Goal: Task Accomplishment & Management: Manage account settings

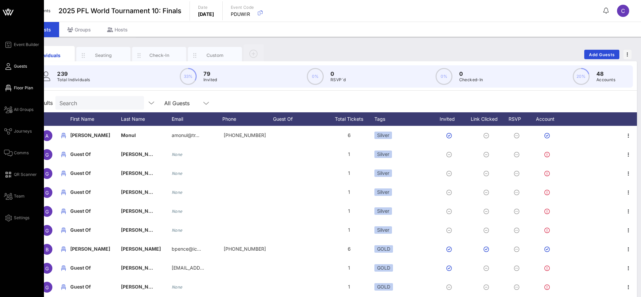
click at [25, 87] on span "Floor Plan" at bounding box center [23, 88] width 19 height 6
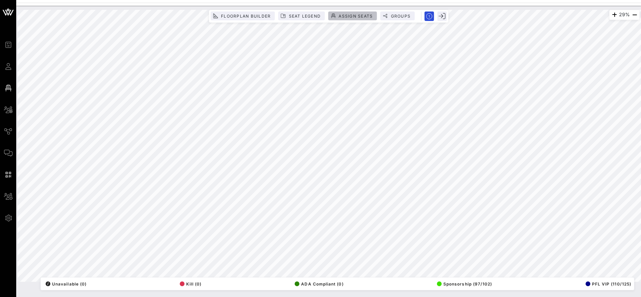
click at [347, 15] on span "Assign Seats" at bounding box center [355, 16] width 34 height 5
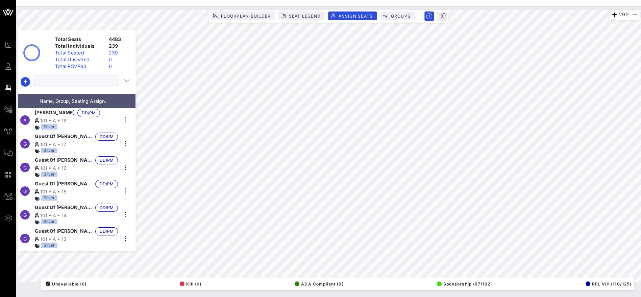
click at [67, 81] on input "text" at bounding box center [75, 80] width 77 height 9
paste input "[PERSON_NAME]"
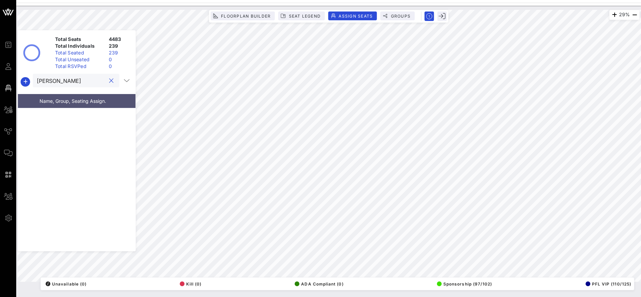
drag, startPoint x: 53, startPoint y: 80, endPoint x: 35, endPoint y: 80, distance: 18.3
click at [35, 80] on div "[PERSON_NAME]" at bounding box center [76, 81] width 87 height 14
paste input "[PERSON_NAME][EMAIL_ADDRESS][DOMAIN_NAME]"
type input "[PERSON_NAME][EMAIL_ADDRESS][DOMAIN_NAME]"
click at [111, 79] on button "clear icon" at bounding box center [111, 80] width 4 height 7
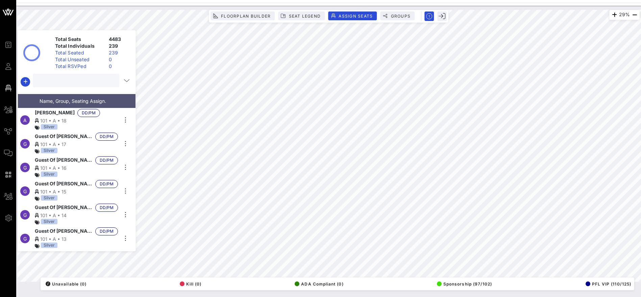
paste input "[PERSON_NAME]"
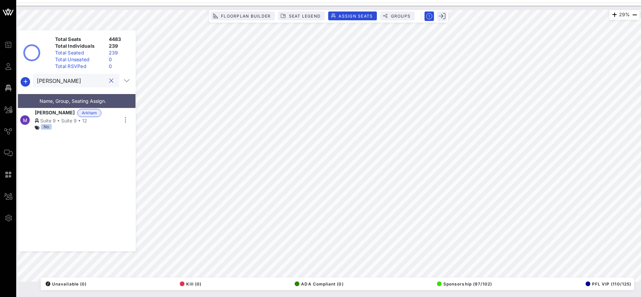
drag, startPoint x: 86, startPoint y: 78, endPoint x: 38, endPoint y: 80, distance: 48.0
click at [38, 80] on input "[PERSON_NAME]" at bounding box center [71, 80] width 69 height 9
paste input "[PERSON_NAME]"
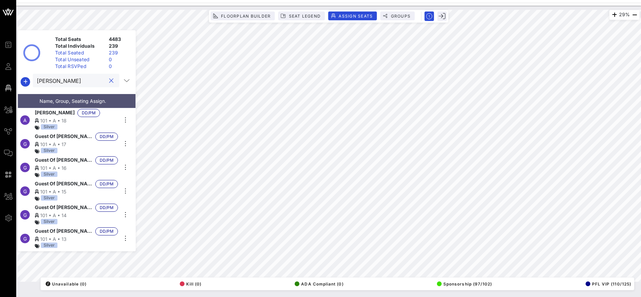
drag, startPoint x: 85, startPoint y: 79, endPoint x: 22, endPoint y: 76, distance: 62.3
click at [22, 76] on div "[PERSON_NAME]" at bounding box center [77, 82] width 118 height 16
paste input "Lerangis"
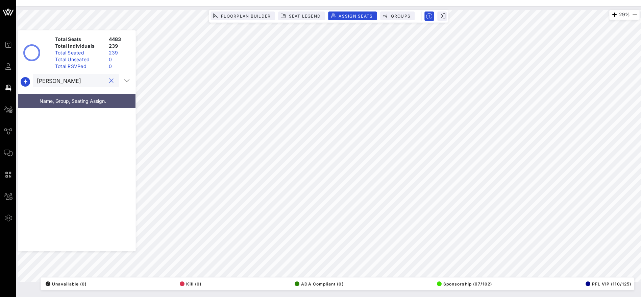
click at [47, 78] on input "[PERSON_NAME]" at bounding box center [71, 80] width 69 height 9
click at [59, 79] on input "[PERSON_NAME]" at bounding box center [71, 80] width 69 height 9
drag, startPoint x: 64, startPoint y: 80, endPoint x: 48, endPoint y: 79, distance: 15.3
click at [46, 79] on input "[PERSON_NAME]" at bounding box center [71, 80] width 69 height 9
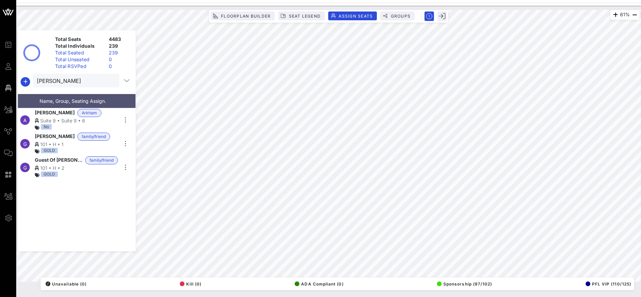
click at [65, 116] on span "[PERSON_NAME]" at bounding box center [55, 113] width 40 height 8
click at [126, 118] on icon "button" at bounding box center [125, 120] width 8 height 8
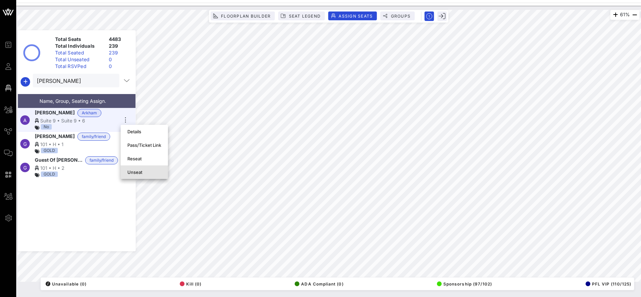
click at [134, 172] on div "Unseat" at bounding box center [144, 171] width 34 height 5
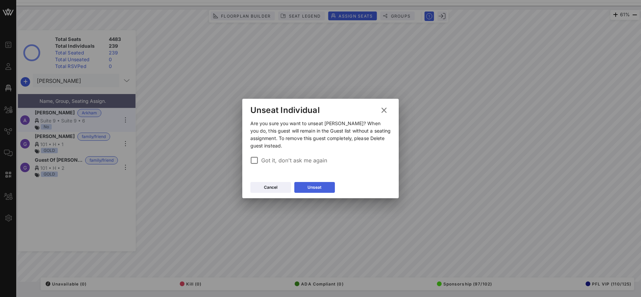
click at [310, 187] on div "Unseat" at bounding box center [315, 187] width 14 height 7
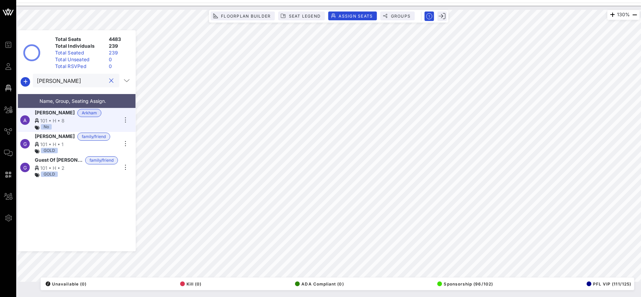
click at [86, 79] on input "[PERSON_NAME]" at bounding box center [71, 80] width 69 height 9
drag, startPoint x: 77, startPoint y: 79, endPoint x: 18, endPoint y: 80, distance: 59.2
click at [18, 80] on div "[PERSON_NAME]" at bounding box center [77, 82] width 118 height 16
paste input "[PERSON_NAME]"
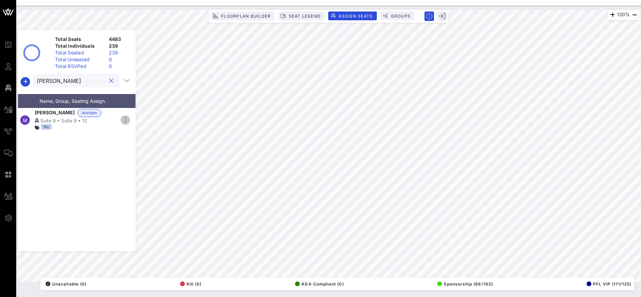
click at [124, 121] on icon "button" at bounding box center [125, 120] width 8 height 8
click at [146, 172] on div "Unseat" at bounding box center [144, 171] width 34 height 5
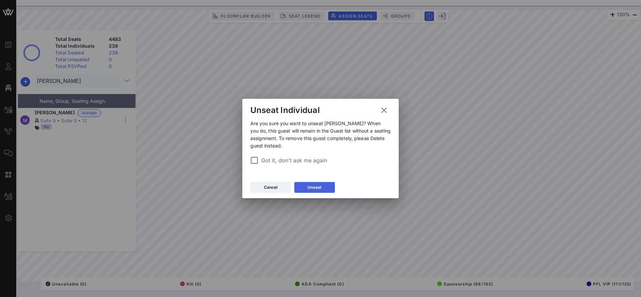
click at [323, 187] on button "Unseat" at bounding box center [315, 187] width 41 height 11
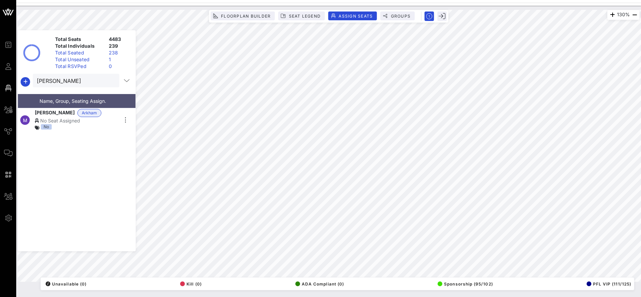
click at [82, 116] on span "Arkham" at bounding box center [89, 112] width 15 height 7
click at [62, 119] on div "No Seat Assigned" at bounding box center [76, 120] width 83 height 7
click at [70, 122] on div "No Seat Assigned" at bounding box center [76, 120] width 83 height 7
click at [127, 160] on div "M [PERSON_NAME] [GEOGRAPHIC_DATA] 101 • H • 7 No" at bounding box center [77, 179] width 118 height 143
drag, startPoint x: 88, startPoint y: 81, endPoint x: 29, endPoint y: 76, distance: 59.0
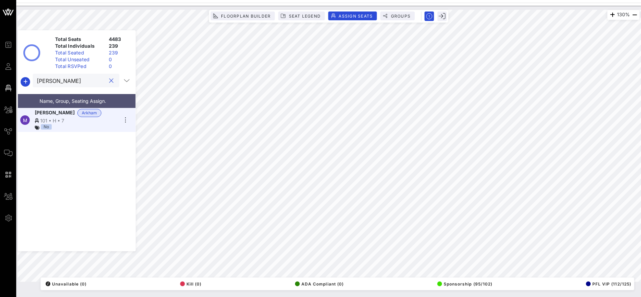
click at [23, 77] on div "[PERSON_NAME]" at bounding box center [77, 82] width 118 height 16
paste input "[PERSON_NAME]"
click at [125, 116] on icon "button" at bounding box center [125, 120] width 8 height 8
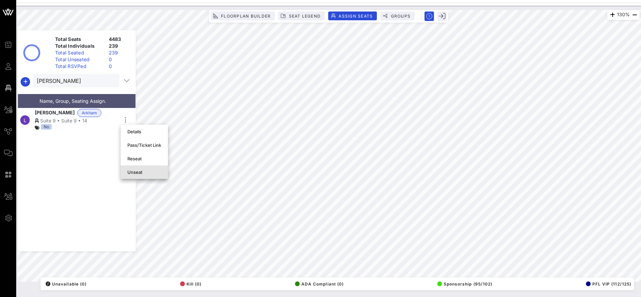
click at [145, 172] on div "Unseat" at bounding box center [144, 171] width 34 height 5
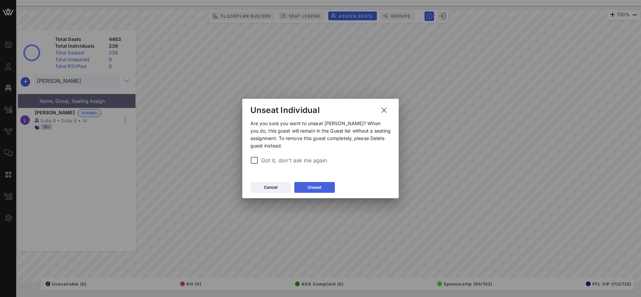
click at [315, 185] on icon at bounding box center [314, 187] width 5 height 5
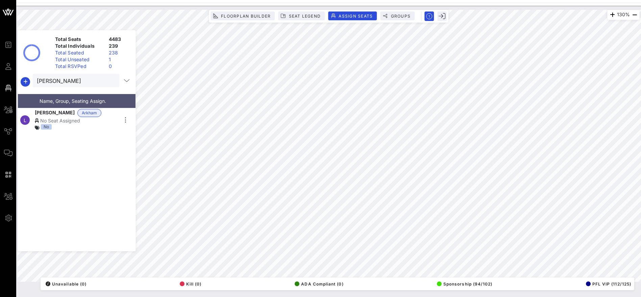
click at [94, 122] on div "No Seat Assigned" at bounding box center [76, 120] width 83 height 7
drag, startPoint x: 63, startPoint y: 78, endPoint x: 31, endPoint y: 77, distance: 32.2
click at [31, 77] on div "[PERSON_NAME]" at bounding box center [77, 82] width 118 height 16
drag, startPoint x: 41, startPoint y: 80, endPoint x: 31, endPoint y: 80, distance: 9.5
click at [31, 80] on div "[PERSON_NAME]" at bounding box center [77, 82] width 118 height 16
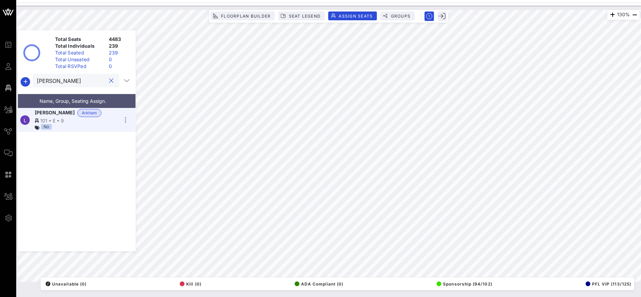
paste input "[PERSON_NAME]"
click at [124, 117] on icon "button" at bounding box center [125, 120] width 8 height 8
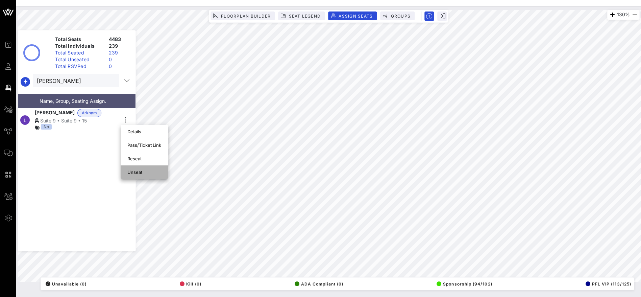
click at [144, 173] on div "Unseat" at bounding box center [144, 171] width 34 height 5
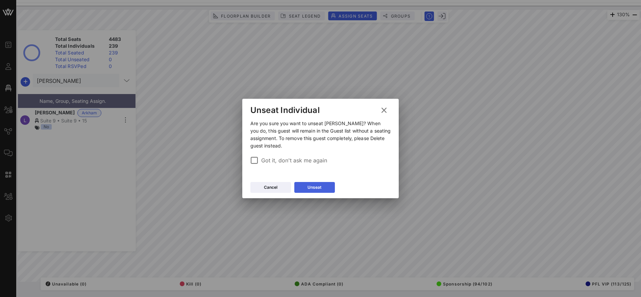
click at [326, 186] on button "Unseat" at bounding box center [315, 187] width 41 height 11
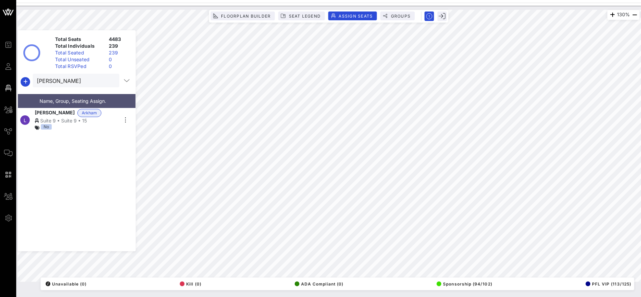
click at [62, 118] on div "Suite 9 • Suite 9 • 15" at bounding box center [76, 120] width 83 height 7
click at [125, 119] on icon "button" at bounding box center [125, 120] width 8 height 8
click at [74, 121] on div "No Seat Assigned" at bounding box center [76, 120] width 83 height 7
click at [363, 0] on html "Event Builder Guests Floor Plan All Groups Journeys Comms QR Scanner Team Setti…" at bounding box center [320, 148] width 641 height 297
drag, startPoint x: 93, startPoint y: 80, endPoint x: 29, endPoint y: 81, distance: 64.6
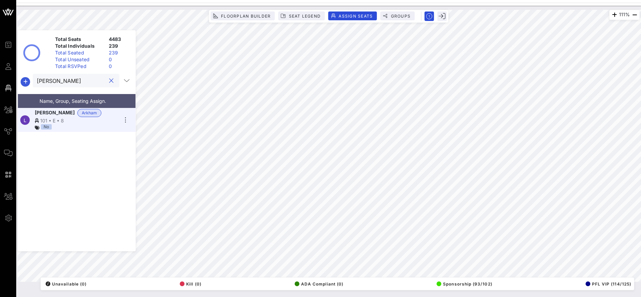
click at [29, 81] on div "[PERSON_NAME]" at bounding box center [77, 82] width 118 height 16
paste input "[PERSON_NAME]"
click at [124, 119] on icon "button" at bounding box center [125, 120] width 8 height 8
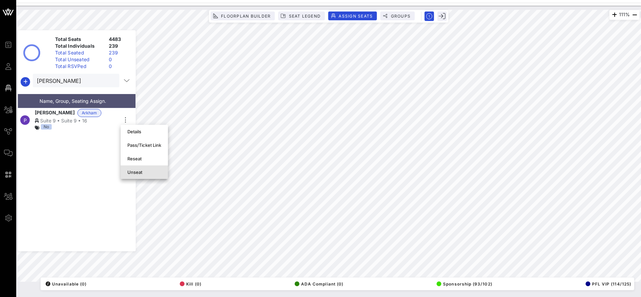
click at [139, 173] on div "Unseat" at bounding box center [144, 171] width 34 height 5
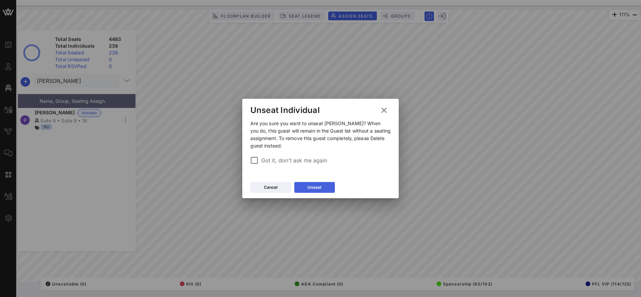
click at [310, 184] on div "Unseat" at bounding box center [315, 187] width 14 height 7
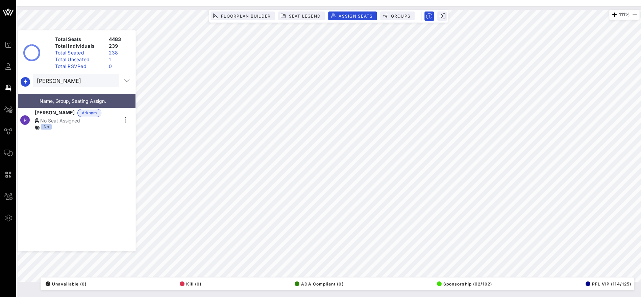
click at [62, 120] on div "No Seat Assigned" at bounding box center [76, 120] width 83 height 7
drag, startPoint x: 65, startPoint y: 78, endPoint x: 30, endPoint y: 78, distance: 35.2
click at [30, 78] on div "[PERSON_NAME]" at bounding box center [77, 82] width 118 height 16
paste input "[PERSON_NAME]"
type input "[PERSON_NAME]"
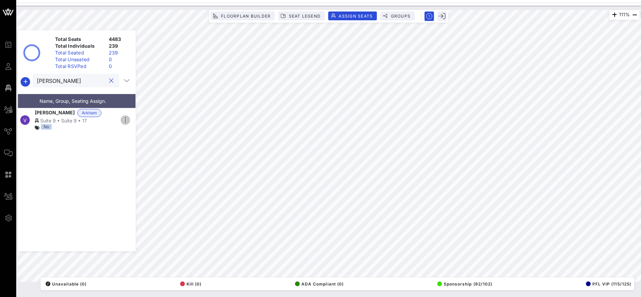
click at [125, 117] on icon "button" at bounding box center [125, 120] width 8 height 8
click at [137, 170] on div "Unseat" at bounding box center [144, 171] width 34 height 5
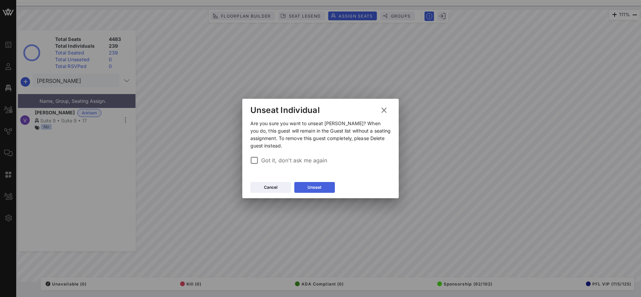
click at [324, 190] on button "Unseat" at bounding box center [315, 187] width 41 height 11
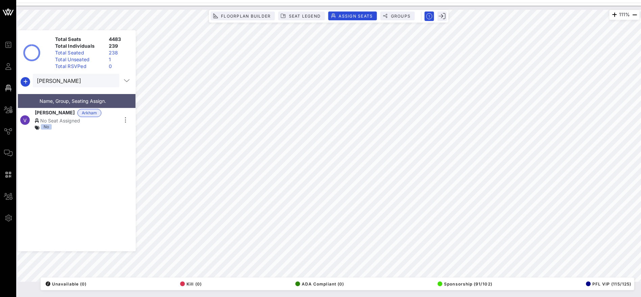
click at [72, 120] on div "No Seat Assigned" at bounding box center [76, 120] width 83 height 7
drag, startPoint x: 94, startPoint y: 79, endPoint x: 29, endPoint y: 80, distance: 64.3
click at [29, 80] on div "[PERSON_NAME]" at bounding box center [77, 82] width 118 height 16
paste input "text"
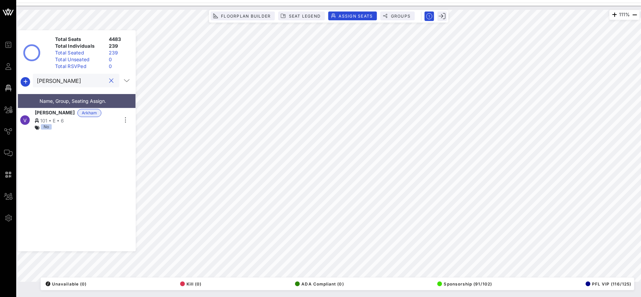
click at [111, 78] on button "clear icon" at bounding box center [111, 80] width 4 height 7
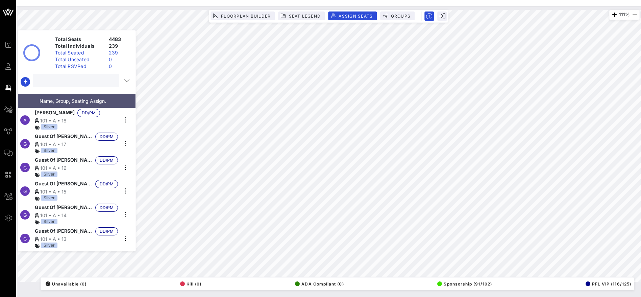
paste input "[PERSON_NAME]"
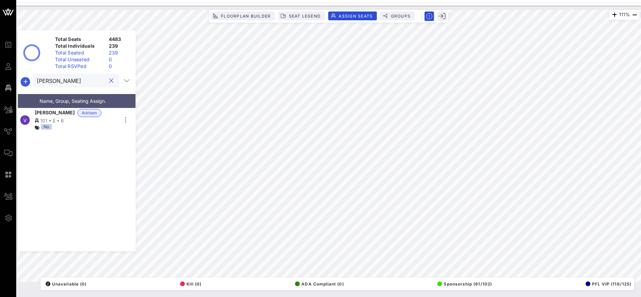
drag, startPoint x: 93, startPoint y: 80, endPoint x: 29, endPoint y: 81, distance: 64.6
click at [29, 81] on div "[PERSON_NAME]" at bounding box center [77, 82] width 118 height 16
paste input "[PERSON_NAME]"
type input "[PERSON_NAME]"
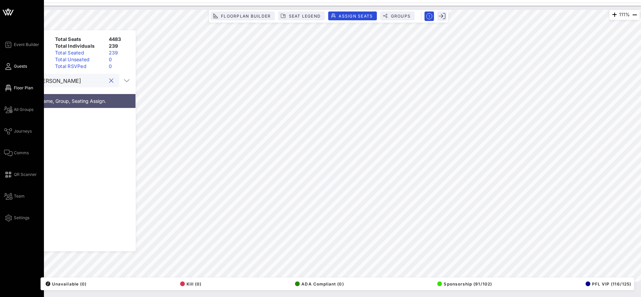
click at [26, 65] on span "Guests" at bounding box center [20, 66] width 13 height 6
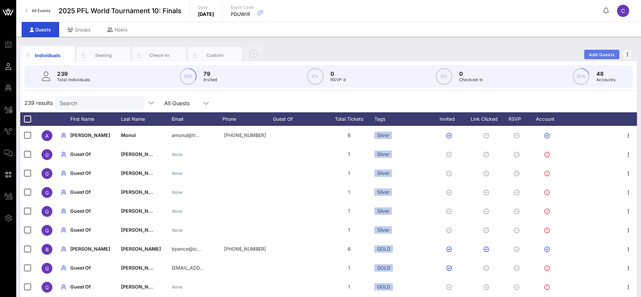
click at [599, 53] on span "Add Guests" at bounding box center [602, 54] width 27 height 5
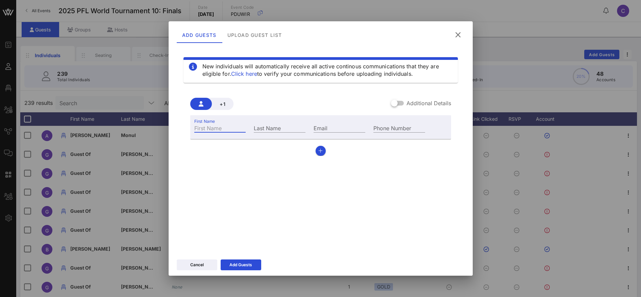
click at [224, 127] on input "First Name" at bounding box center [220, 127] width 52 height 9
paste input "[PERSON_NAME]"
drag, startPoint x: 244, startPoint y: 127, endPoint x: 213, endPoint y: 128, distance: 31.1
click at [213, 128] on input "[PERSON_NAME]" at bounding box center [220, 127] width 52 height 9
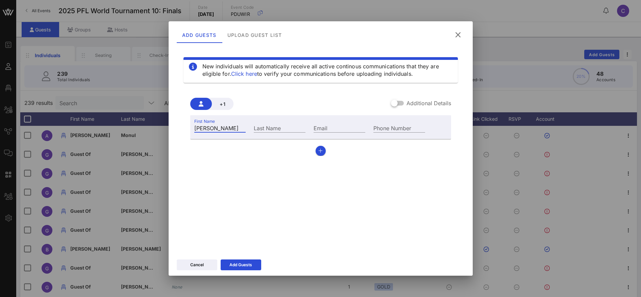
click at [220, 130] on input "[PERSON_NAME]" at bounding box center [220, 127] width 52 height 9
drag, startPoint x: 215, startPoint y: 126, endPoint x: 264, endPoint y: 126, distance: 49.0
click at [265, 127] on div "First Name [PERSON_NAME] Last Name Email Phone Number" at bounding box center [309, 127] width 239 height 18
type input "[PERSON_NAME]"
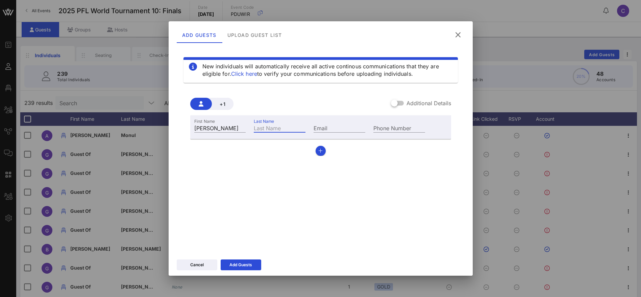
click at [277, 127] on input "Last Name" at bounding box center [280, 127] width 52 height 9
paste input "Smalanskas"
type input "Smalanskas"
click at [327, 127] on input "Email" at bounding box center [340, 127] width 52 height 9
paste input "[EMAIL_ADDRESS][DOMAIN_NAME]"
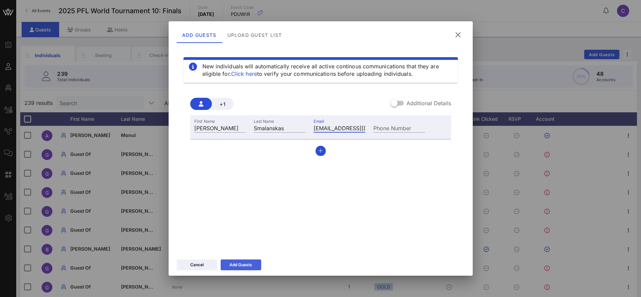
type input "[EMAIL_ADDRESS][DOMAIN_NAME]"
click at [239, 264] on icon at bounding box center [240, 265] width 5 height 4
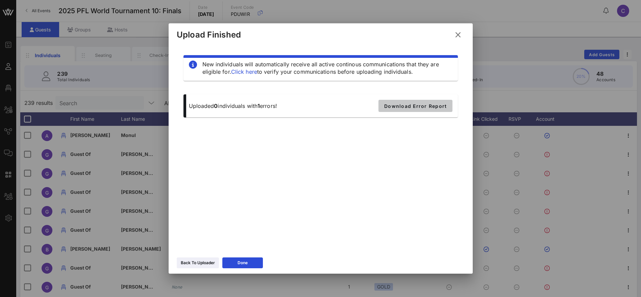
click at [418, 107] on span "Download Error Report" at bounding box center [415, 106] width 63 height 6
click at [197, 261] on icon at bounding box center [197, 262] width 5 height 5
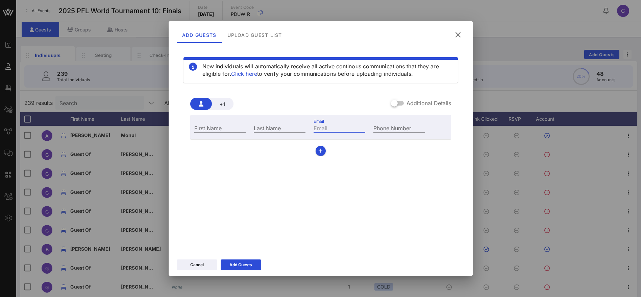
click at [330, 126] on input "Email" at bounding box center [340, 127] width 52 height 9
paste input "[EMAIL_ADDRESS][DOMAIN_NAME]"
type input "[EMAIL_ADDRESS][DOMAIN_NAME]"
click at [460, 33] on icon at bounding box center [458, 35] width 12 height 12
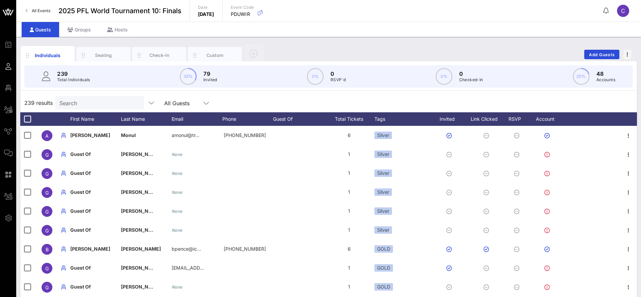
click at [89, 105] on input "Search" at bounding box center [99, 102] width 79 height 9
paste input "[EMAIL_ADDRESS][DOMAIN_NAME]"
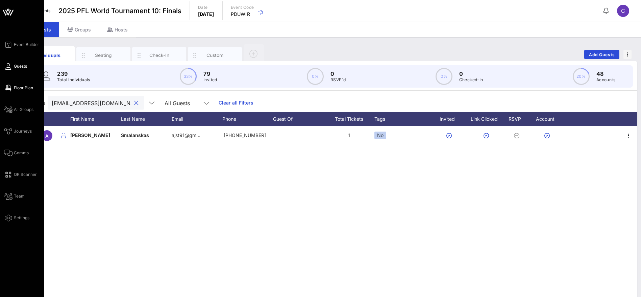
type input "[EMAIL_ADDRESS][DOMAIN_NAME]"
click at [21, 87] on span "Floor Plan" at bounding box center [23, 88] width 19 height 6
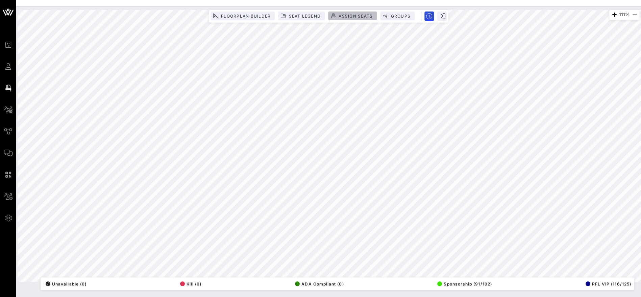
click at [350, 15] on span "Assign Seats" at bounding box center [355, 16] width 34 height 5
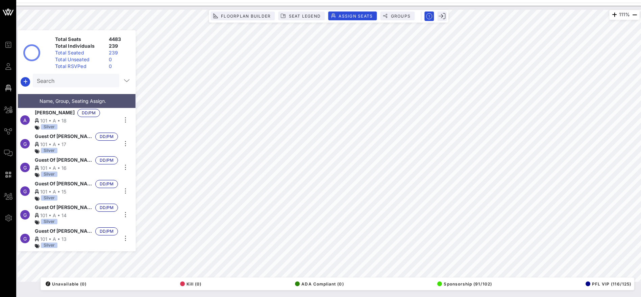
click at [80, 83] on input "Search" at bounding box center [75, 80] width 77 height 9
paste input "[EMAIL_ADDRESS][DOMAIN_NAME]"
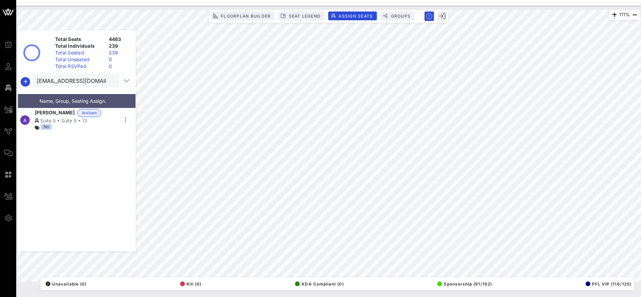
click at [150, 291] on div "111% Floorplan Builder Seat Legend Assign Seats Groups Exit Total Seats 4483 To…" at bounding box center [328, 151] width 625 height 291
click at [319, 297] on html "Event Builder Guests Floor Plan All Groups Journeys Comms QR Scanner Team Setti…" at bounding box center [320, 148] width 641 height 297
click at [83, 121] on div "Suite 9 • Suite 9 • 13" at bounding box center [76, 120] width 83 height 7
click at [126, 119] on icon "button" at bounding box center [125, 120] width 8 height 8
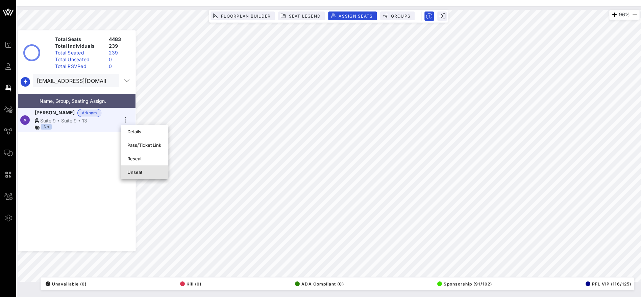
click at [138, 171] on div "Unseat" at bounding box center [144, 171] width 34 height 5
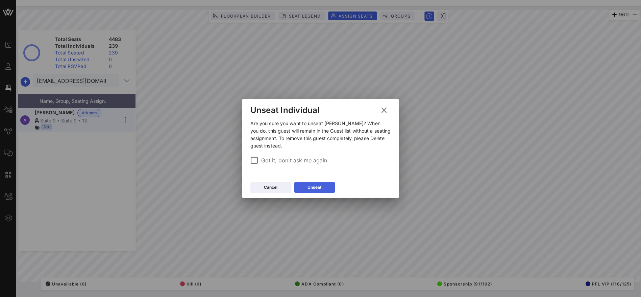
click at [310, 186] on div "Unseat" at bounding box center [315, 187] width 14 height 7
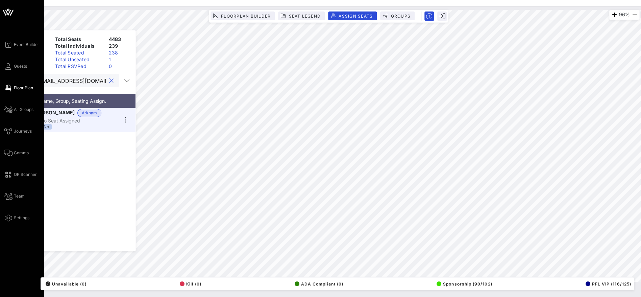
drag, startPoint x: 84, startPoint y: 81, endPoint x: 36, endPoint y: 80, distance: 48.7
click at [15, 81] on div "Event Builder Guests Floor Plan All Groups Journeys Comms QR Scanner Team Setti…" at bounding box center [320, 148] width 641 height 297
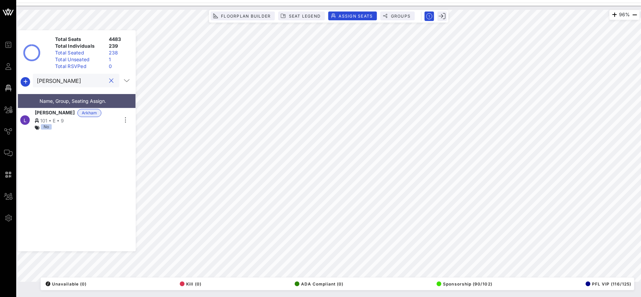
click at [89, 117] on div "101 • E • 9" at bounding box center [76, 120] width 83 height 7
click at [126, 119] on icon "button" at bounding box center [125, 120] width 8 height 8
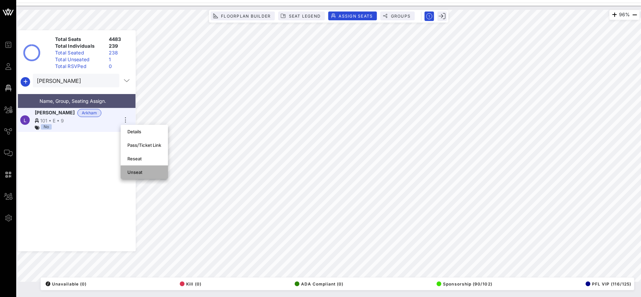
click at [139, 172] on div "Unseat" at bounding box center [144, 171] width 34 height 5
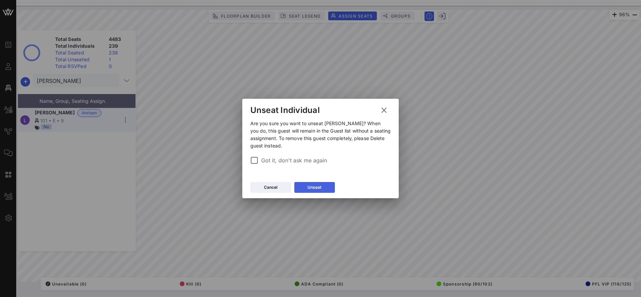
click at [320, 188] on div "Unseat" at bounding box center [315, 187] width 14 height 7
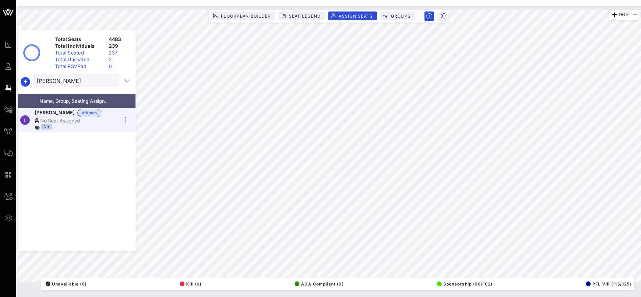
click at [231, 282] on div "96% Floorplan Builder Seat Legend Assign Seats Groups Exit Total Seats 4483 Tot…" at bounding box center [329, 146] width 623 height 272
click at [247, 278] on div "96% Floorplan Builder Seat Legend Assign Seats Groups Exit Total Seats 4483 Tot…" at bounding box center [329, 146] width 623 height 272
click at [98, 123] on div "No Seat Assigned" at bounding box center [76, 120] width 83 height 7
click at [560, 0] on html "Event Builder Guests Floor Plan All Groups Journeys Comms QR Scanner Team Setti…" at bounding box center [320, 148] width 641 height 297
click at [429, 11] on div "96% Floorplan Builder Seat Legend Assign Seats Groups Exit Total Seats 4483 Tot…" at bounding box center [329, 146] width 623 height 272
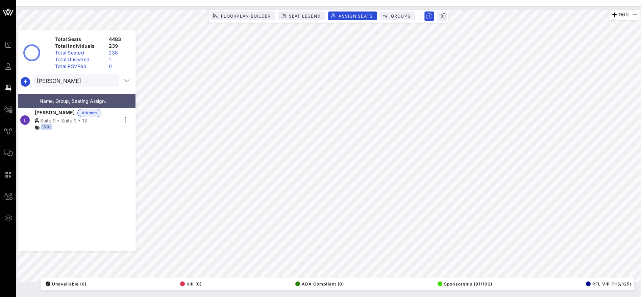
click at [450, 0] on html "Event Builder Guests Floor Plan All Groups Journeys Comms QR Scanner Team Setti…" at bounding box center [320, 148] width 641 height 297
click at [484, 0] on html "Event Builder Guests Floor Plan All Groups Journeys Comms QR Scanner Team Setti…" at bounding box center [320, 148] width 641 height 297
click at [105, 125] on div "No" at bounding box center [76, 127] width 83 height 7
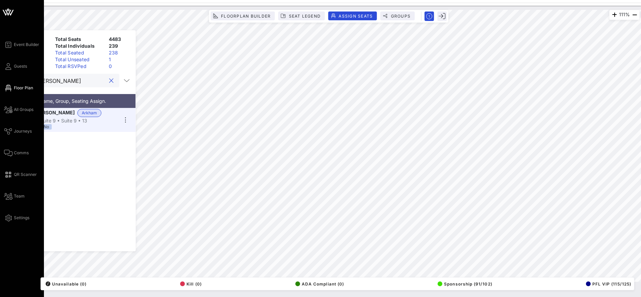
drag, startPoint x: 65, startPoint y: 81, endPoint x: 16, endPoint y: 79, distance: 49.1
click at [16, 79] on div "Event Builder Guests Floor Plan All Groups Journeys Comms QR Scanner Team Setti…" at bounding box center [320, 148] width 641 height 297
paste input "[EMAIL_ADDRESS][DOMAIN_NAME]"
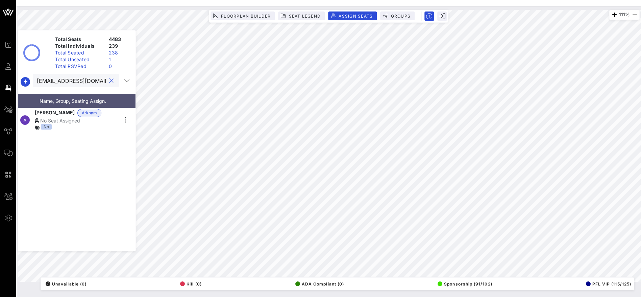
type input "[EMAIL_ADDRESS][DOMAIN_NAME]"
click at [62, 123] on div "No Seat Assigned" at bounding box center [76, 120] width 83 height 7
click at [570, 1] on div "Event Builder Guests Floor Plan All Groups Journeys Comms QR Scanner Team Setti…" at bounding box center [320, 148] width 641 height 297
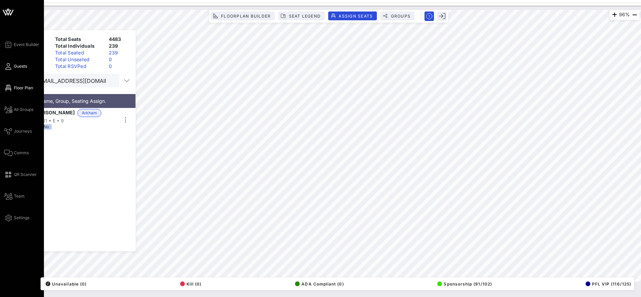
click at [17, 63] on span "Guests" at bounding box center [20, 66] width 13 height 6
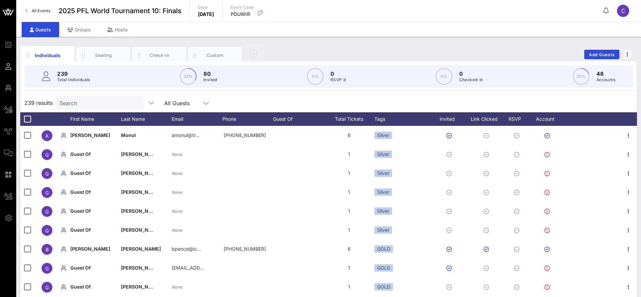
click at [109, 101] on input "Search" at bounding box center [99, 102] width 79 height 9
paste input "[EMAIL_ADDRESS][DOMAIN_NAME]"
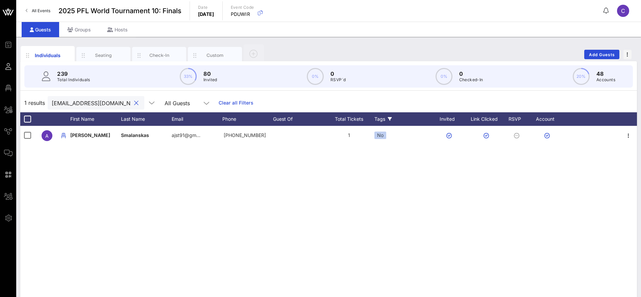
click at [381, 119] on div "Tags" at bounding box center [403, 119] width 57 height 14
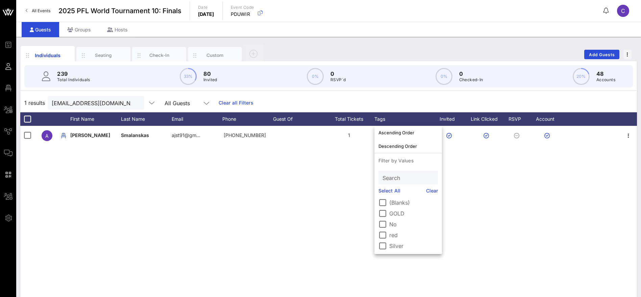
click at [295, 191] on div "A [PERSON_NAME][GEOGRAPHIC_DATA] ajst91@gm… [PHONE_NUMBER] 1 No" at bounding box center [328, 227] width 617 height 203
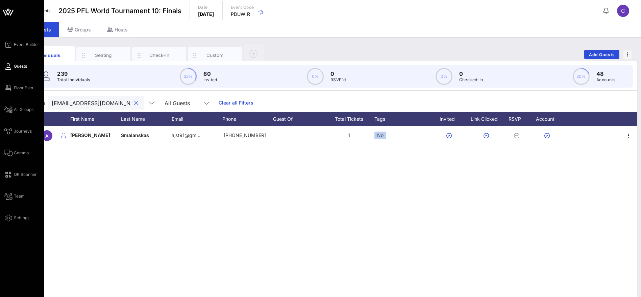
drag, startPoint x: 75, startPoint y: 103, endPoint x: 1, endPoint y: 106, distance: 74.5
click at [1, 106] on div "Event Builder Guests Floor Plan All Groups Journeys Comms QR Scanner Team Setti…" at bounding box center [320, 167] width 641 height 335
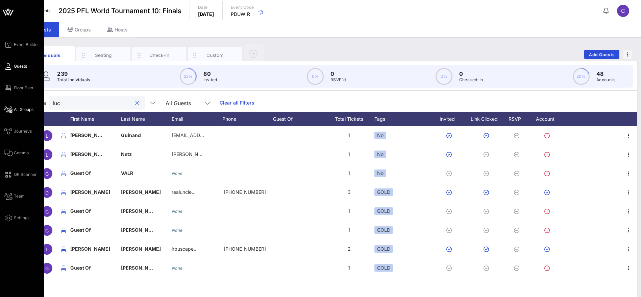
type input "[PERSON_NAME]"
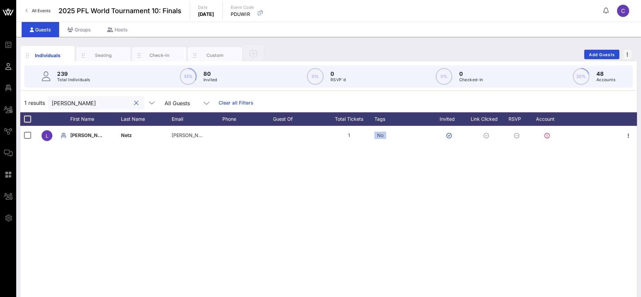
click at [134, 101] on button "clear icon" at bounding box center [136, 103] width 4 height 7
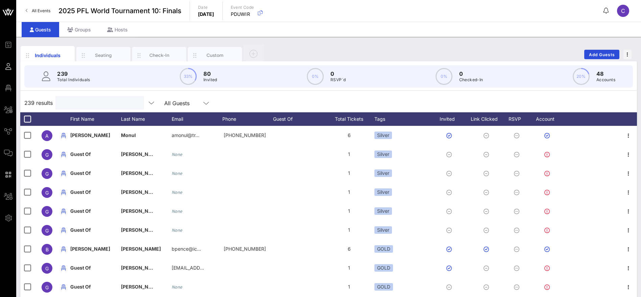
click at [91, 103] on input "text" at bounding box center [99, 102] width 79 height 9
paste input "[EMAIL_ADDRESS][DOMAIN_NAME]"
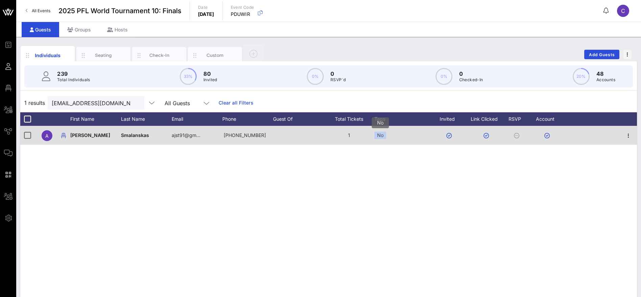
click at [384, 134] on div "No" at bounding box center [381, 135] width 12 height 7
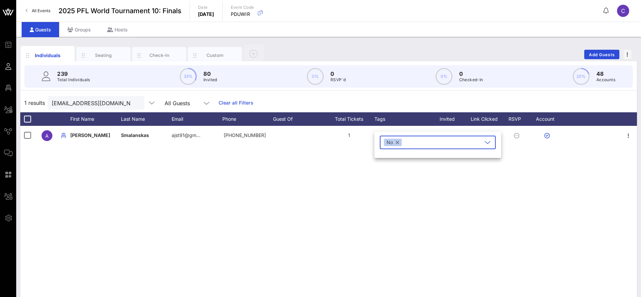
drag, startPoint x: 398, startPoint y: 141, endPoint x: 424, endPoint y: 140, distance: 26.7
click at [400, 141] on div "No" at bounding box center [393, 142] width 18 height 7
click at [392, 157] on icon "button" at bounding box center [392, 159] width 8 height 8
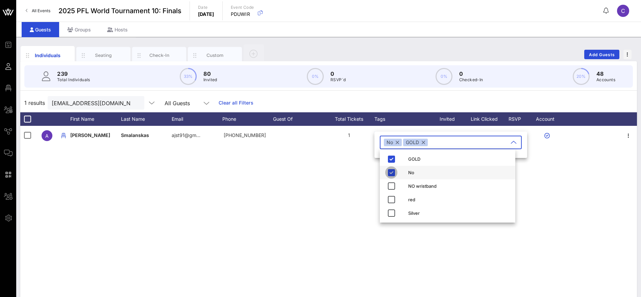
click at [393, 168] on icon "button" at bounding box center [392, 172] width 8 height 8
click at [311, 203] on div "A [PERSON_NAME][GEOGRAPHIC_DATA] ajst91@gm… [PHONE_NUMBER] 1 No" at bounding box center [328, 227] width 617 height 203
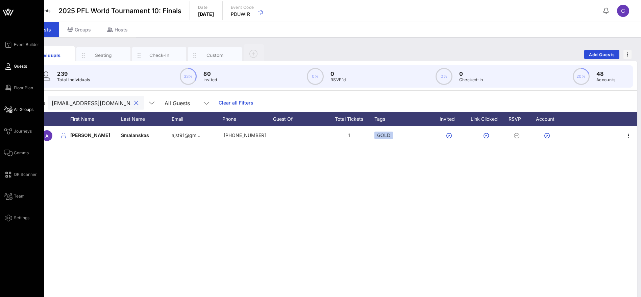
drag, startPoint x: 111, startPoint y: 104, endPoint x: 15, endPoint y: 107, distance: 95.7
click at [15, 107] on div "Event Builder Guests Floor Plan All Groups Journeys Comms QR Scanner Team Setti…" at bounding box center [320, 167] width 641 height 335
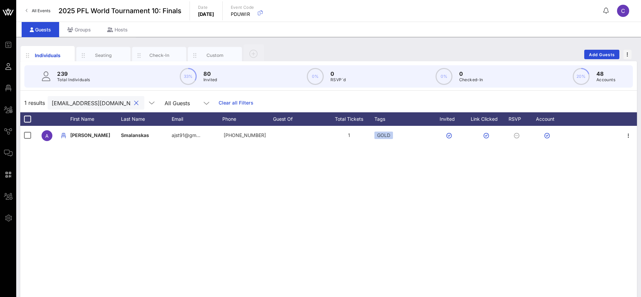
paste input "lex@arkm"
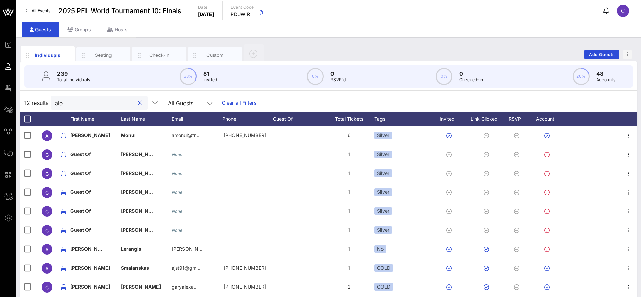
drag, startPoint x: 36, startPoint y: 103, endPoint x: 31, endPoint y: 104, distance: 5.1
click at [31, 104] on div "12 results ale All Guests Clear all Filters" at bounding box center [328, 102] width 617 height 19
paste input "x@[DOMAIN_NAME]"
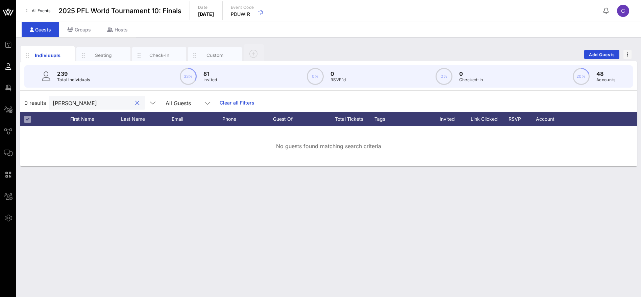
drag, startPoint x: 87, startPoint y: 102, endPoint x: 26, endPoint y: 102, distance: 60.5
click at [26, 102] on div "0 results [PERSON_NAME] All Guests Clear all Filters" at bounding box center [328, 102] width 617 height 19
paste input "Lerangis"
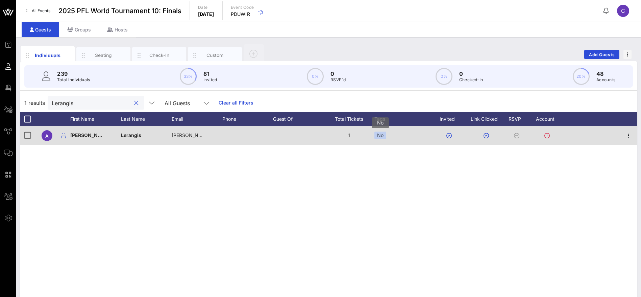
click at [384, 133] on div "No" at bounding box center [381, 135] width 12 height 7
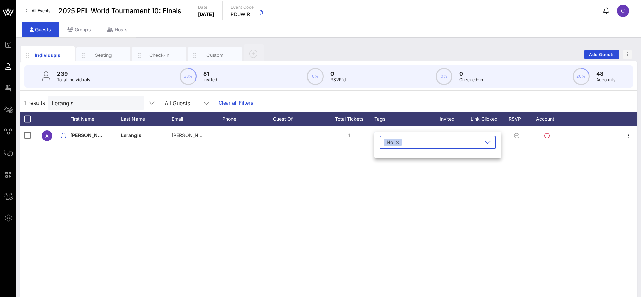
click at [398, 142] on button "button" at bounding box center [397, 142] width 3 height 7
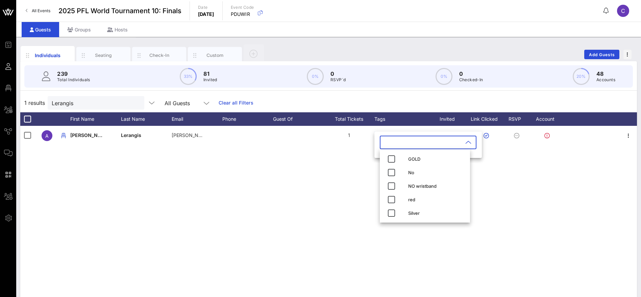
click at [428, 141] on input "text" at bounding box center [423, 142] width 79 height 11
click at [388, 157] on span "button" at bounding box center [391, 159] width 12 height 8
click at [363, 167] on div "A [PERSON_NAME] [PERSON_NAME][EMAIL_ADDRESS][DOMAIN_NAME] 1 No" at bounding box center [328, 227] width 617 height 203
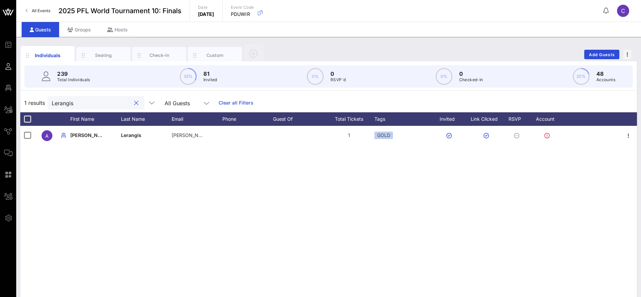
drag, startPoint x: 87, startPoint y: 103, endPoint x: 27, endPoint y: 106, distance: 60.3
click at [27, 106] on div "1 results Lerangis All Guests Clear all Filters" at bounding box center [328, 102] width 617 height 19
drag, startPoint x: 64, startPoint y: 102, endPoint x: 30, endPoint y: 101, distance: 33.8
click at [30, 101] on div "1 results Lerangis All Guests Clear all Filters" at bounding box center [328, 102] width 617 height 19
paste input "Colledan"
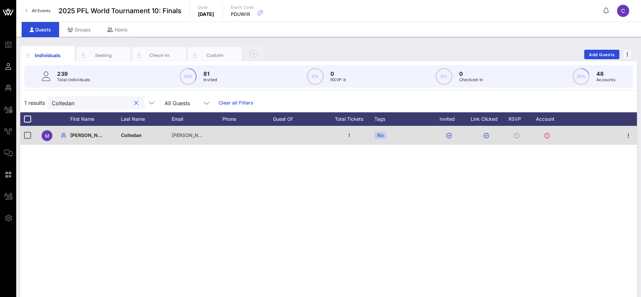
click at [388, 133] on div "No" at bounding box center [403, 135] width 57 height 19
click at [382, 134] on div "No" at bounding box center [381, 135] width 12 height 7
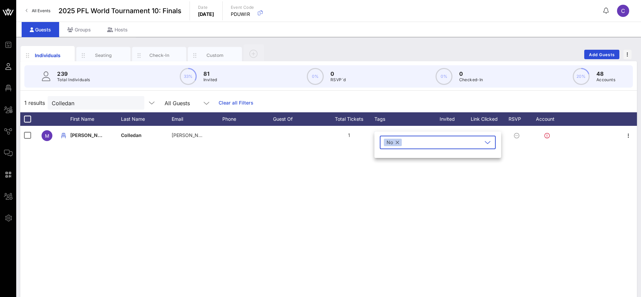
click at [397, 142] on button "button" at bounding box center [397, 142] width 3 height 7
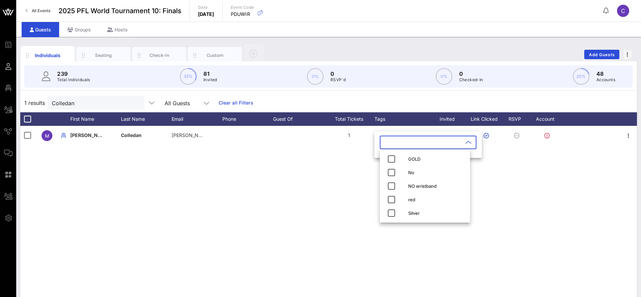
click at [398, 143] on input "text" at bounding box center [423, 142] width 79 height 11
click at [390, 155] on icon "button" at bounding box center [392, 159] width 8 height 8
click at [350, 178] on div "M [PERSON_NAME] [PERSON_NAME][EMAIL_ADDRESS][DOMAIN_NAME] 1 No" at bounding box center [328, 227] width 617 height 203
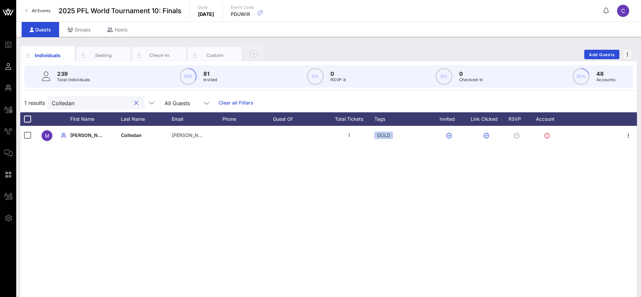
drag, startPoint x: 74, startPoint y: 103, endPoint x: 40, endPoint y: 101, distance: 33.5
click at [40, 101] on div "1 results Colledan All Guests Clear all Filters" at bounding box center [328, 102] width 617 height 19
paste input "[PERSON_NAME]"
click at [385, 136] on div "No" at bounding box center [381, 135] width 12 height 7
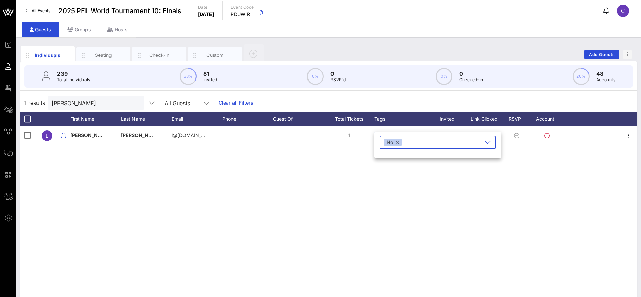
click at [400, 141] on div "No" at bounding box center [393, 142] width 18 height 7
click at [399, 142] on div "No" at bounding box center [393, 142] width 18 height 7
click at [398, 142] on button "button" at bounding box center [397, 142] width 3 height 7
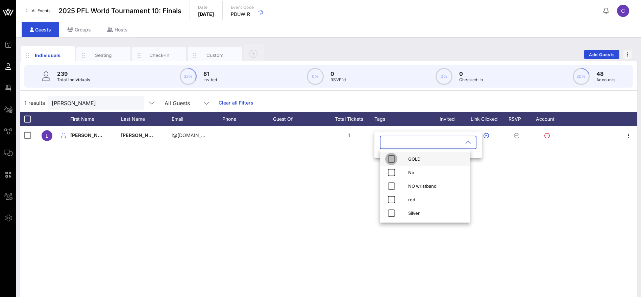
click at [391, 157] on icon "button" at bounding box center [392, 159] width 8 height 8
click at [310, 174] on div "L [PERSON_NAME] l@[DOMAIN_NAME] 1 No" at bounding box center [328, 227] width 617 height 203
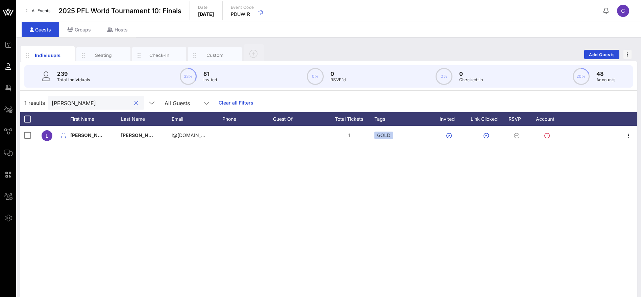
drag, startPoint x: 95, startPoint y: 103, endPoint x: 30, endPoint y: 102, distance: 64.9
click at [30, 102] on div "1 results [PERSON_NAME] All Guests Clear all Filters" at bounding box center [328, 102] width 617 height 19
paste input "[PERSON_NAME]"
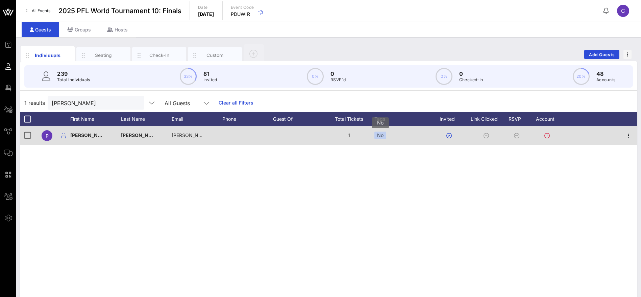
click at [385, 134] on div "No" at bounding box center [381, 135] width 12 height 7
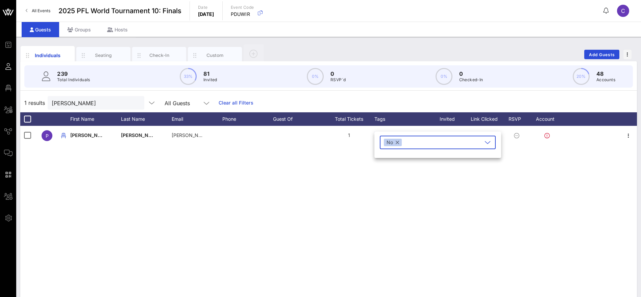
click at [400, 142] on div "No" at bounding box center [393, 142] width 18 height 7
click at [399, 142] on button "button" at bounding box center [397, 142] width 3 height 7
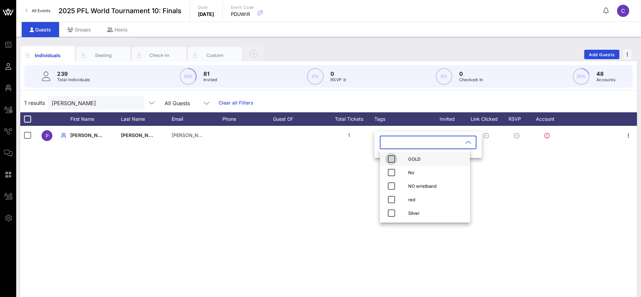
click at [393, 157] on icon "button" at bounding box center [392, 159] width 8 height 8
drag, startPoint x: 329, startPoint y: 169, endPoint x: 301, endPoint y: 152, distance: 32.9
click at [327, 169] on div "P [PERSON_NAME] [PERSON_NAME][EMAIL_ADDRESS][DOMAIN_NAME] 1 No" at bounding box center [328, 227] width 617 height 203
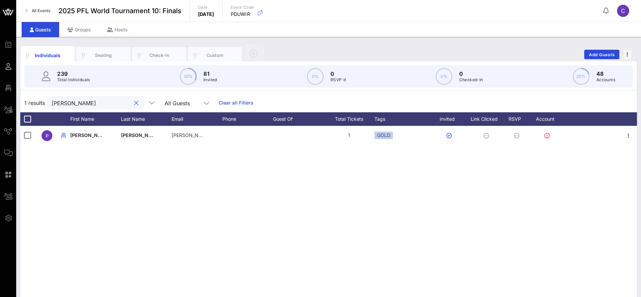
drag, startPoint x: 52, startPoint y: 100, endPoint x: 17, endPoint y: 101, distance: 34.5
click at [17, 101] on div "Individuals Seating Check-In Custom Add Guests 239 Total Individuals 33% 81 Inv…" at bounding box center [328, 186] width 625 height 299
paste input "[PERSON_NAME]"
drag, startPoint x: 382, startPoint y: 133, endPoint x: 386, endPoint y: 136, distance: 4.7
click at [382, 133] on div "No" at bounding box center [381, 135] width 12 height 7
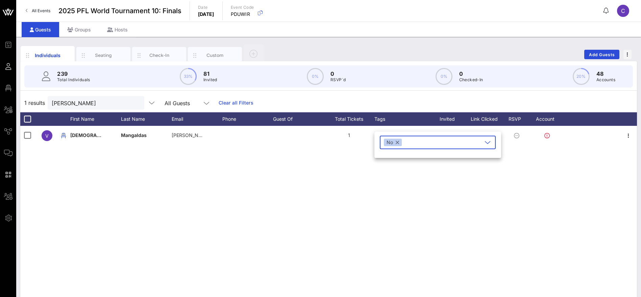
click at [398, 142] on button "button" at bounding box center [397, 142] width 3 height 7
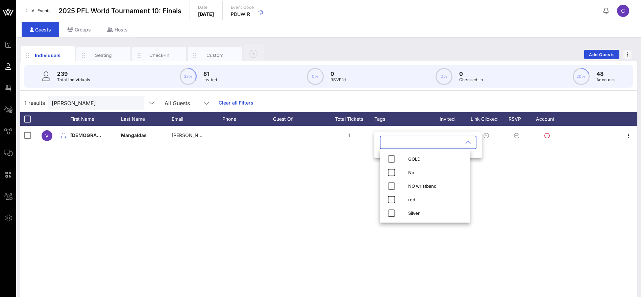
click at [398, 142] on input "text" at bounding box center [423, 142] width 79 height 11
click at [392, 160] on icon "button" at bounding box center [392, 159] width 8 height 8
click at [363, 170] on div "V [PERSON_NAME] [PERSON_NAME][EMAIL_ADDRESS][DOMAIN_NAME] 1 No" at bounding box center [328, 227] width 617 height 203
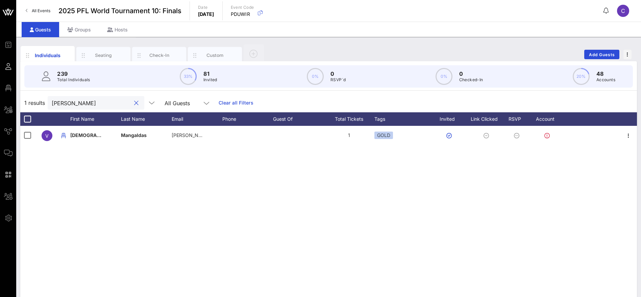
drag, startPoint x: 68, startPoint y: 106, endPoint x: 25, endPoint y: 105, distance: 42.6
click at [25, 105] on div "1 results [PERSON_NAME] All Guests Clear all Filters" at bounding box center [328, 102] width 617 height 19
paste input "[PERSON_NAME]"
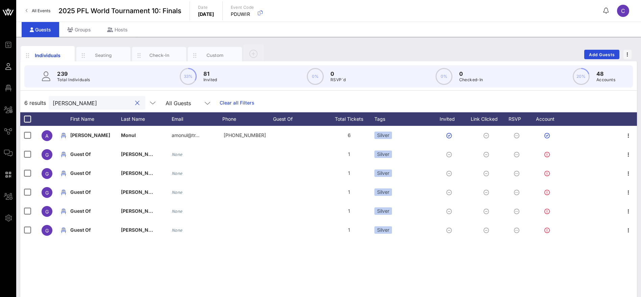
type input "[PERSON_NAME]"
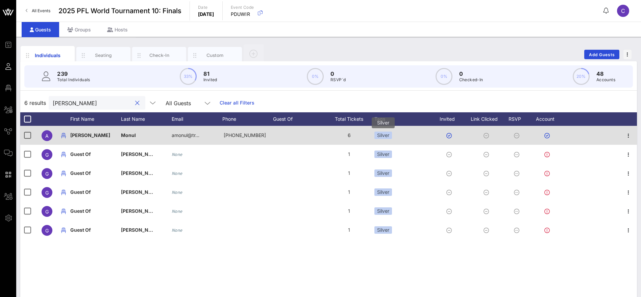
click at [391, 134] on div "Silver" at bounding box center [384, 135] width 18 height 7
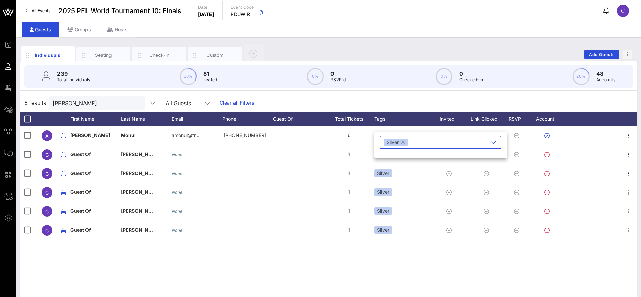
click at [491, 141] on icon at bounding box center [494, 142] width 6 height 8
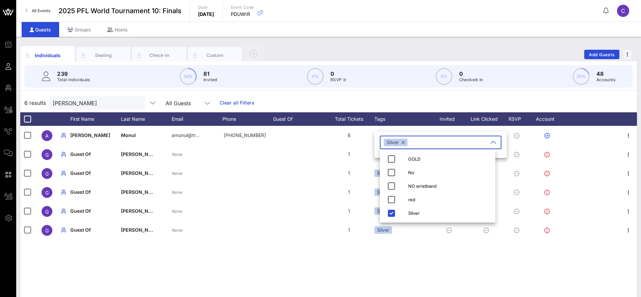
click at [399, 100] on div "6 results [PERSON_NAME] All Guests Clear all Filters" at bounding box center [328, 102] width 617 height 19
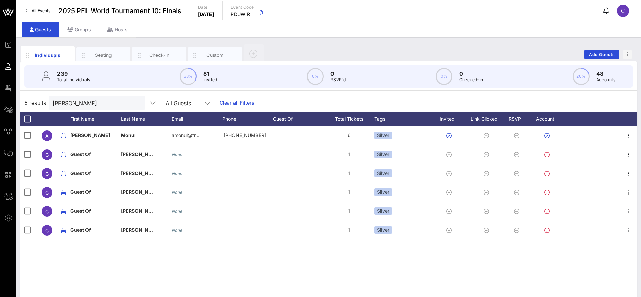
click at [304, 269] on div "A [PERSON_NAME][GEOGRAPHIC_DATA] amonul@tr… [PHONE_NUMBER] 6 Silver G Guest Of …" at bounding box center [328, 227] width 617 height 203
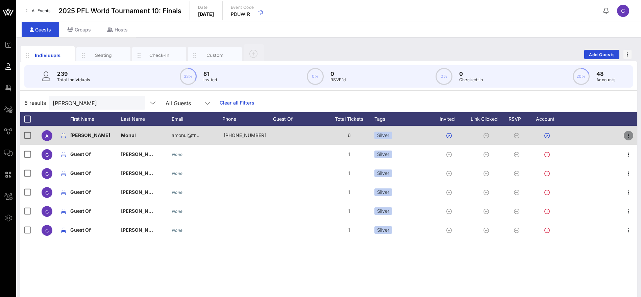
click at [630, 135] on icon "button" at bounding box center [629, 136] width 8 height 8
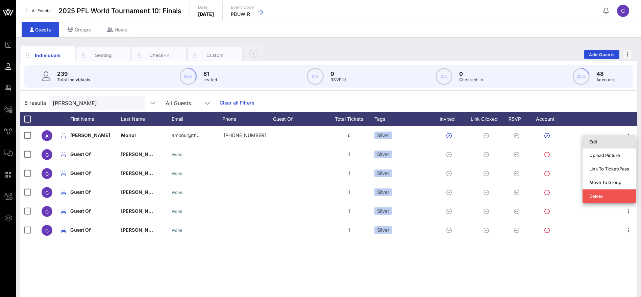
click at [608, 141] on div "Edit" at bounding box center [610, 141] width 40 height 5
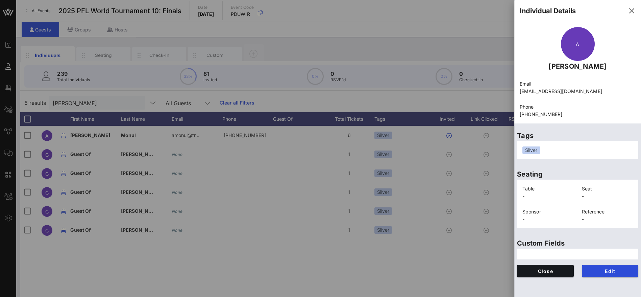
click at [164, 258] on div at bounding box center [320, 148] width 641 height 297
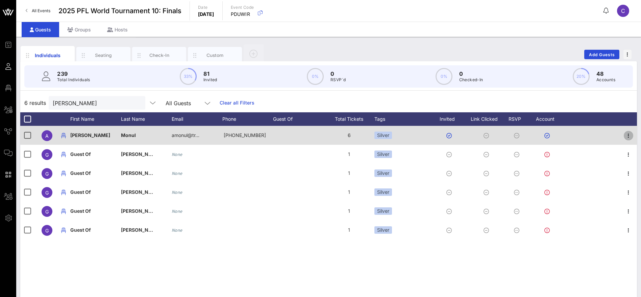
click at [629, 135] on icon "button" at bounding box center [629, 136] width 8 height 8
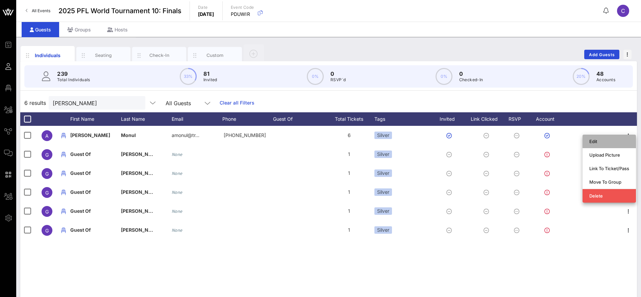
click at [597, 141] on div "Edit" at bounding box center [610, 141] width 40 height 5
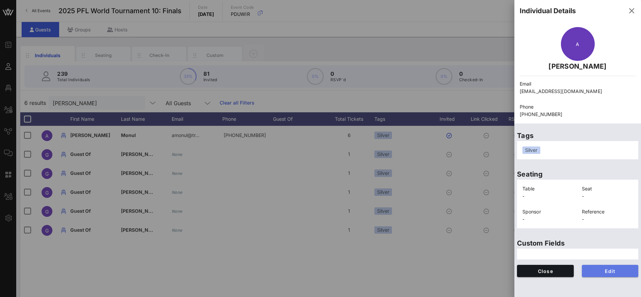
click at [622, 272] on span "Edit" at bounding box center [611, 271] width 46 height 6
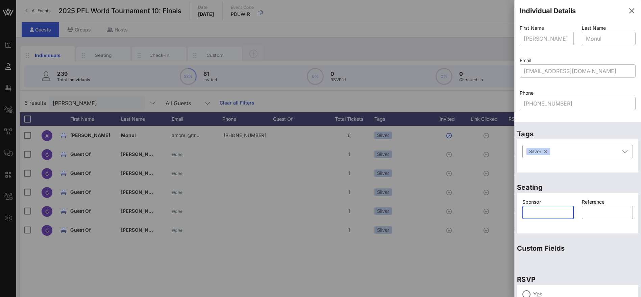
click at [544, 211] on input "text" at bounding box center [548, 212] width 43 height 11
drag, startPoint x: 542, startPoint y: 212, endPoint x: 528, endPoint y: 213, distance: 13.9
click at [528, 213] on input "[PERSON_NAME]" at bounding box center [548, 212] width 43 height 11
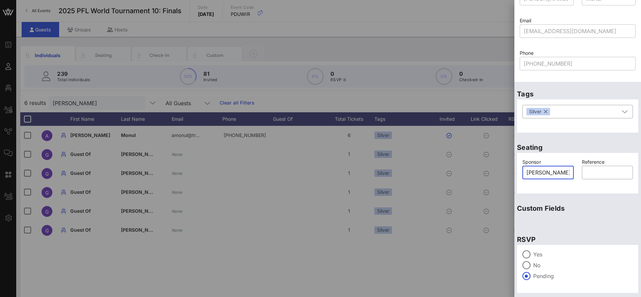
scroll to position [57, 0]
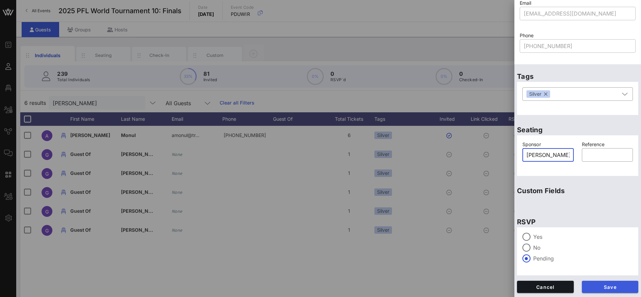
type input "[PERSON_NAME]"
click at [609, 288] on span "Save" at bounding box center [611, 287] width 46 height 6
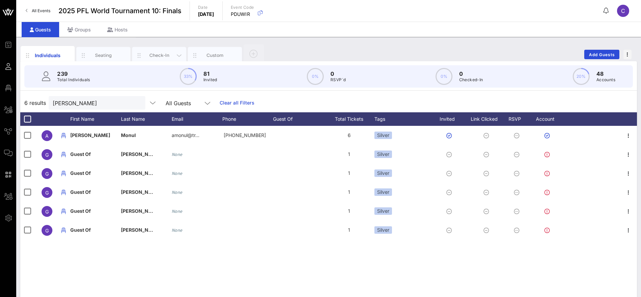
click at [155, 56] on div "Check-In" at bounding box center [159, 55] width 30 height 6
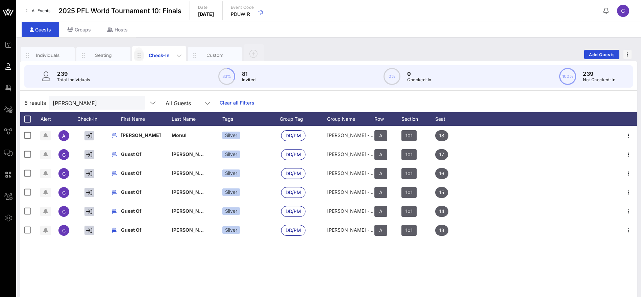
click at [139, 54] on icon "button" at bounding box center [139, 55] width 8 height 8
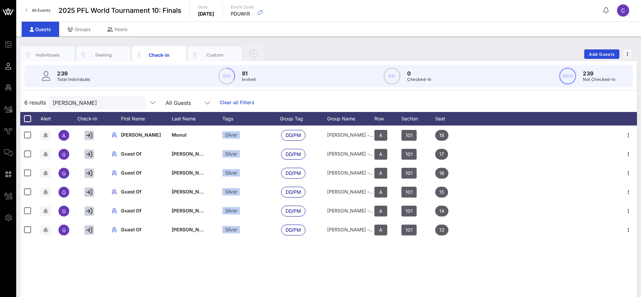
scroll to position [0, 0]
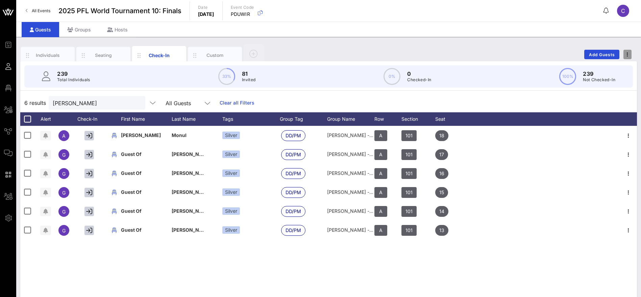
click at [628, 54] on icon "button" at bounding box center [627, 54] width 1 height 5
drag, startPoint x: 453, startPoint y: 45, endPoint x: 339, endPoint y: 41, distance: 114.4
click at [453, 45] on div "Individuals Seating Check-In Custom Add Guests" at bounding box center [328, 55] width 617 height 22
click at [299, 101] on div "6 results [PERSON_NAME] All Guests Clear all Filters" at bounding box center [328, 102] width 617 height 19
click at [229, 101] on link "Clear all Filters" at bounding box center [237, 102] width 35 height 7
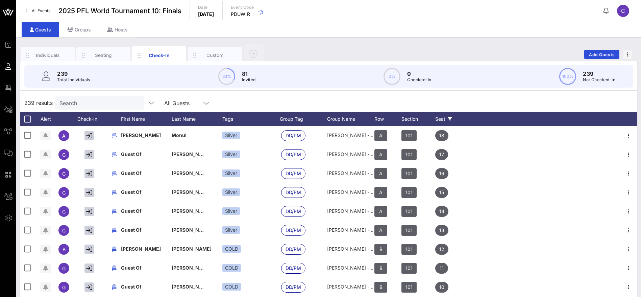
click at [451, 119] on icon at bounding box center [450, 119] width 4 height 4
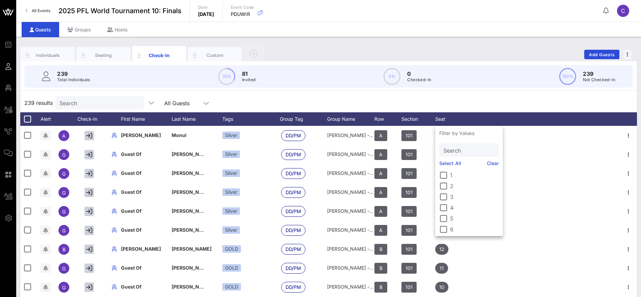
drag, startPoint x: 477, startPoint y: 118, endPoint x: 481, endPoint y: 118, distance: 3.7
click at [477, 118] on div at bounding box center [544, 119] width 151 height 14
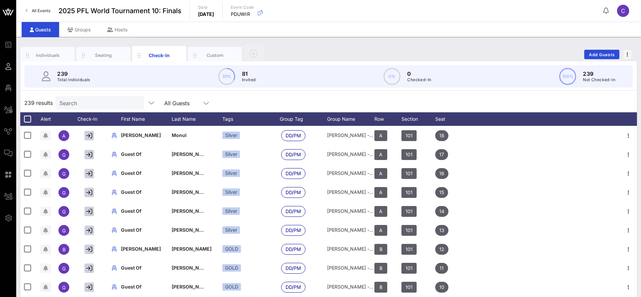
click at [482, 118] on div at bounding box center [544, 119] width 151 height 14
click at [88, 100] on input "Search" at bounding box center [99, 102] width 79 height 9
paste input "[PERSON_NAME]"
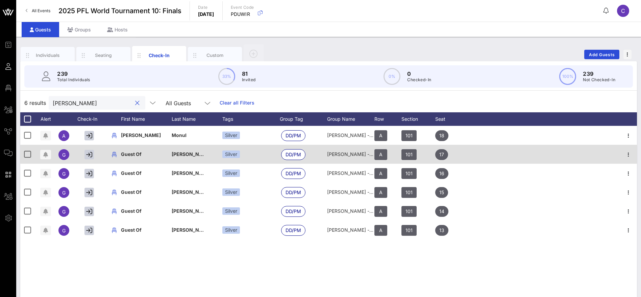
type input "[PERSON_NAME]"
click at [183, 156] on span "[PERSON_NAME] - [PERSON_NAME]" at bounding box center [214, 154] width 84 height 6
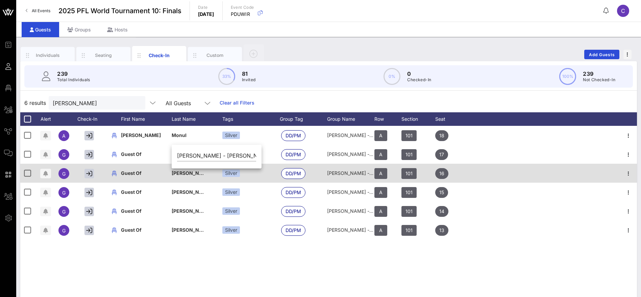
click at [182, 176] on span "[PERSON_NAME] - [PERSON_NAME]" at bounding box center [214, 173] width 84 height 6
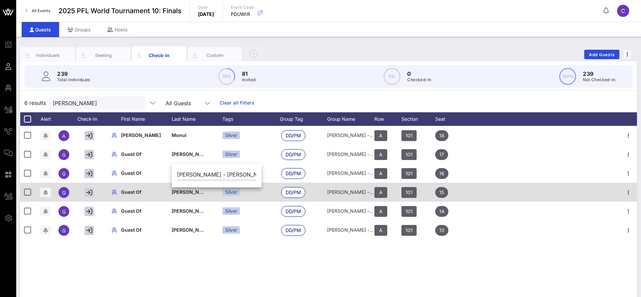
click at [181, 192] on span "[PERSON_NAME] - [PERSON_NAME]" at bounding box center [214, 192] width 84 height 6
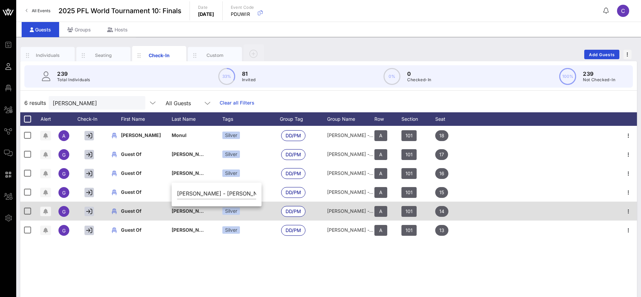
click at [183, 212] on span "[PERSON_NAME] - [PERSON_NAME]" at bounding box center [214, 211] width 84 height 6
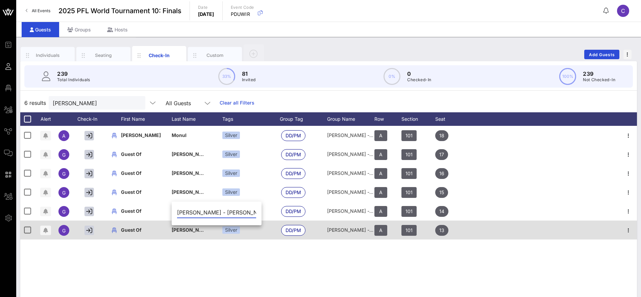
click at [181, 234] on div "[PERSON_NAME] - [PERSON_NAME]" at bounding box center [189, 229] width 34 height 19
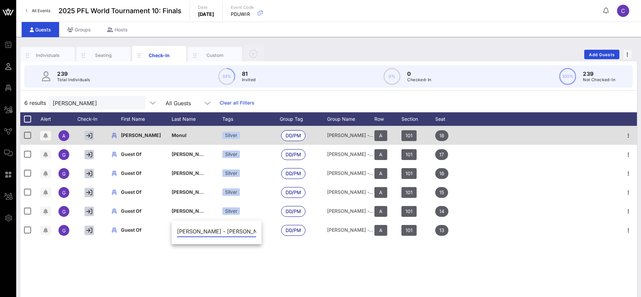
click at [134, 134] on span "[PERSON_NAME]" at bounding box center [141, 135] width 40 height 6
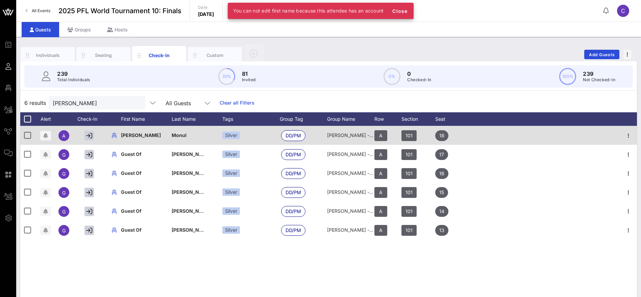
click at [183, 137] on span "Monul" at bounding box center [179, 135] width 15 height 6
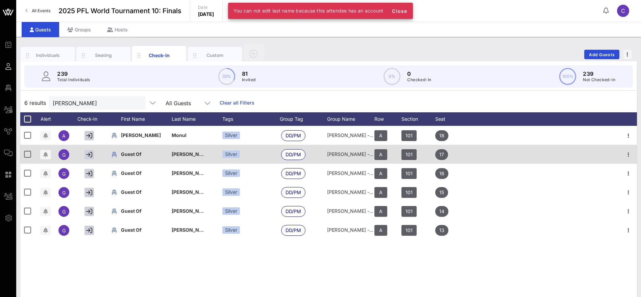
click at [178, 154] on span "[PERSON_NAME] - [PERSON_NAME]" at bounding box center [214, 154] width 84 height 6
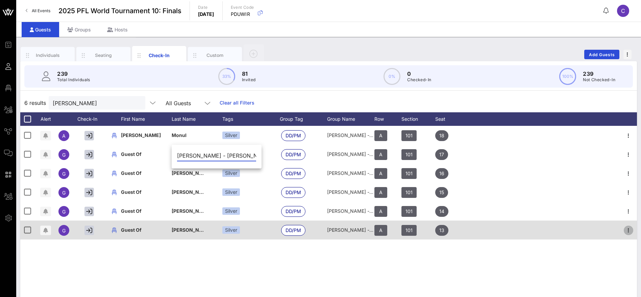
click at [629, 229] on icon "button" at bounding box center [629, 230] width 8 height 8
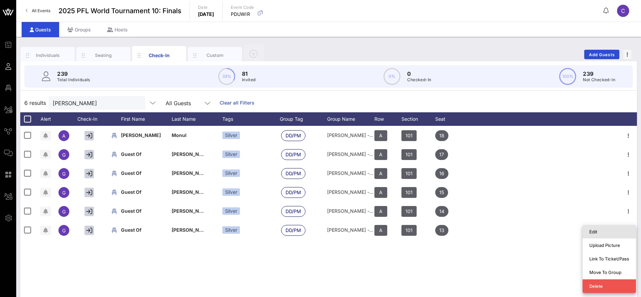
click at [599, 230] on div "Edit" at bounding box center [610, 231] width 40 height 5
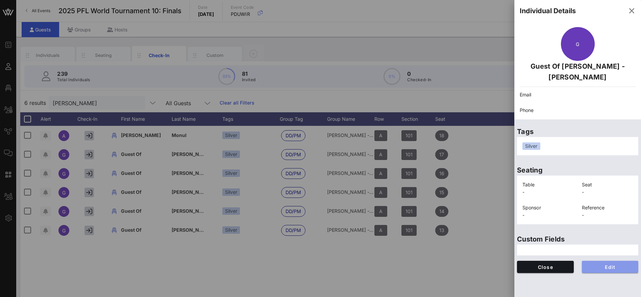
click at [602, 264] on span "Edit" at bounding box center [611, 267] width 46 height 6
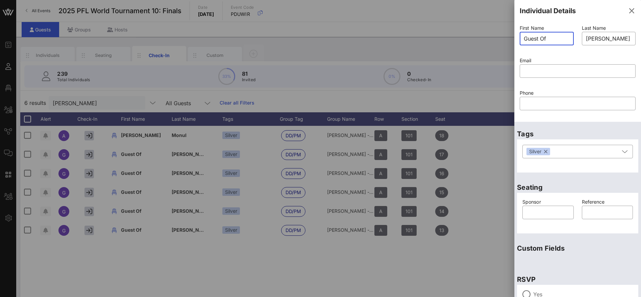
drag, startPoint x: 553, startPoint y: 36, endPoint x: 505, endPoint y: 39, distance: 48.2
click at [505, 39] on div "Event Builder Guests Floor Plan All Groups Journeys Comms QR Scanner Team Setti…" at bounding box center [320, 167] width 641 height 335
paste input "[PERSON_NAME]"
drag, startPoint x: 555, startPoint y: 39, endPoint x: 500, endPoint y: 37, distance: 54.8
click at [500, 37] on div "Event Builder Guests Floor Plan All Groups Journeys Comms QR Scanner Team Setti…" at bounding box center [320, 167] width 641 height 335
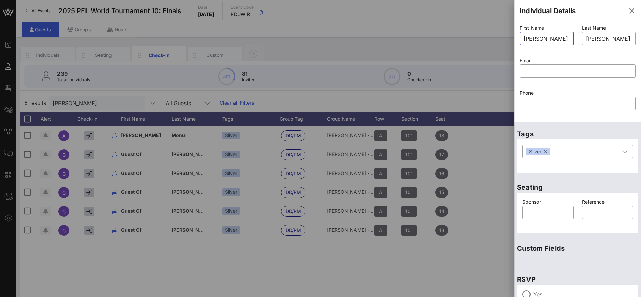
paste input "[PERSON_NAME]"
type input "[PERSON_NAME]"
click at [586, 38] on input "[PERSON_NAME] - [PERSON_NAME]" at bounding box center [609, 38] width 46 height 11
drag, startPoint x: 613, startPoint y: 39, endPoint x: 635, endPoint y: 36, distance: 22.4
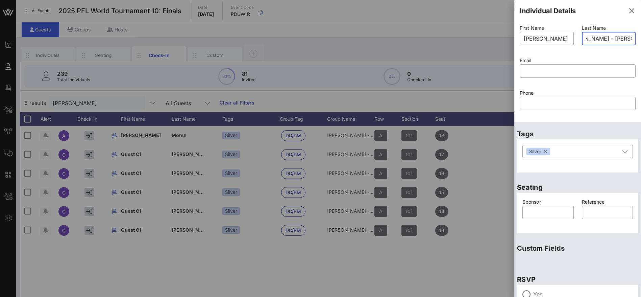
click at [635, 36] on div "Individual Details First Name ​ [PERSON_NAME] Last Name ​ [PERSON_NAME] - [PERS…" at bounding box center [578, 148] width 127 height 297
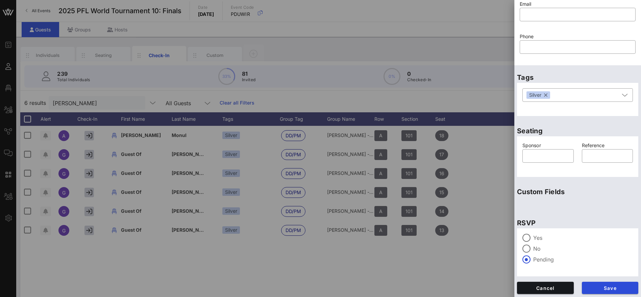
scroll to position [57, 0]
type input "[PERSON_NAME]"
click at [594, 287] on span "Save" at bounding box center [611, 287] width 46 height 6
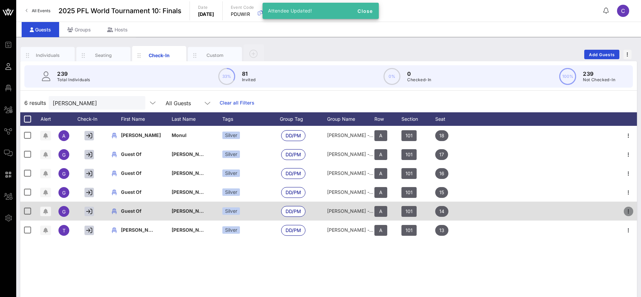
click at [629, 210] on icon "button" at bounding box center [629, 211] width 8 height 8
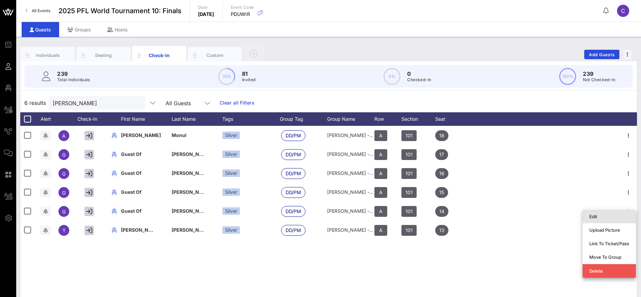
click at [597, 216] on div "Edit" at bounding box center [610, 216] width 40 height 5
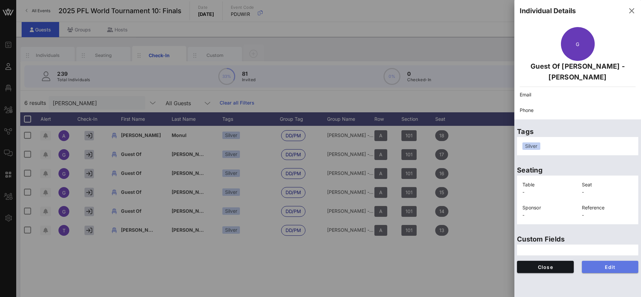
click at [602, 264] on span "Edit" at bounding box center [611, 267] width 46 height 6
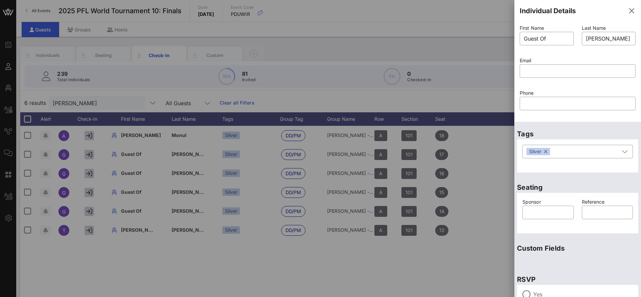
drag, startPoint x: 523, startPoint y: 38, endPoint x: 570, endPoint y: 37, distance: 47.0
click at [571, 38] on div "First Name ​ Guest Of" at bounding box center [547, 39] width 62 height 32
drag, startPoint x: 526, startPoint y: 39, endPoint x: 507, endPoint y: 38, distance: 19.6
click at [507, 38] on div "Event Builder Guests Floor Plan All Groups Journeys Comms QR Scanner Team Setti…" at bounding box center [320, 167] width 641 height 335
paste input "[PERSON_NAME]"
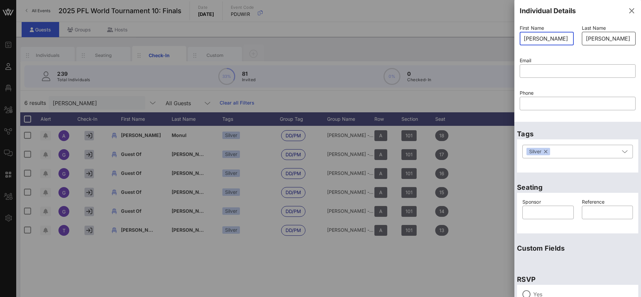
type input "[PERSON_NAME] 2"
drag, startPoint x: 611, startPoint y: 38, endPoint x: 640, endPoint y: 38, distance: 29.4
click at [640, 38] on div "Individual Details First Name ​ [PERSON_NAME] 2 Last Name ​ [PERSON_NAME] - [PE…" at bounding box center [578, 148] width 127 height 297
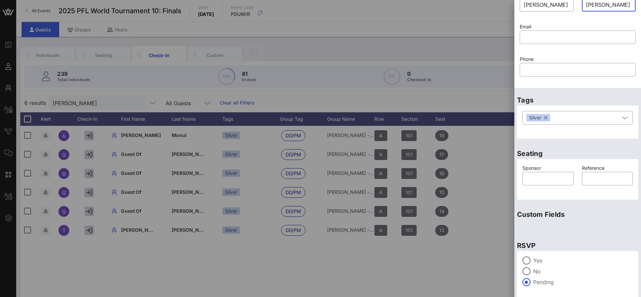
scroll to position [57, 0]
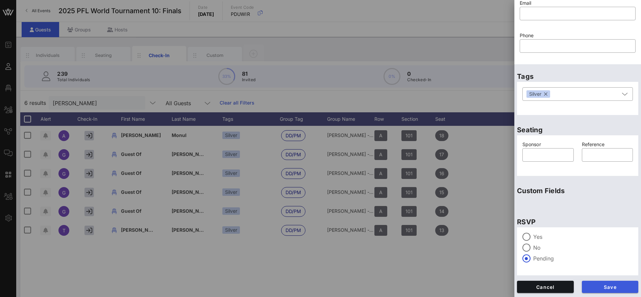
type input "[PERSON_NAME]"
click at [602, 287] on span "Save" at bounding box center [611, 287] width 46 height 6
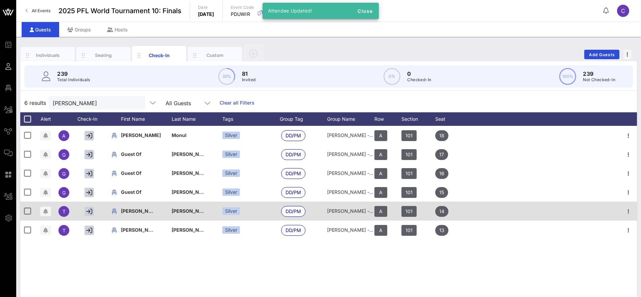
click at [136, 212] on span "[PERSON_NAME] 2" at bounding box center [143, 211] width 44 height 6
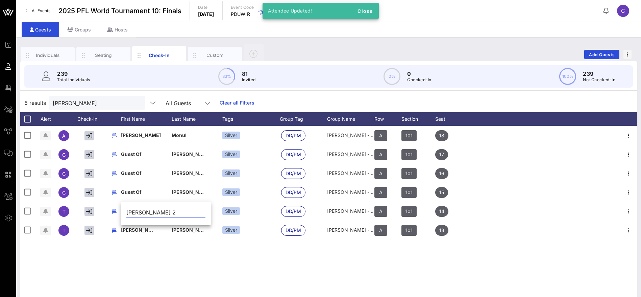
click at [151, 258] on div "A [PERSON_NAME][GEOGRAPHIC_DATA] Silver DD/PM [PERSON_NAME] - [PERSON_NAME] A 1…" at bounding box center [328, 227] width 617 height 203
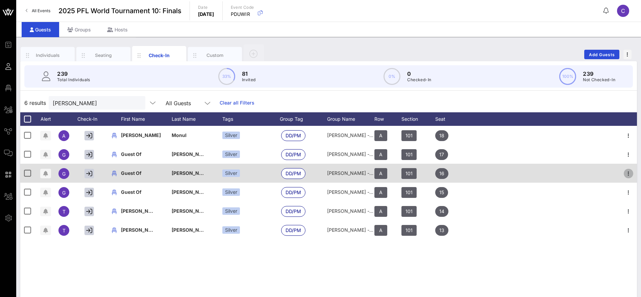
click at [629, 172] on icon "button" at bounding box center [629, 173] width 8 height 8
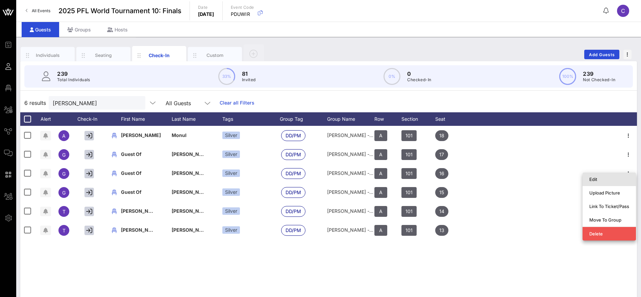
click at [604, 180] on div "Edit" at bounding box center [610, 179] width 40 height 5
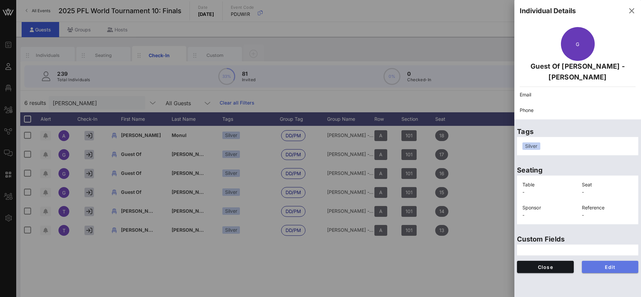
click at [614, 264] on span "Edit" at bounding box center [611, 267] width 46 height 6
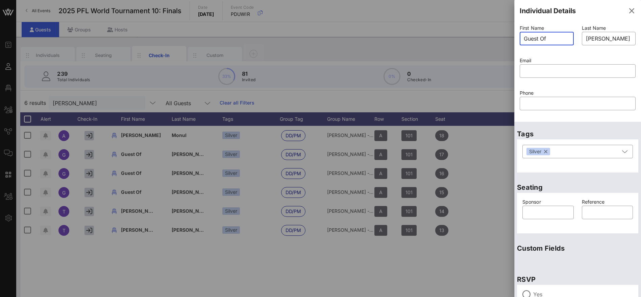
click at [497, 42] on div "Event Builder Guests Floor Plan All Groups Journeys Comms QR Scanner Team Setti…" at bounding box center [320, 167] width 641 height 335
paste input "[PERSON_NAME]"
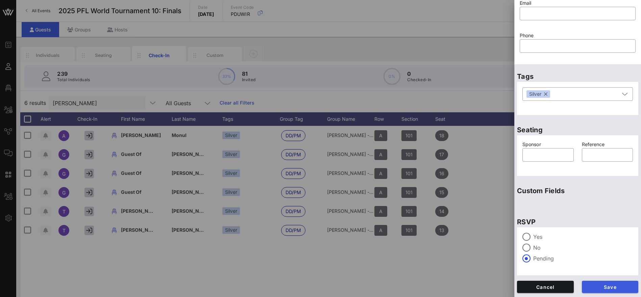
type input "[PERSON_NAME]"
click at [598, 286] on span "Save" at bounding box center [611, 287] width 46 height 6
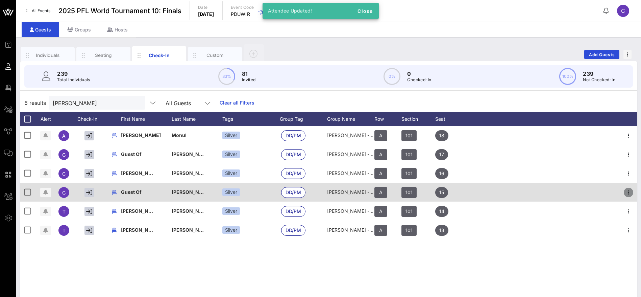
click at [629, 192] on icon "button" at bounding box center [629, 192] width 8 height 8
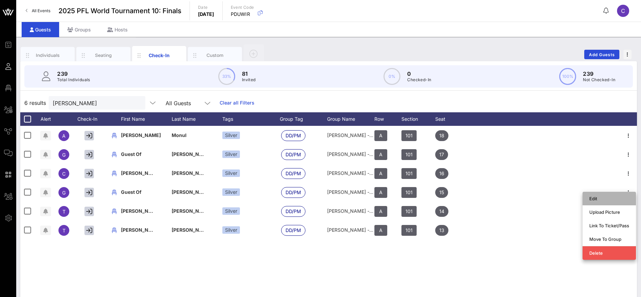
click at [607, 198] on div "Edit" at bounding box center [610, 198] width 40 height 5
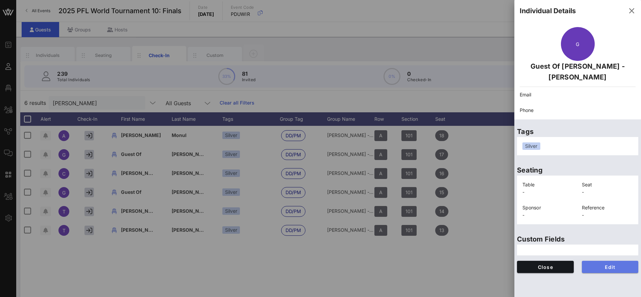
drag, startPoint x: 608, startPoint y: 256, endPoint x: 599, endPoint y: 251, distance: 10.7
click at [608, 264] on span "Edit" at bounding box center [611, 267] width 46 height 6
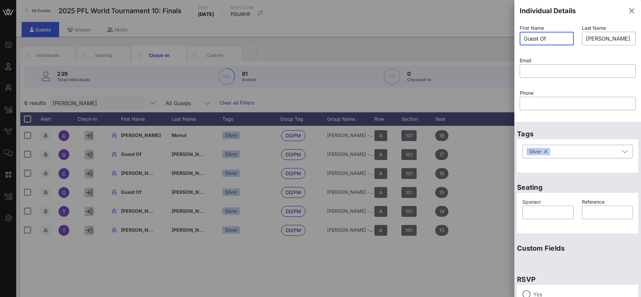
drag, startPoint x: 553, startPoint y: 38, endPoint x: 510, endPoint y: 40, distance: 42.3
click at [510, 39] on div "Event Builder Guests Floor Plan All Groups Journeys Comms QR Scanner Team Setti…" at bounding box center [320, 167] width 641 height 335
paste input "[PERSON_NAME]"
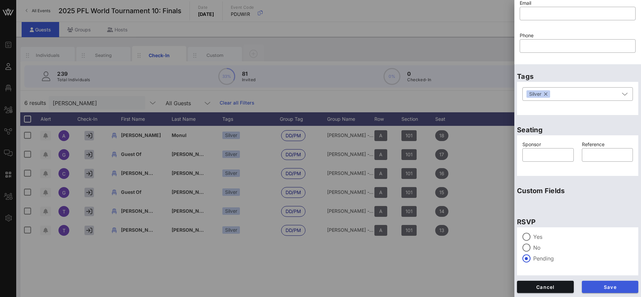
type input "[PERSON_NAME] guest"
click at [609, 285] on span "Save" at bounding box center [611, 287] width 46 height 6
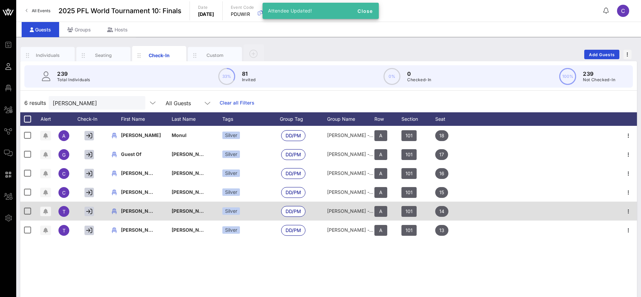
click at [144, 211] on span "[PERSON_NAME] 2" at bounding box center [143, 211] width 44 height 6
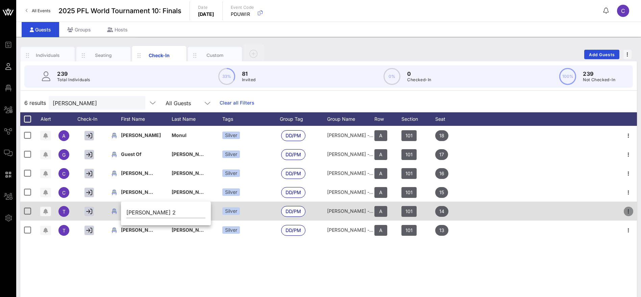
click at [630, 210] on icon "button" at bounding box center [629, 211] width 8 height 8
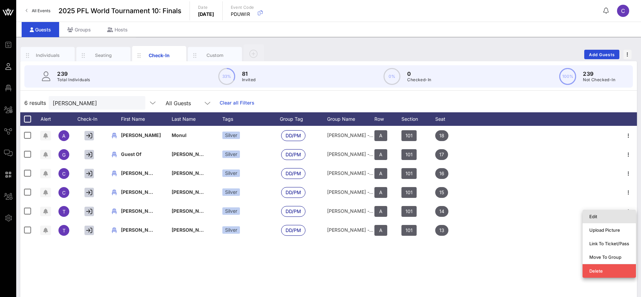
click at [601, 215] on div "Edit" at bounding box center [610, 216] width 40 height 5
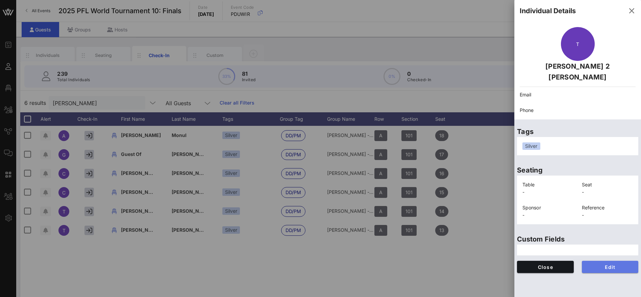
click at [621, 264] on span "Edit" at bounding box center [611, 267] width 46 height 6
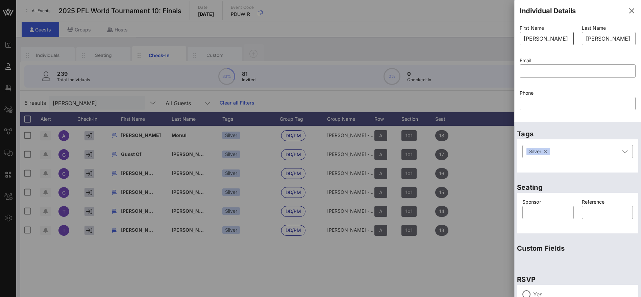
click at [561, 38] on input "[PERSON_NAME] 2" at bounding box center [547, 38] width 46 height 11
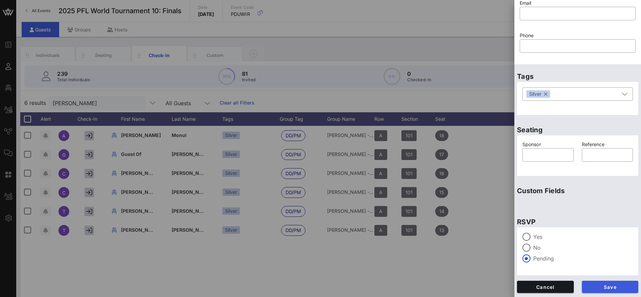
type input "[PERSON_NAME]"
click at [606, 284] on span "Save" at bounding box center [611, 287] width 46 height 6
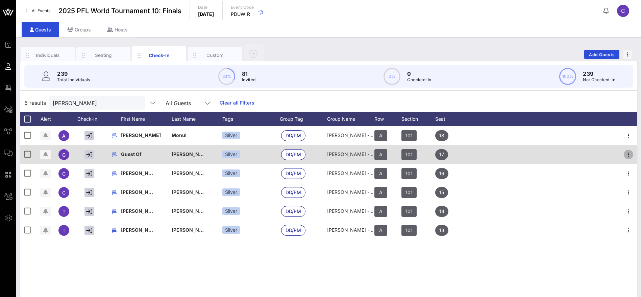
click at [630, 154] on icon "button" at bounding box center [629, 154] width 8 height 8
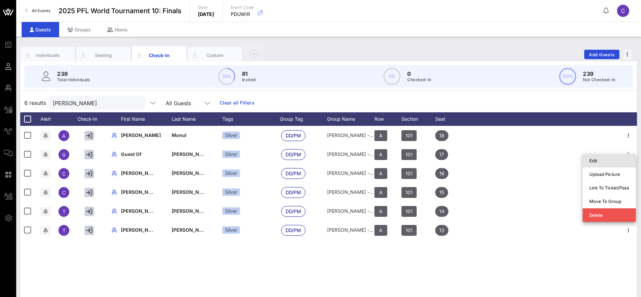
click at [602, 163] on div "Edit" at bounding box center [610, 160] width 40 height 5
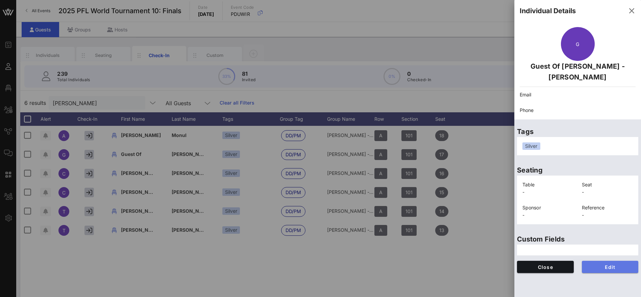
click at [616, 264] on span "Edit" at bounding box center [611, 267] width 46 height 6
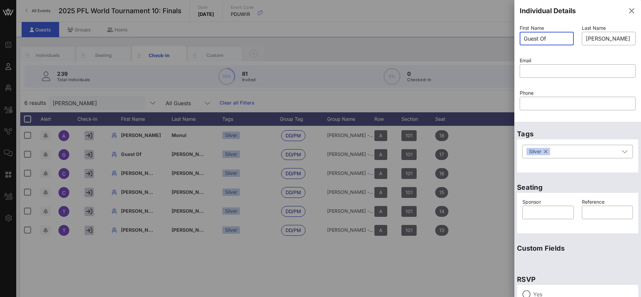
drag, startPoint x: 535, startPoint y: 38, endPoint x: 510, endPoint y: 38, distance: 25.0
click at [510, 38] on div "Event Builder Guests Floor Plan All Groups Journeys Comms QR Scanner Team Setti…" at bounding box center [320, 167] width 641 height 335
paste input "[PERSON_NAME]"
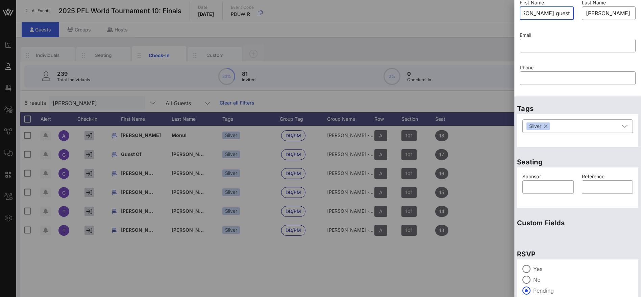
scroll to position [57, 0]
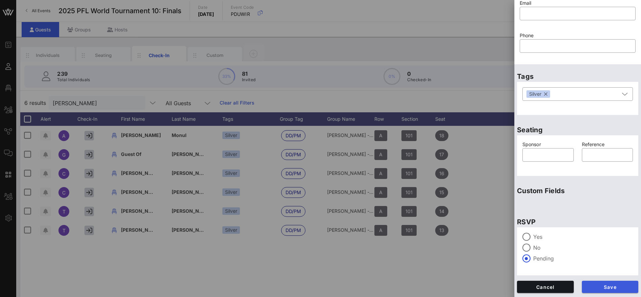
type input "[PERSON_NAME] guest"
click at [613, 288] on span "Save" at bounding box center [611, 287] width 46 height 6
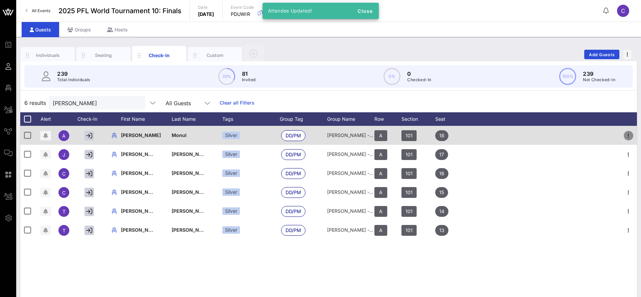
click at [631, 133] on icon "button" at bounding box center [629, 136] width 8 height 8
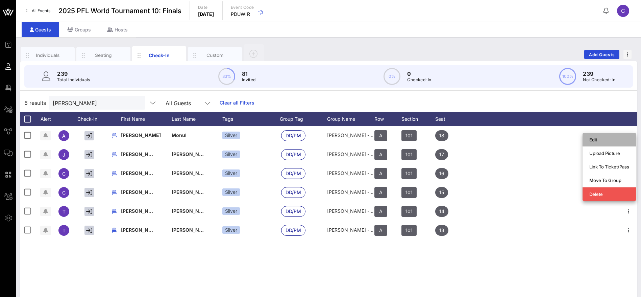
click at [611, 140] on div "Edit" at bounding box center [610, 139] width 40 height 5
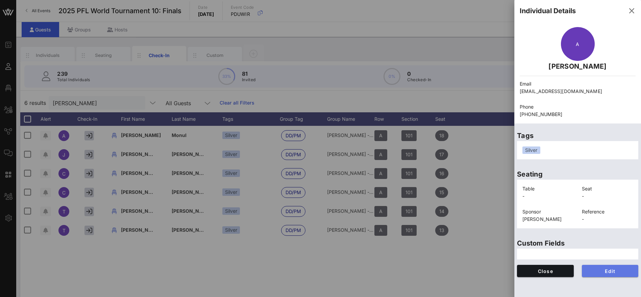
click at [594, 271] on span "Edit" at bounding box center [611, 271] width 46 height 6
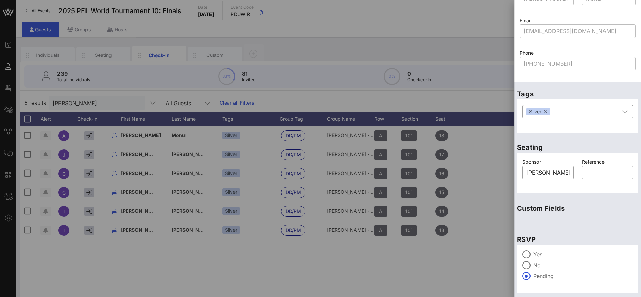
scroll to position [57, 0]
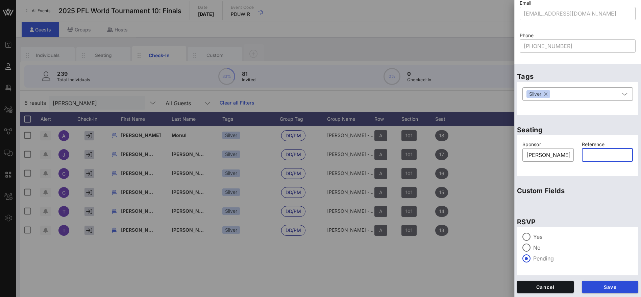
click at [602, 151] on input "text" at bounding box center [607, 154] width 43 height 11
paste input "[PERSON_NAME]"
type input "[PERSON_NAME]"
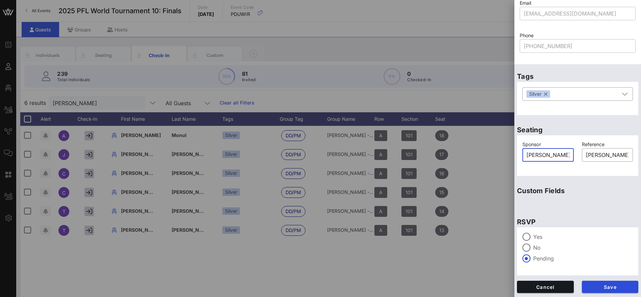
drag, startPoint x: 519, startPoint y: 157, endPoint x: 514, endPoint y: 157, distance: 5.8
click at [514, 157] on div "Event Builder Guests Floor Plan All Groups Journeys Comms QR Scanner Team Setti…" at bounding box center [320, 167] width 641 height 335
click at [611, 188] on p "Custom Fields" at bounding box center [577, 190] width 121 height 11
click at [607, 286] on span "Save" at bounding box center [611, 287] width 46 height 6
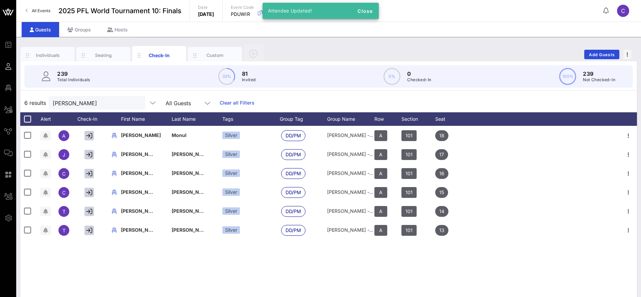
click at [207, 280] on div "A [PERSON_NAME][GEOGRAPHIC_DATA] Silver DD/PM [PERSON_NAME] - [PERSON_NAME] A 1…" at bounding box center [328, 227] width 617 height 203
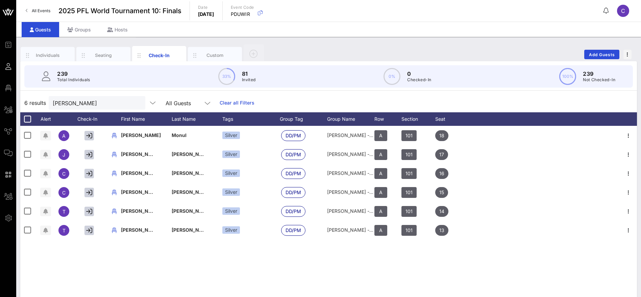
click at [294, 100] on div "6 results [PERSON_NAME] All Guests Clear all Filters" at bounding box center [328, 102] width 617 height 19
drag, startPoint x: 181, startPoint y: 266, endPoint x: 181, endPoint y: 260, distance: 6.1
click at [181, 267] on div "A [PERSON_NAME][GEOGRAPHIC_DATA] Silver DD/PM [PERSON_NAME] - [PERSON_NAME] A 1…" at bounding box center [328, 227] width 617 height 203
click at [135, 101] on button "clear icon" at bounding box center [137, 103] width 4 height 7
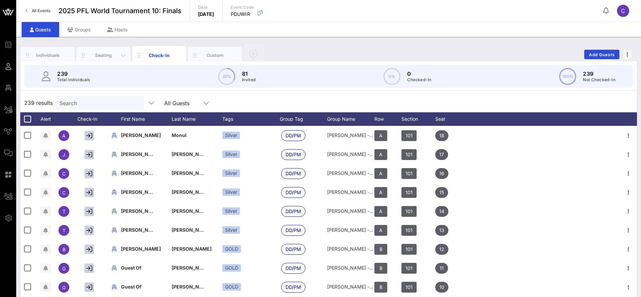
click at [104, 54] on div "Seating" at bounding box center [104, 55] width 30 height 6
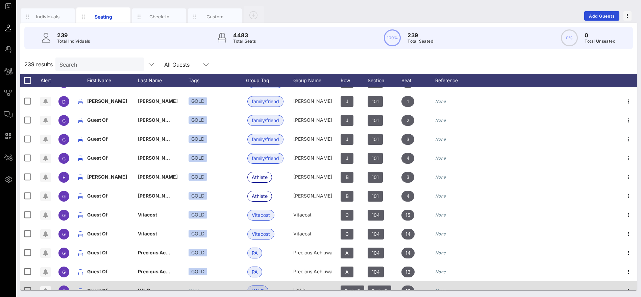
scroll to position [4323, 0]
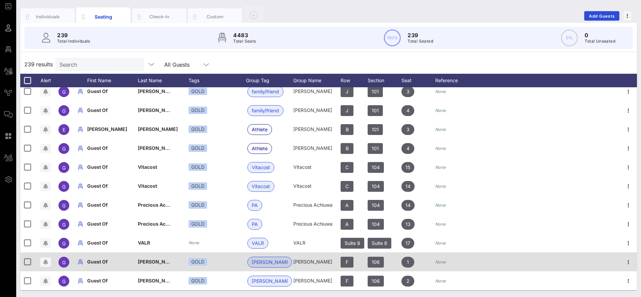
click at [32, 263] on div at bounding box center [27, 261] width 11 height 11
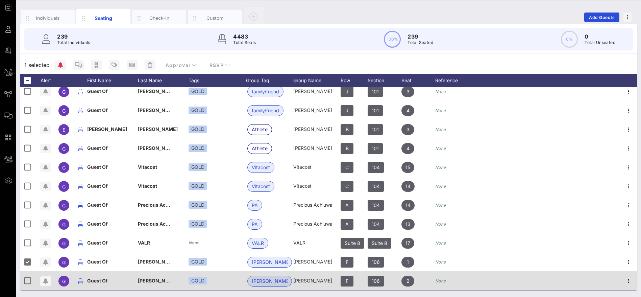
click at [36, 273] on div at bounding box center [28, 280] width 17 height 19
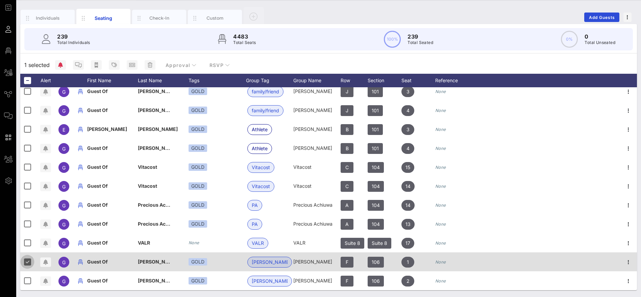
click at [28, 261] on div at bounding box center [27, 261] width 11 height 11
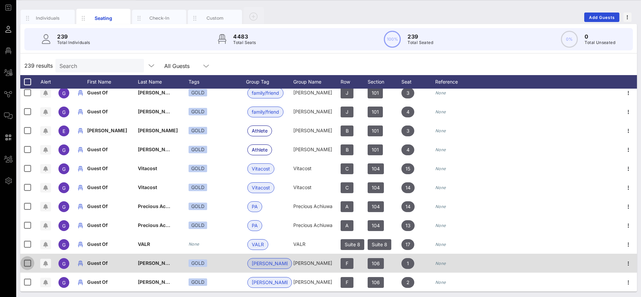
scroll to position [39, 0]
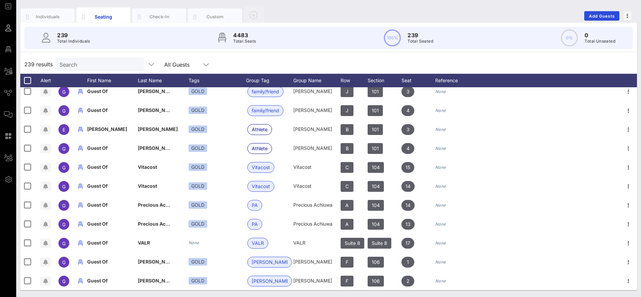
click at [70, 65] on input "Search" at bounding box center [99, 64] width 79 height 9
type input "swae"
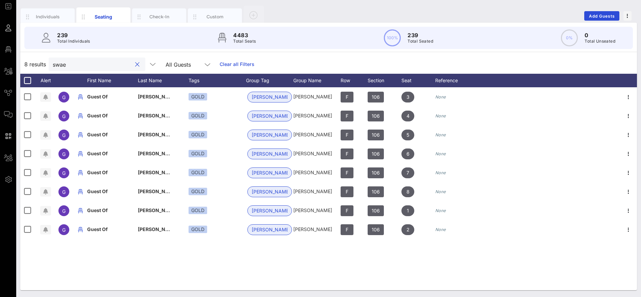
scroll to position [0, 0]
click at [135, 65] on button "clear icon" at bounding box center [137, 64] width 4 height 7
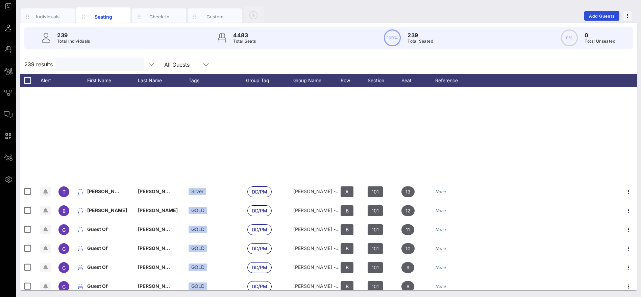
scroll to position [203, 0]
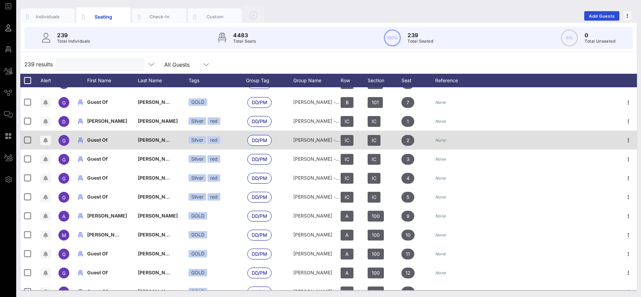
click at [143, 140] on span "[PERSON_NAME] - [PERSON_NAME]" at bounding box center [180, 140] width 84 height 6
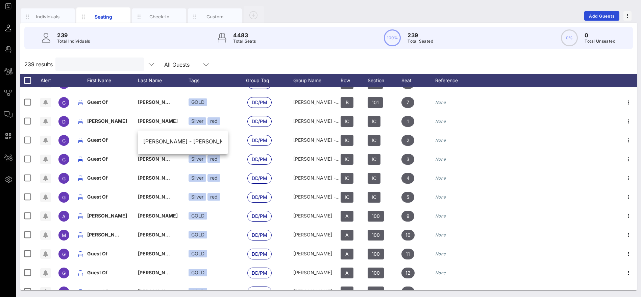
click at [80, 63] on input "text" at bounding box center [99, 64] width 79 height 9
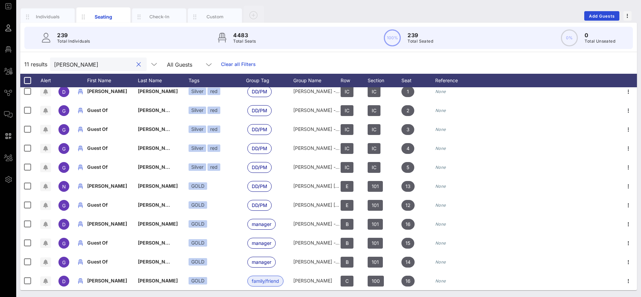
scroll to position [0, 0]
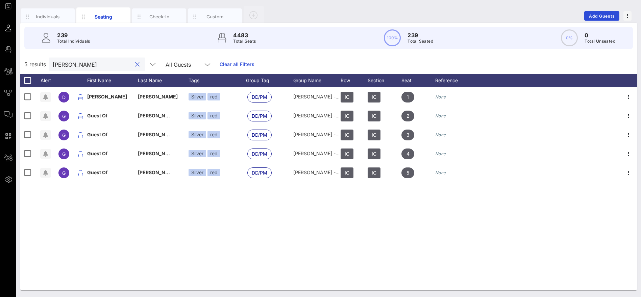
type input "[PERSON_NAME]"
click at [135, 65] on button "clear icon" at bounding box center [137, 64] width 4 height 7
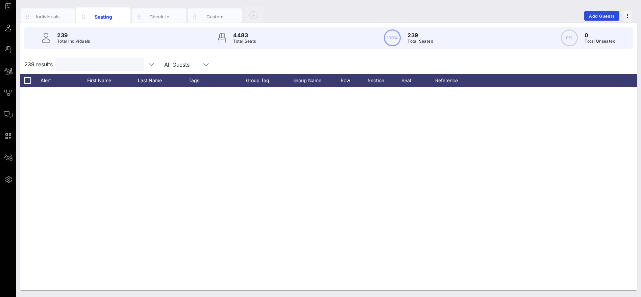
scroll to position [4323, 0]
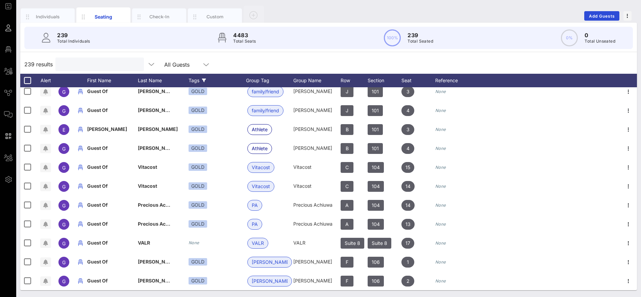
click at [201, 80] on div "Tags" at bounding box center [217, 81] width 57 height 14
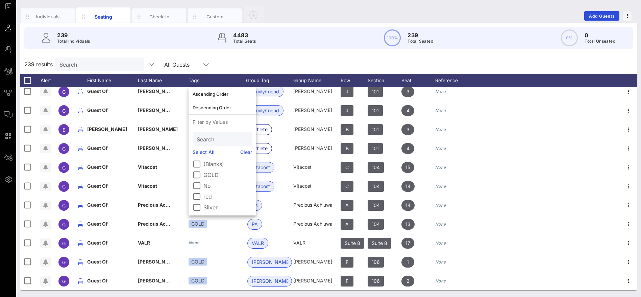
click at [249, 59] on div "239 results Search All Guests" at bounding box center [328, 64] width 617 height 19
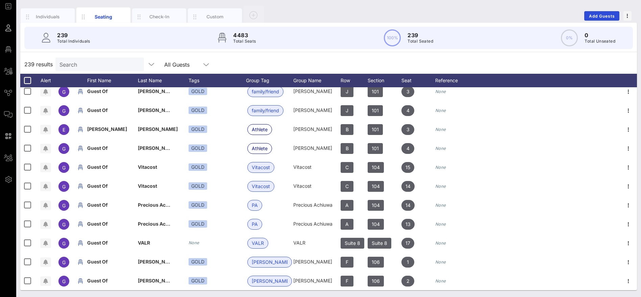
drag, startPoint x: 53, startPoint y: 14, endPoint x: 59, endPoint y: 46, distance: 33.3
click at [52, 14] on div "Individuals" at bounding box center [48, 17] width 30 height 6
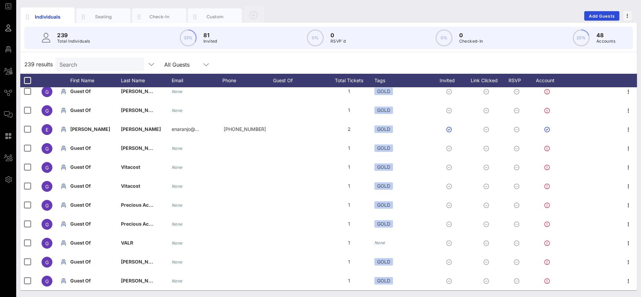
click at [81, 63] on input "Search" at bounding box center [99, 64] width 79 height 9
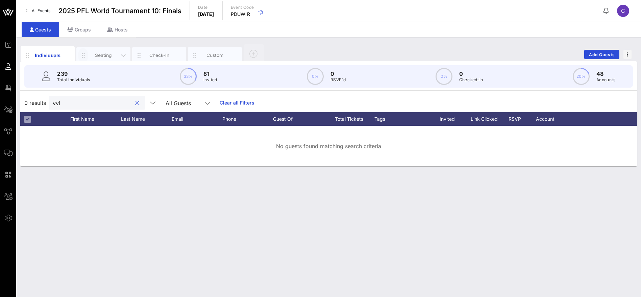
scroll to position [0, 0]
type input "vvip"
click at [135, 102] on button "clear icon" at bounding box center [137, 103] width 4 height 7
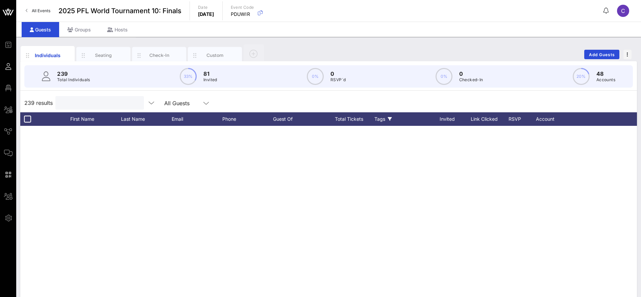
click at [382, 120] on div "Tags" at bounding box center [403, 119] width 57 height 14
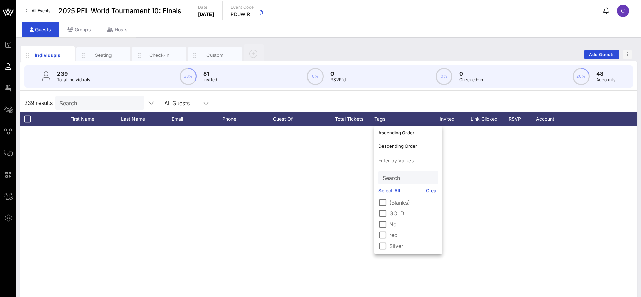
click at [394, 100] on div "239 results Search All Guests" at bounding box center [328, 102] width 617 height 19
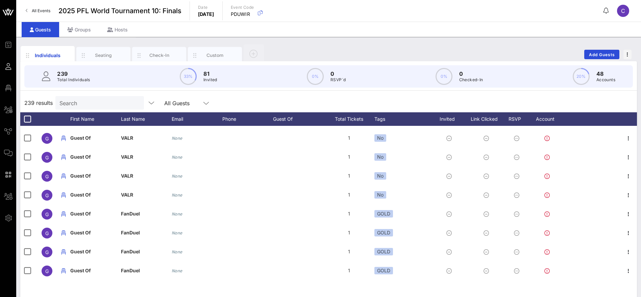
scroll to position [1663, 0]
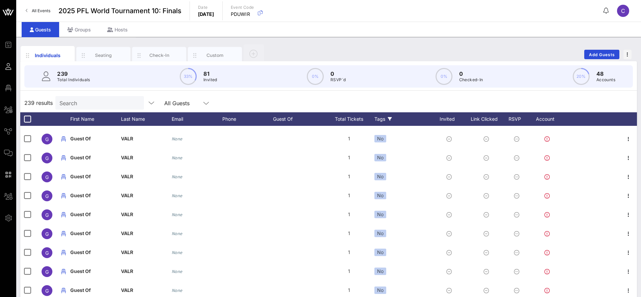
click at [379, 118] on div "Tags" at bounding box center [403, 119] width 57 height 14
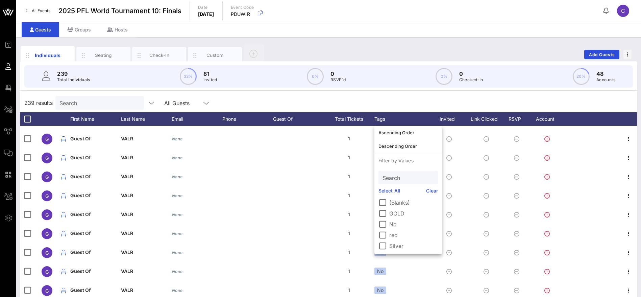
click at [352, 99] on div "239 results Search All Guests" at bounding box center [328, 102] width 617 height 19
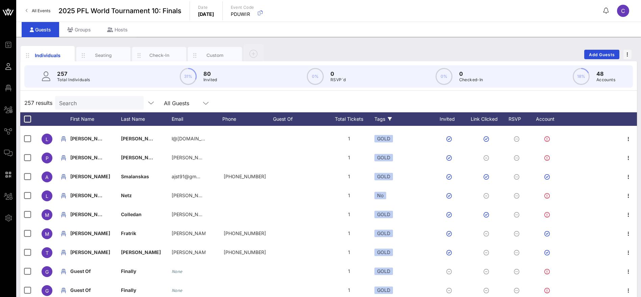
click at [380, 121] on div "Tags" at bounding box center [403, 119] width 57 height 14
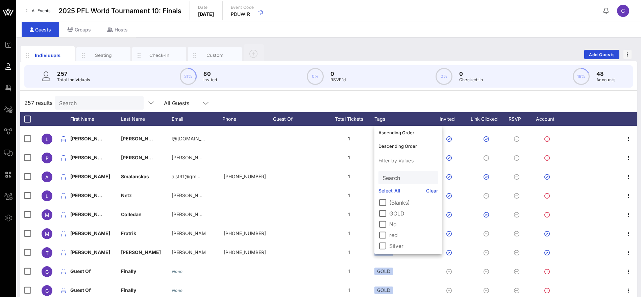
drag, startPoint x: 260, startPoint y: 103, endPoint x: 277, endPoint y: 103, distance: 17.2
click at [260, 103] on div "257 results Search All Guests" at bounding box center [328, 102] width 617 height 19
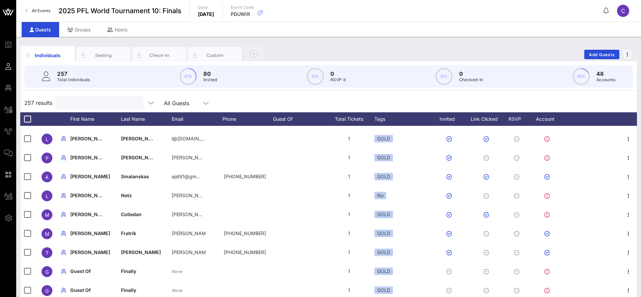
click at [95, 104] on input "text" at bounding box center [98, 102] width 79 height 9
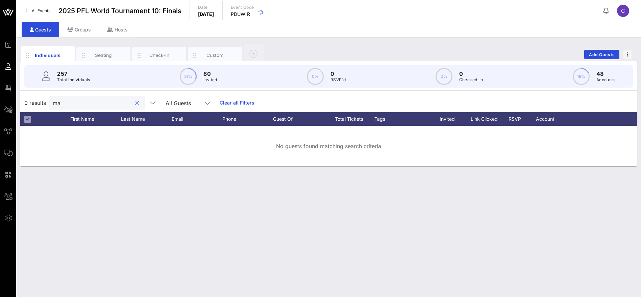
type input "m"
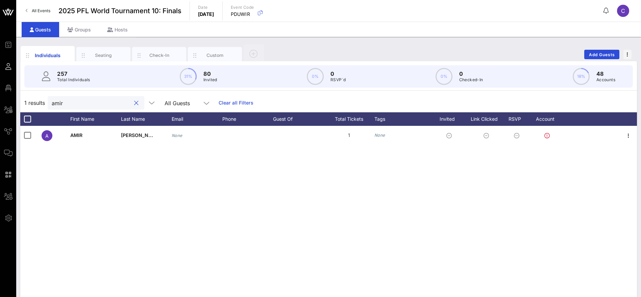
scroll to position [0, 0]
drag, startPoint x: 66, startPoint y: 100, endPoint x: 51, endPoint y: 99, distance: 14.6
click at [52, 99] on input "amir" at bounding box center [91, 102] width 79 height 9
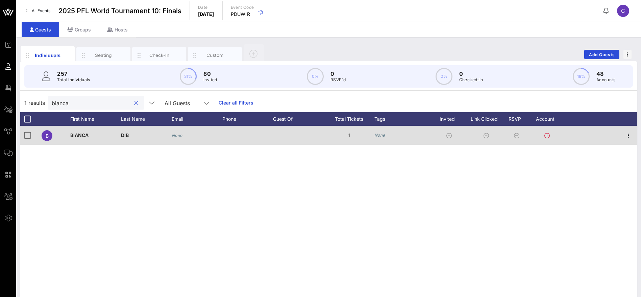
type input "bianca"
click at [386, 134] on div "None" at bounding box center [403, 135] width 57 height 19
click at [380, 133] on icon "None" at bounding box center [380, 135] width 11 height 5
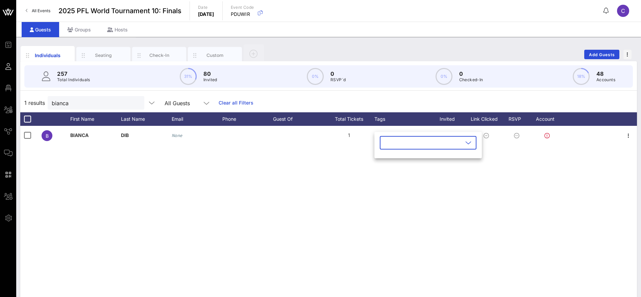
click at [465, 145] on div at bounding box center [469, 143] width 8 height 8
type input "VVIP"
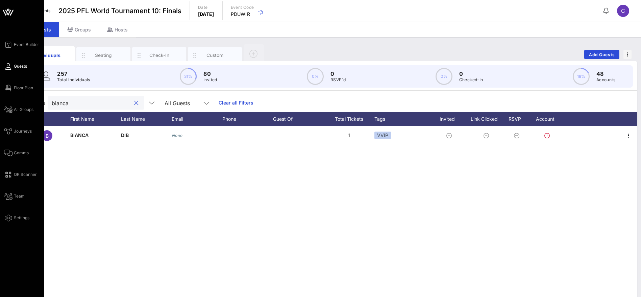
drag, startPoint x: 81, startPoint y: 107, endPoint x: 7, endPoint y: 100, distance: 75.0
click at [8, 100] on div "Event Builder Guests Floor Plan All Groups Journeys Comms QR Scanner Team Setti…" at bounding box center [320, 167] width 641 height 335
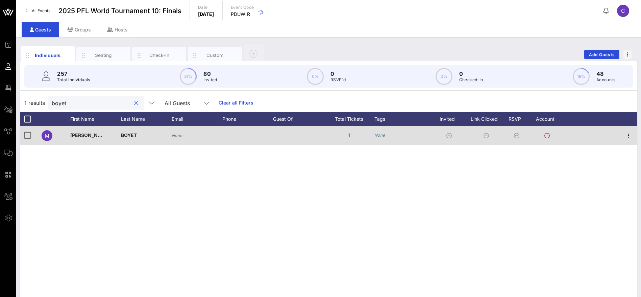
click at [386, 134] on div "None" at bounding box center [403, 135] width 57 height 19
click at [379, 133] on icon "None" at bounding box center [380, 135] width 11 height 5
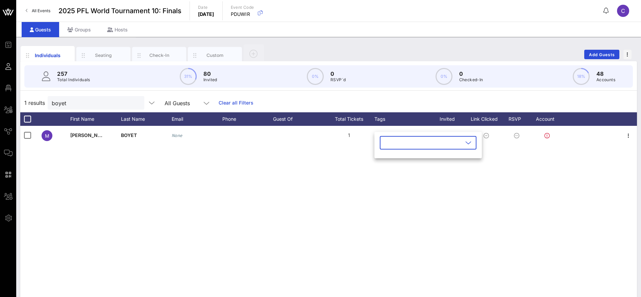
click at [399, 145] on input "text" at bounding box center [423, 142] width 79 height 11
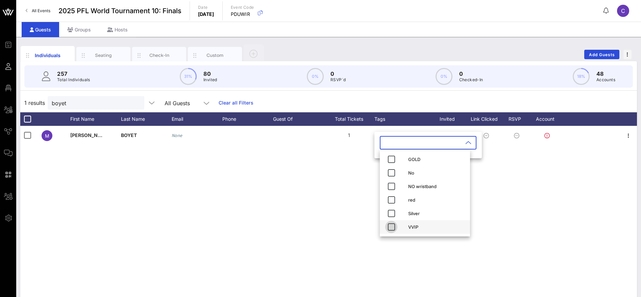
click at [393, 225] on icon "button" at bounding box center [392, 227] width 8 height 8
click at [354, 223] on div "M [PERSON_NAME] None 1 None" at bounding box center [328, 227] width 617 height 203
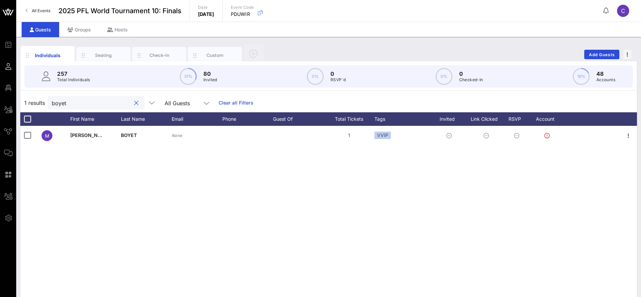
drag, startPoint x: 85, startPoint y: 103, endPoint x: 26, endPoint y: 102, distance: 58.2
click at [27, 103] on div "1 results boyet All Guests Clear all Filters" at bounding box center [328, 102] width 617 height 19
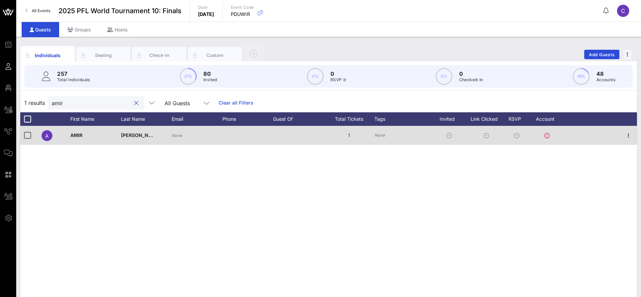
click at [381, 133] on icon "None" at bounding box center [380, 135] width 11 height 5
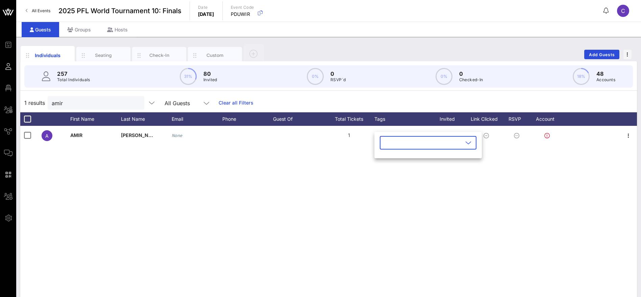
click at [414, 138] on input "text" at bounding box center [423, 142] width 79 height 11
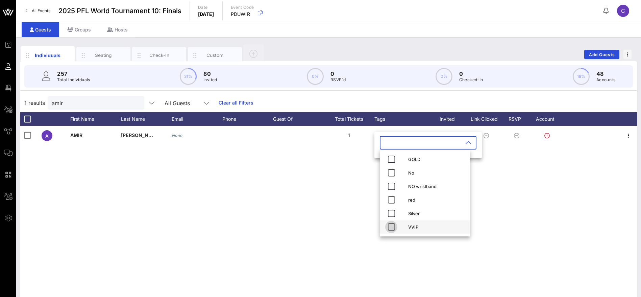
click at [393, 229] on icon "button" at bounding box center [392, 227] width 8 height 8
drag, startPoint x: 340, startPoint y: 226, endPoint x: 335, endPoint y: 212, distance: 14.6
click at [340, 226] on div "A [PERSON_NAME] None 1 None" at bounding box center [328, 227] width 617 height 203
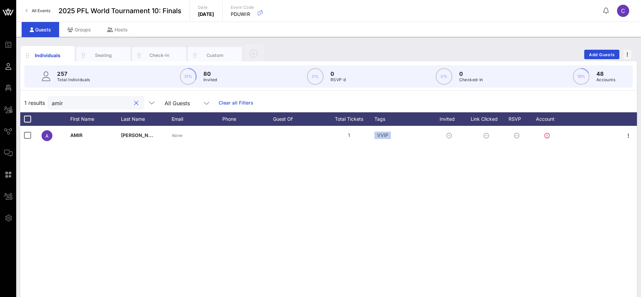
drag, startPoint x: 62, startPoint y: 102, endPoint x: 39, endPoint y: 104, distance: 22.4
click at [39, 104] on div "1 results [PERSON_NAME] All Guests Clear all Filters" at bounding box center [328, 102] width 617 height 19
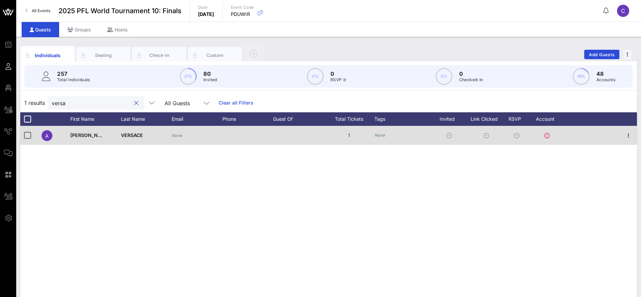
click at [382, 131] on div "None" at bounding box center [403, 135] width 57 height 19
click at [384, 133] on icon "None" at bounding box center [380, 135] width 11 height 5
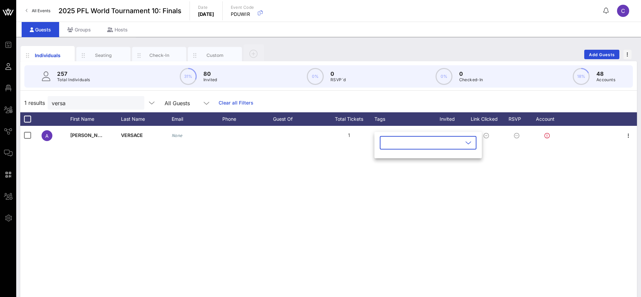
click at [400, 142] on input "text" at bounding box center [423, 142] width 79 height 11
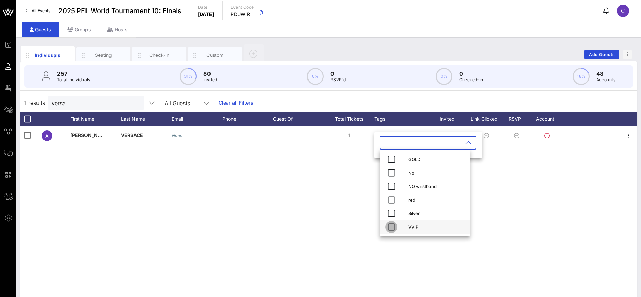
click at [392, 227] on icon "button" at bounding box center [392, 227] width 8 height 8
click at [346, 225] on div "A [PERSON_NAME] None 1 None" at bounding box center [328, 227] width 617 height 203
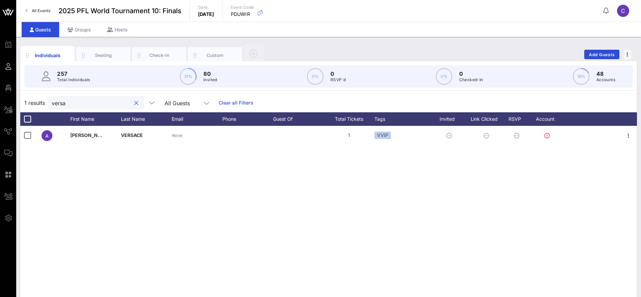
drag, startPoint x: 66, startPoint y: 106, endPoint x: 38, endPoint y: 101, distance: 27.8
click at [36, 104] on div "1 results versa All Guests Clear all Filters" at bounding box center [328, 102] width 617 height 19
type input "[PERSON_NAME]"
click at [107, 54] on div "Seating" at bounding box center [104, 55] width 30 height 6
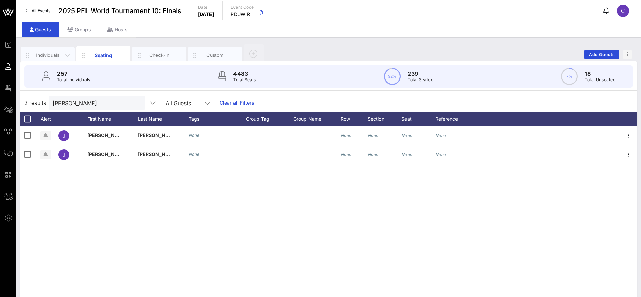
click at [51, 52] on div "Individuals" at bounding box center [48, 55] width 30 height 6
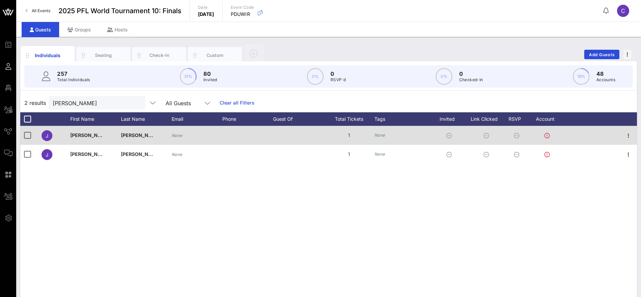
click at [384, 134] on icon "None" at bounding box center [380, 135] width 11 height 5
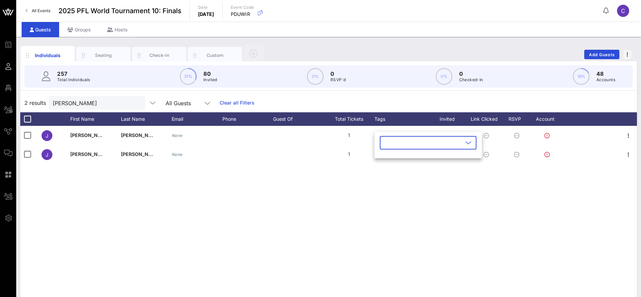
click at [466, 143] on icon at bounding box center [469, 143] width 6 height 8
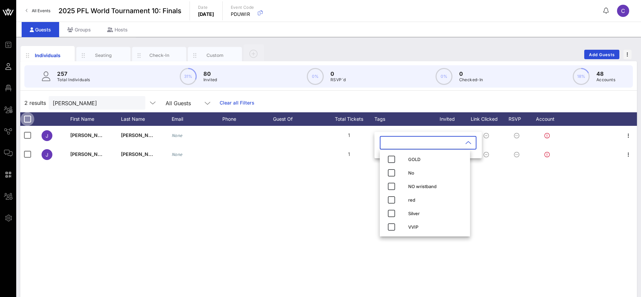
click at [28, 115] on div at bounding box center [27, 118] width 11 height 11
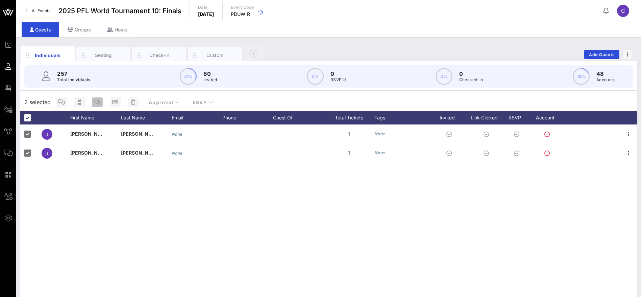
click at [96, 100] on icon "button" at bounding box center [97, 101] width 5 height 5
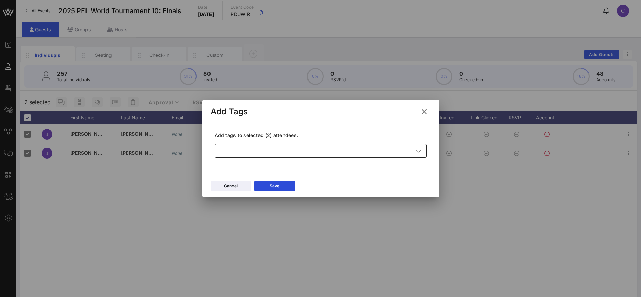
drag, startPoint x: 259, startPoint y: 150, endPoint x: 263, endPoint y: 154, distance: 5.3
click at [260, 150] on div at bounding box center [316, 151] width 195 height 14
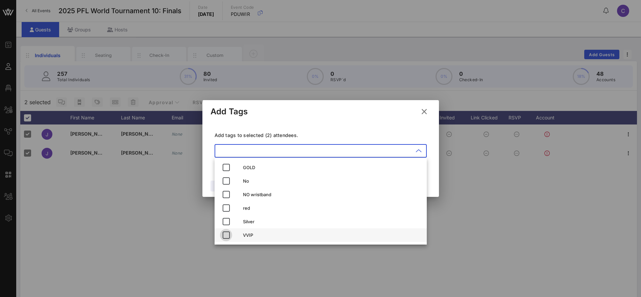
click at [225, 232] on icon "button" at bounding box center [226, 235] width 8 height 8
click at [195, 230] on div at bounding box center [320, 148] width 641 height 297
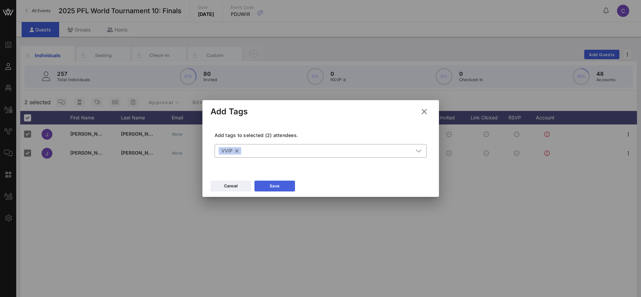
click at [278, 184] on div "Save" at bounding box center [275, 186] width 10 height 7
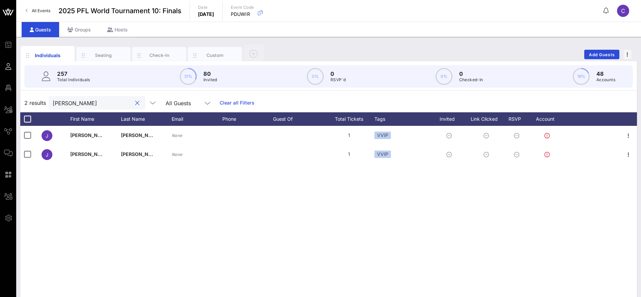
drag, startPoint x: 79, startPoint y: 103, endPoint x: 19, endPoint y: 101, distance: 60.6
click at [19, 101] on div "Individuals Seating Check-In Custom Add Guests 257 Total Individuals 31% 80 Inv…" at bounding box center [328, 186] width 625 height 299
paste input "KUCUKASLAN\EFEKAN"
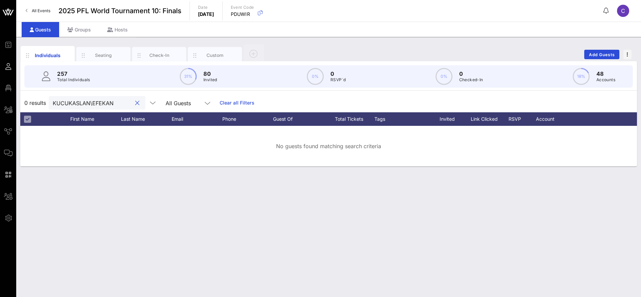
drag, startPoint x: 93, startPoint y: 100, endPoint x: 38, endPoint y: 102, distance: 55.5
click at [38, 102] on div "0 results KUCUKASLAN\EFEKAN All Guests Clear all Filters" at bounding box center [328, 102] width 617 height 19
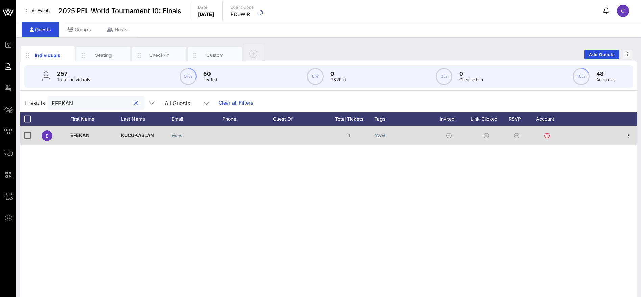
click at [383, 135] on icon "None" at bounding box center [380, 135] width 11 height 5
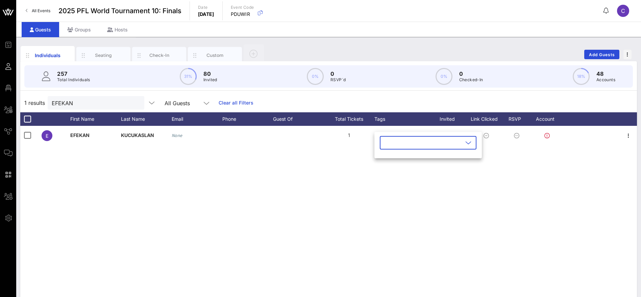
click at [407, 143] on input "text" at bounding box center [423, 142] width 79 height 11
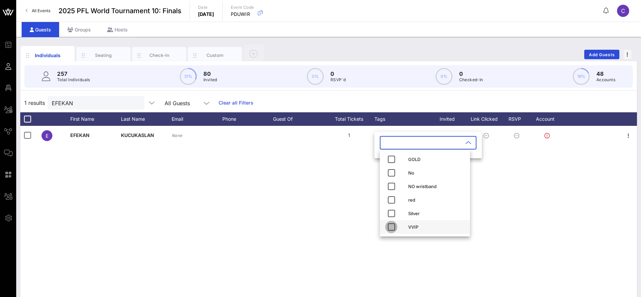
click at [390, 226] on icon "button" at bounding box center [392, 227] width 8 height 8
drag, startPoint x: 66, startPoint y: 102, endPoint x: 32, endPoint y: 104, distance: 33.2
click at [32, 104] on div "1 results EFEKAN All Guests Clear all Filters" at bounding box center [328, 102] width 617 height 19
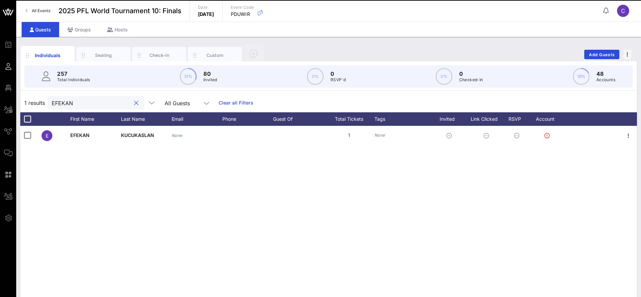
paste input "[PERSON_NAME]\[PERSON_NAME]"
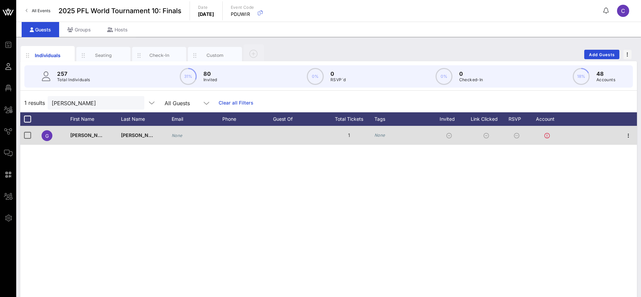
click at [378, 134] on icon "None" at bounding box center [380, 135] width 11 height 5
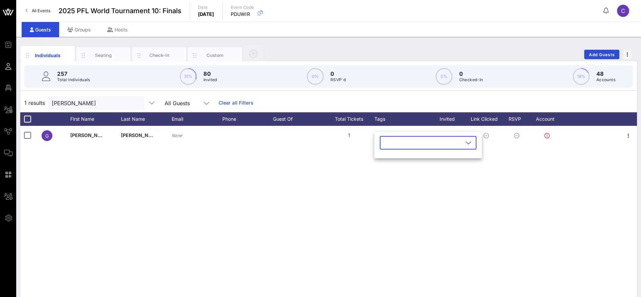
drag, startPoint x: 407, startPoint y: 143, endPoint x: 408, endPoint y: 149, distance: 6.2
click at [407, 143] on input "text" at bounding box center [423, 142] width 79 height 11
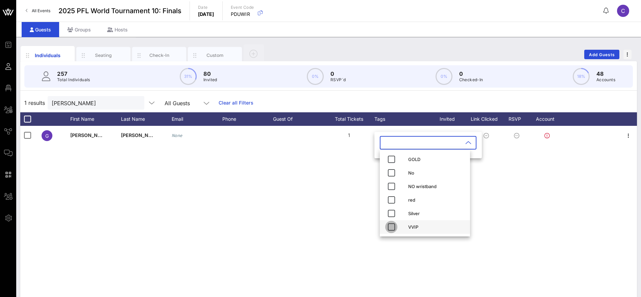
click at [389, 227] on icon "button" at bounding box center [392, 227] width 8 height 8
click at [344, 221] on div "G [PERSON_NAME] None 1 None" at bounding box center [328, 227] width 617 height 203
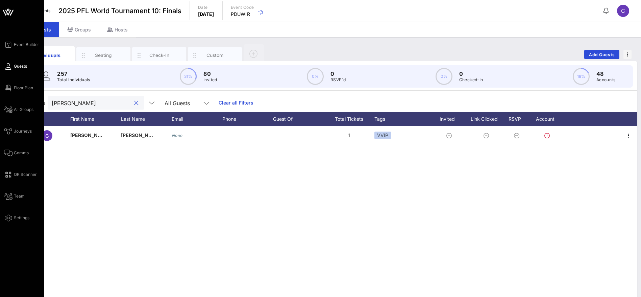
drag, startPoint x: 64, startPoint y: 103, endPoint x: 3, endPoint y: 98, distance: 61.1
click at [3, 98] on div "Event Builder Guests Floor Plan All Groups Journeys Comms QR Scanner Team Setti…" at bounding box center [320, 167] width 641 height 335
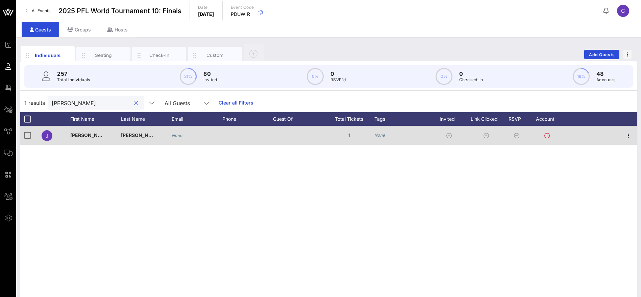
click at [392, 134] on div "None" at bounding box center [403, 135] width 57 height 19
click at [377, 135] on icon "None" at bounding box center [380, 135] width 11 height 5
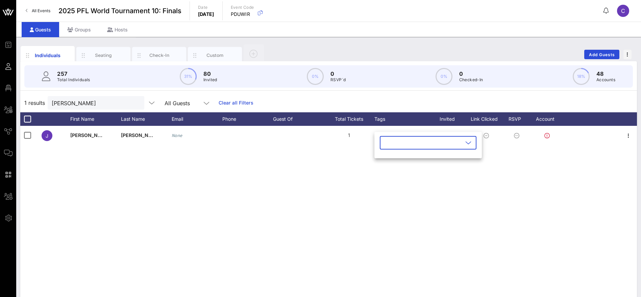
drag, startPoint x: 418, startPoint y: 142, endPoint x: 401, endPoint y: 165, distance: 29.1
click at [418, 142] on input "text" at bounding box center [423, 142] width 79 height 11
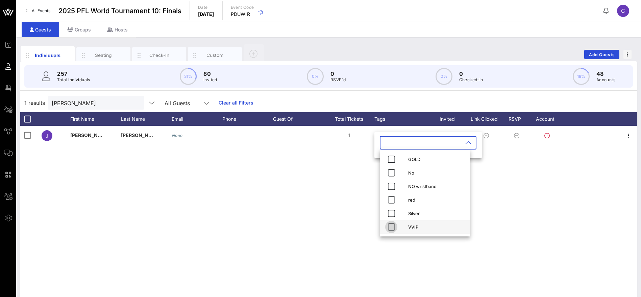
click at [391, 226] on icon "button" at bounding box center [392, 227] width 8 height 8
drag, startPoint x: 355, startPoint y: 225, endPoint x: 243, endPoint y: 39, distance: 216.9
click at [355, 223] on div "[PERSON_NAME] None 1 None" at bounding box center [328, 227] width 617 height 203
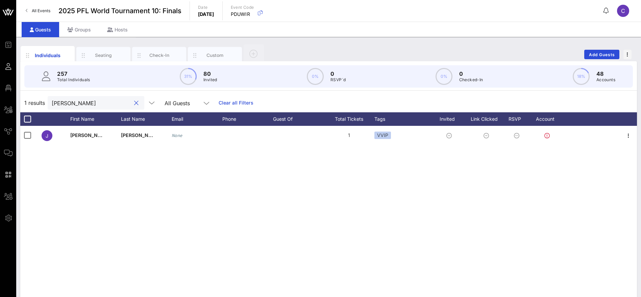
drag, startPoint x: 71, startPoint y: 106, endPoint x: 35, endPoint y: 105, distance: 35.9
click at [35, 105] on div "1 results [PERSON_NAME] All Guests Clear all Filters" at bounding box center [328, 102] width 617 height 19
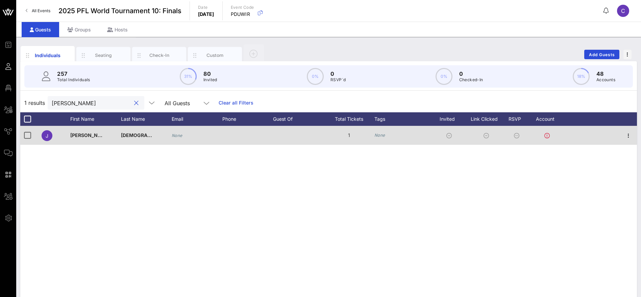
type input "[PERSON_NAME]"
click at [388, 135] on div "None" at bounding box center [403, 135] width 57 height 19
click at [384, 135] on icon "None" at bounding box center [380, 135] width 11 height 5
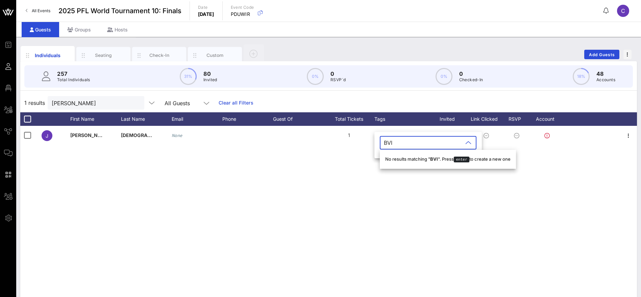
type input "BVIP"
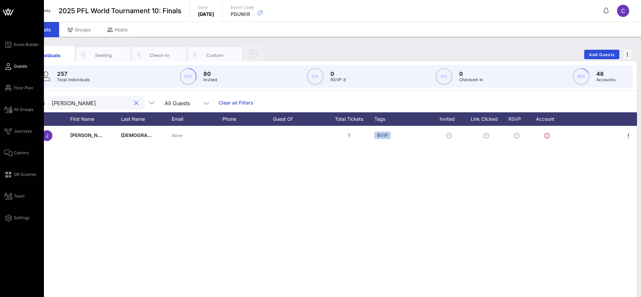
drag, startPoint x: 62, startPoint y: 102, endPoint x: 13, endPoint y: 105, distance: 49.4
click at [14, 105] on div "Event Builder Guests Floor Plan All Groups Journeys Comms QR Scanner Team Setti…" at bounding box center [320, 167] width 641 height 335
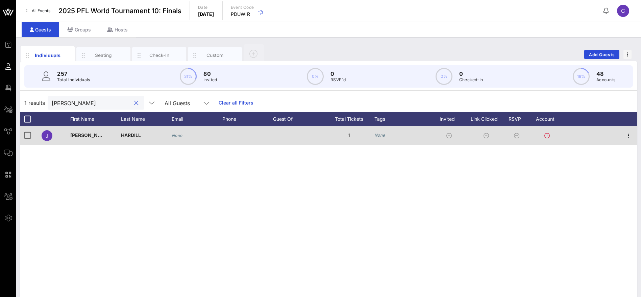
click at [380, 131] on div "None" at bounding box center [403, 135] width 57 height 19
click at [383, 133] on icon "None" at bounding box center [380, 135] width 11 height 5
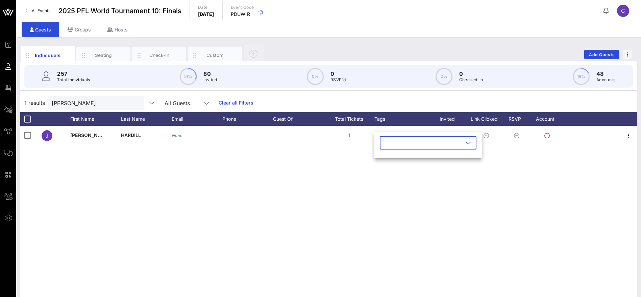
click at [414, 141] on input "text" at bounding box center [423, 142] width 79 height 11
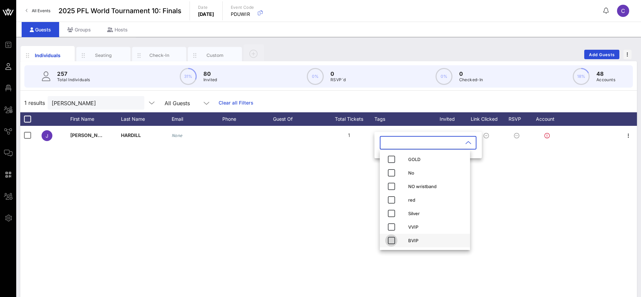
click at [391, 240] on icon "button" at bounding box center [392, 240] width 8 height 8
drag, startPoint x: 349, startPoint y: 235, endPoint x: 350, endPoint y: 228, distance: 7.2
click at [349, 230] on div "J [PERSON_NAME] None 1 None" at bounding box center [328, 227] width 617 height 203
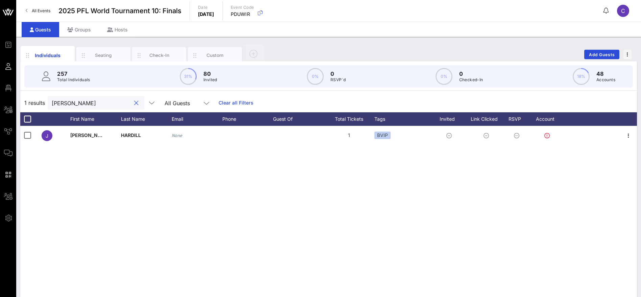
drag, startPoint x: 57, startPoint y: 103, endPoint x: 20, endPoint y: 103, distance: 37.5
click at [20, 103] on div "Individuals Seating Check-In Custom Add Guests 257 Total Individuals 31% 80 Inv…" at bounding box center [328, 186] width 625 height 299
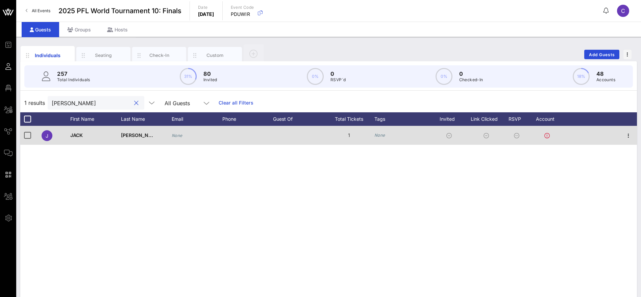
click at [384, 135] on icon "None" at bounding box center [380, 135] width 11 height 5
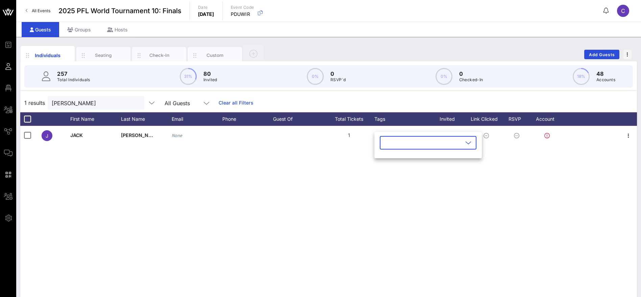
click at [391, 140] on input "text" at bounding box center [423, 142] width 79 height 11
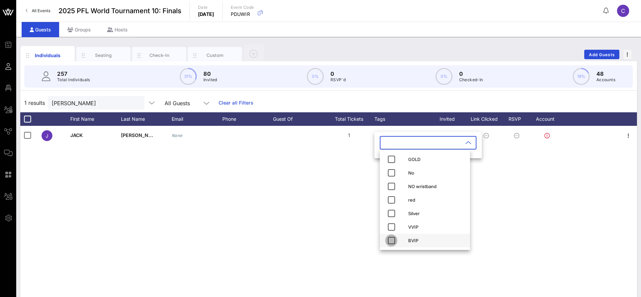
click at [393, 239] on icon "button" at bounding box center [392, 240] width 8 height 8
drag, startPoint x: 41, startPoint y: 100, endPoint x: 28, endPoint y: 100, distance: 12.8
click at [28, 100] on div "1 results [PERSON_NAME] All Guests Clear all Filters" at bounding box center [328, 102] width 617 height 19
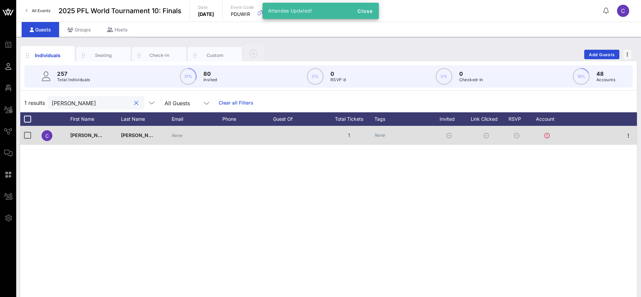
click at [382, 135] on icon "None" at bounding box center [380, 135] width 11 height 5
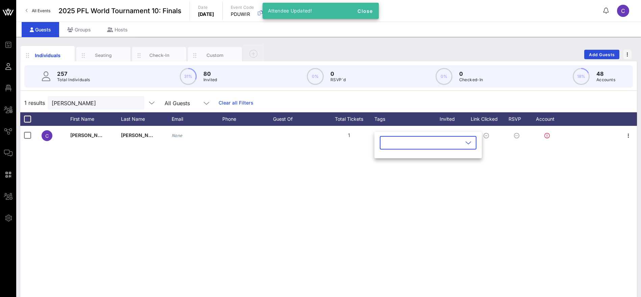
click at [392, 141] on input "text" at bounding box center [423, 142] width 79 height 11
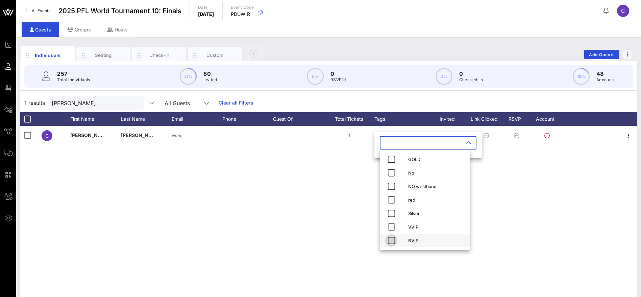
click at [392, 241] on icon "button" at bounding box center [392, 240] width 8 height 8
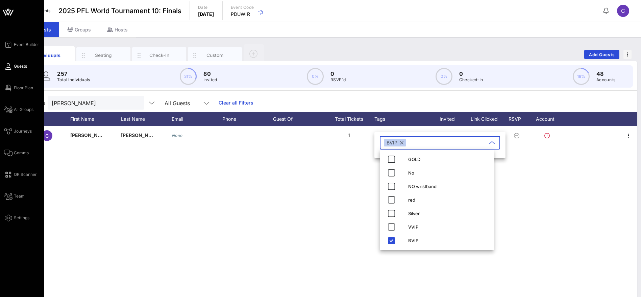
drag, startPoint x: 17, startPoint y: 104, endPoint x: 10, endPoint y: 102, distance: 7.0
click at [14, 104] on div "Event Builder Guests Floor Plan All Groups Journeys Comms QR Scanner Team Setti…" at bounding box center [320, 167] width 641 height 335
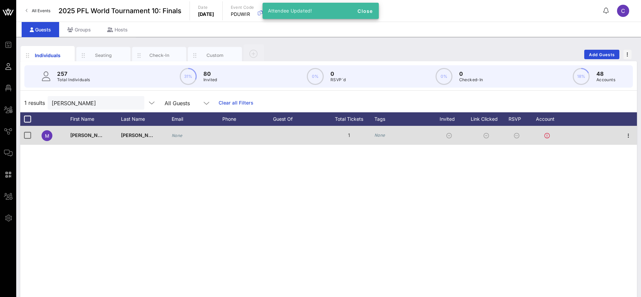
click at [385, 136] on div "None" at bounding box center [403, 135] width 57 height 19
click at [382, 133] on icon "None" at bounding box center [380, 135] width 11 height 5
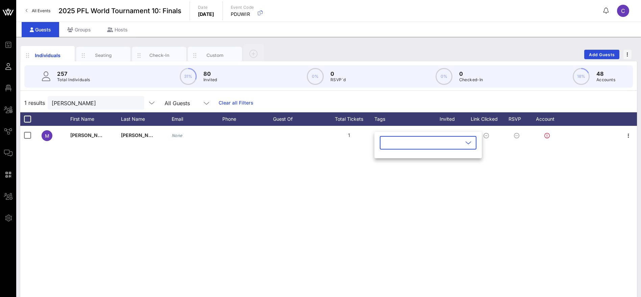
click at [389, 145] on input "text" at bounding box center [423, 142] width 79 height 11
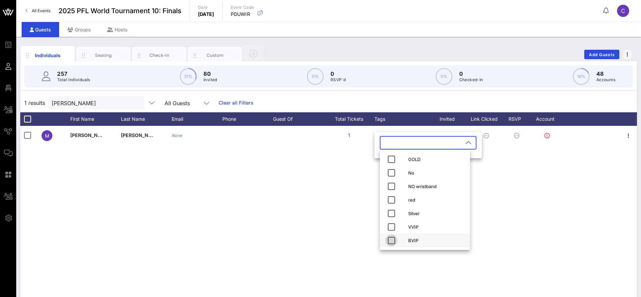
click at [391, 241] on icon "button" at bounding box center [392, 240] width 8 height 8
drag, startPoint x: 331, startPoint y: 234, endPoint x: 330, endPoint y: 229, distance: 4.4
click at [331, 233] on div "M [PERSON_NAME] None 1 None" at bounding box center [328, 227] width 617 height 203
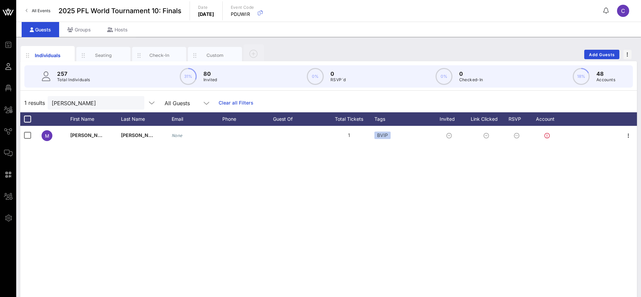
click at [30, 103] on div "1 results [PERSON_NAME] All Guests Clear all Filters" at bounding box center [328, 102] width 617 height 19
drag, startPoint x: 86, startPoint y: 105, endPoint x: 27, endPoint y: 104, distance: 59.5
click at [27, 104] on div "1 results [PERSON_NAME] All Guests Clear all Filters" at bounding box center [328, 102] width 617 height 19
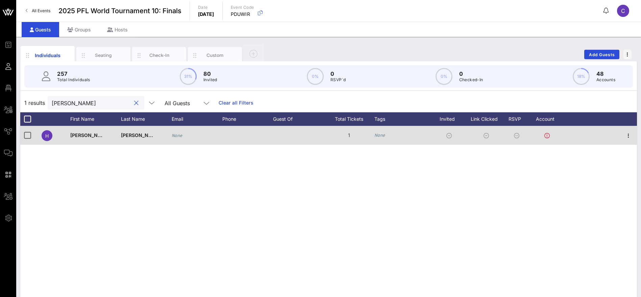
click at [389, 133] on div "None" at bounding box center [403, 135] width 57 height 19
click at [384, 135] on icon "None" at bounding box center [380, 135] width 11 height 5
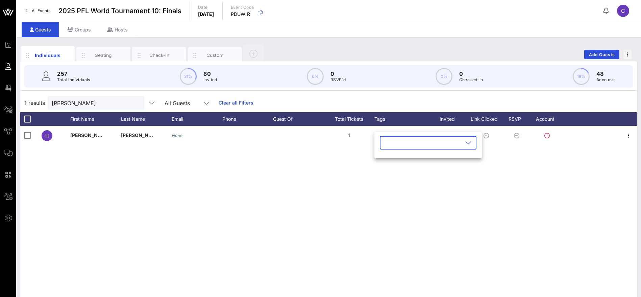
click at [466, 141] on icon at bounding box center [469, 143] width 6 height 8
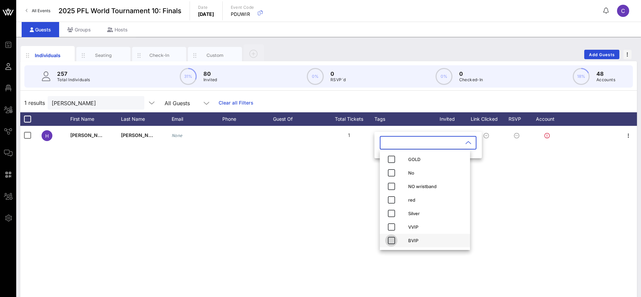
click at [393, 242] on icon "button" at bounding box center [392, 240] width 8 height 8
click at [514, 202] on div "H [PERSON_NAME] None 1 None" at bounding box center [328, 227] width 617 height 203
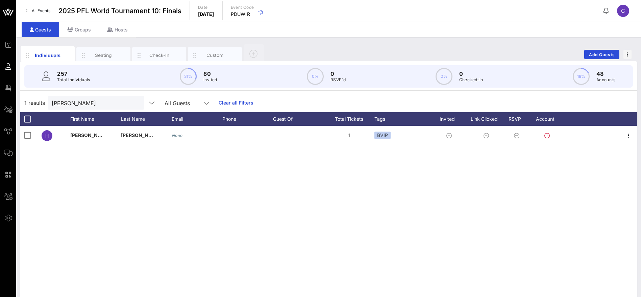
drag, startPoint x: 26, startPoint y: 104, endPoint x: 17, endPoint y: 105, distance: 9.5
click at [17, 105] on div "Individuals Seating Check-In Custom Add Guests 257 Total Individuals 31% 80 Inv…" at bounding box center [328, 186] width 625 height 299
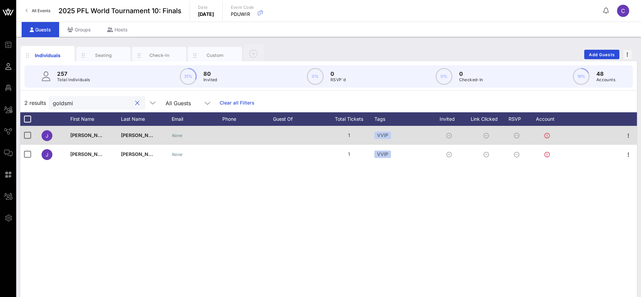
click at [391, 134] on div "VVIP" at bounding box center [403, 135] width 57 height 19
click at [388, 135] on div "VVIP" at bounding box center [383, 135] width 17 height 7
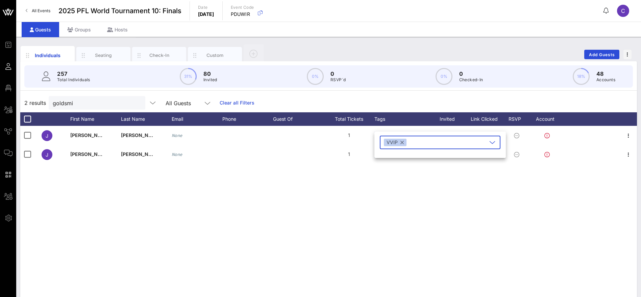
click at [402, 143] on button "button" at bounding box center [402, 142] width 3 height 7
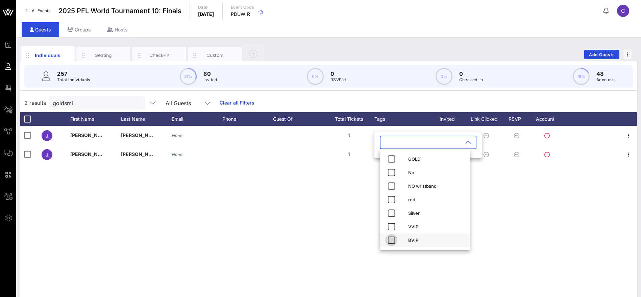
click at [392, 240] on icon "button" at bounding box center [392, 240] width 8 height 8
drag, startPoint x: 316, startPoint y: 240, endPoint x: 312, endPoint y: 233, distance: 7.6
click at [316, 239] on div "J [PERSON_NAME] None 1 VVIP J [PERSON_NAME] None 1 VVIP" at bounding box center [328, 227] width 617 height 203
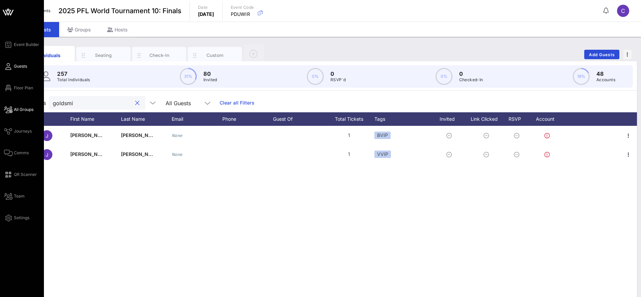
drag, startPoint x: 83, startPoint y: 105, endPoint x: 16, endPoint y: 105, distance: 67.3
click at [16, 105] on div "Event Builder Guests Floor Plan All Groups Journeys Comms QR Scanner Team Setti…" at bounding box center [320, 167] width 641 height 335
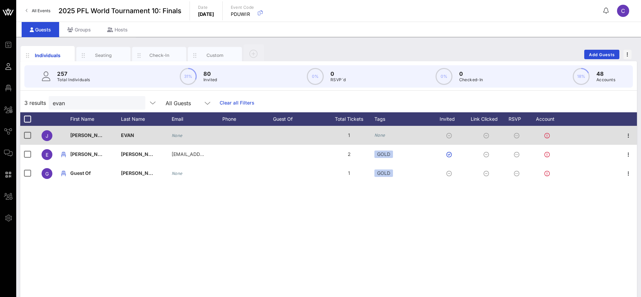
click at [384, 132] on div "None" at bounding box center [380, 135] width 11 height 7
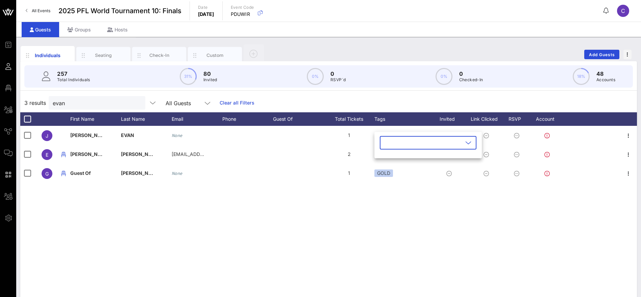
click at [412, 144] on input "text" at bounding box center [423, 142] width 79 height 11
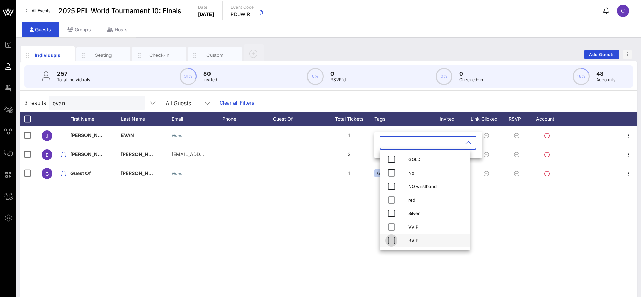
click at [393, 241] on icon "button" at bounding box center [392, 240] width 8 height 8
drag, startPoint x: 78, startPoint y: 102, endPoint x: 18, endPoint y: 102, distance: 60.2
click at [18, 102] on div "Individuals Seating Check-In Custom Add Guests 257 Total Individuals 31% 80 Inv…" at bounding box center [328, 186] width 625 height 299
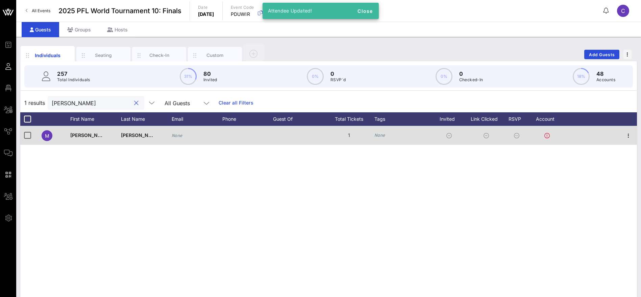
type input "[PERSON_NAME]"
click at [387, 137] on div "None" at bounding box center [403, 135] width 57 height 19
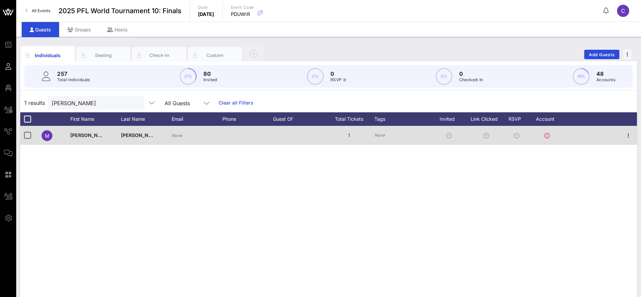
click at [394, 135] on div "None" at bounding box center [403, 135] width 57 height 19
click at [383, 135] on icon "None" at bounding box center [380, 135] width 11 height 5
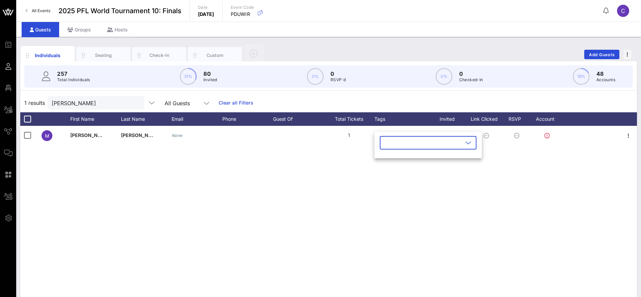
click at [412, 142] on input "text" at bounding box center [423, 142] width 79 height 11
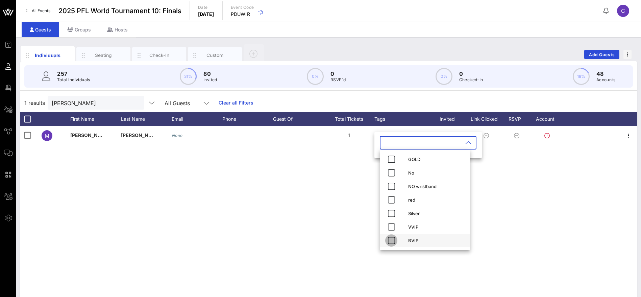
click at [391, 241] on icon "button" at bounding box center [392, 240] width 8 height 8
drag, startPoint x: 346, startPoint y: 188, endPoint x: 323, endPoint y: 160, distance: 36.0
click at [346, 187] on div "M [PERSON_NAME] None 1 None" at bounding box center [328, 227] width 617 height 203
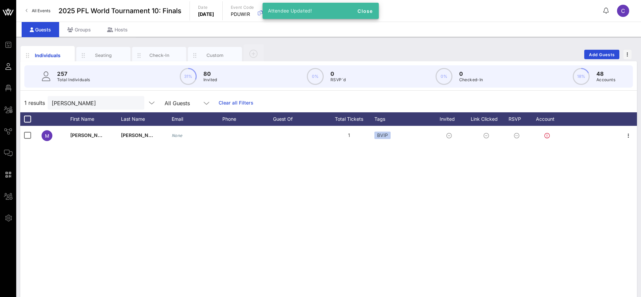
click at [220, 103] on link "Clear all Filters" at bounding box center [236, 102] width 35 height 7
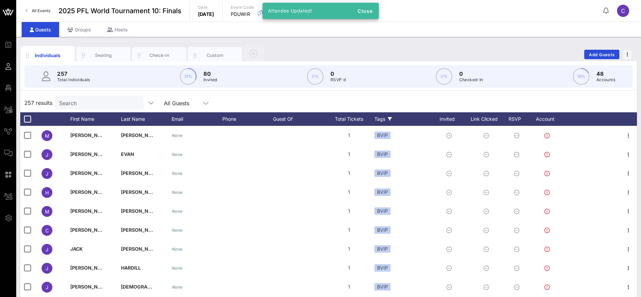
click at [382, 119] on div "Tags" at bounding box center [403, 119] width 57 height 14
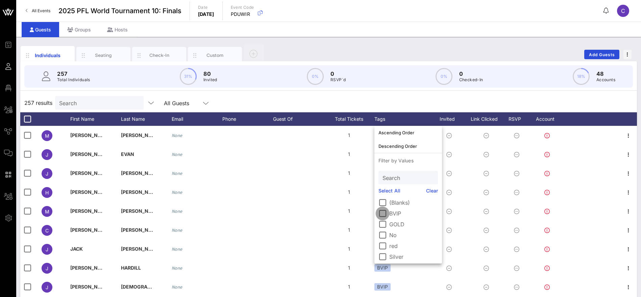
click at [383, 213] on div at bounding box center [382, 213] width 11 height 11
click at [382, 254] on div at bounding box center [382, 255] width 11 height 11
click at [604, 54] on span "Add Guests" at bounding box center [602, 54] width 27 height 5
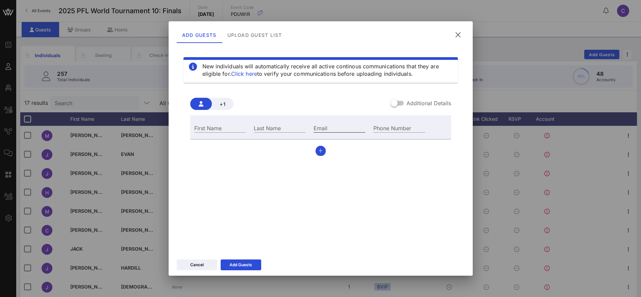
click at [348, 126] on input "Email" at bounding box center [340, 127] width 52 height 9
type input "[EMAIL_ADDRESS][DOMAIN_NAME]"
drag, startPoint x: 205, startPoint y: 126, endPoint x: 204, endPoint y: 122, distance: 4.3
click at [205, 126] on div "First Name" at bounding box center [220, 127] width 52 height 9
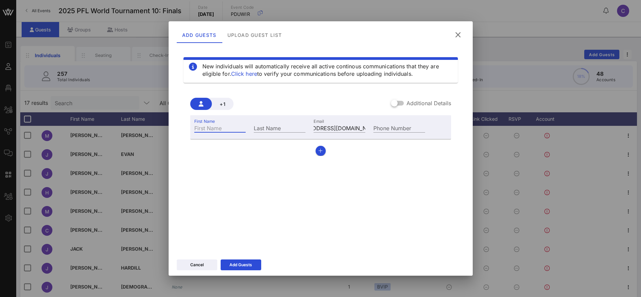
scroll to position [0, 0]
type input "Firdaws"
type input "Khalim"
click at [249, 263] on div "Add Guests" at bounding box center [241, 264] width 23 height 7
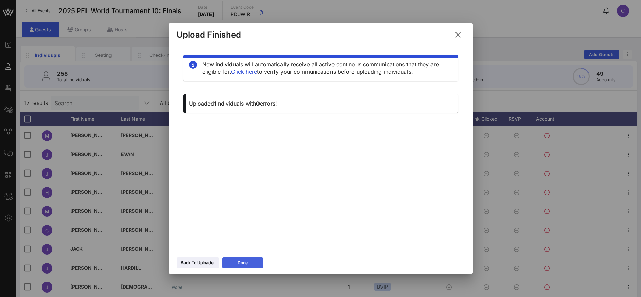
click at [245, 260] on div "Done" at bounding box center [243, 262] width 10 height 7
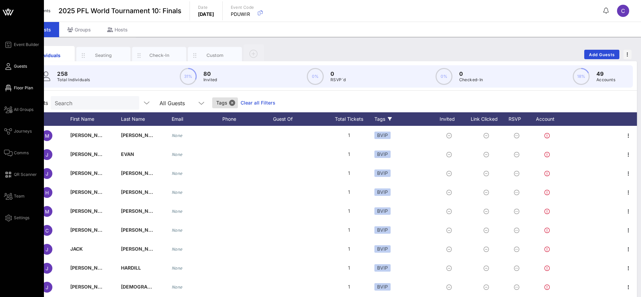
click at [14, 88] on link "Floor Plan" at bounding box center [18, 88] width 29 height 8
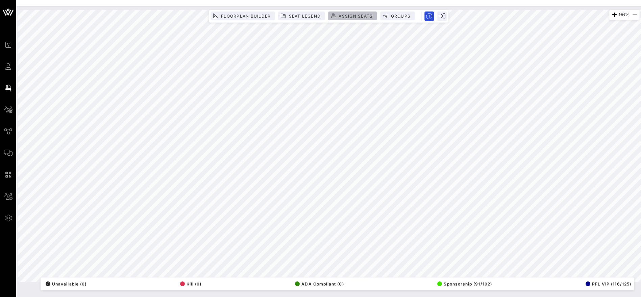
click at [346, 16] on span "Assign Seats" at bounding box center [355, 16] width 34 height 5
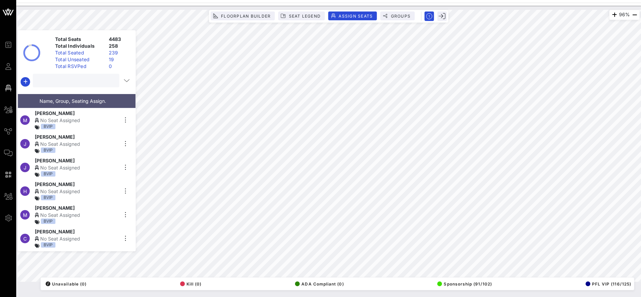
drag, startPoint x: 70, startPoint y: 81, endPoint x: 75, endPoint y: 77, distance: 6.6
click at [70, 81] on input "text" at bounding box center [75, 80] width 77 height 9
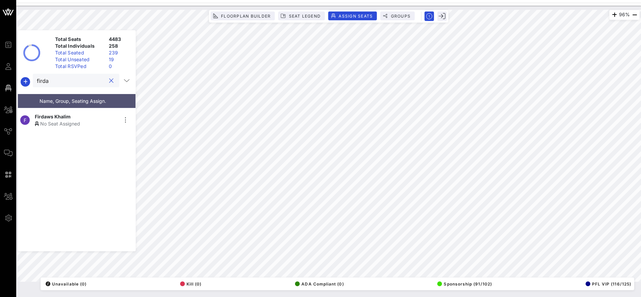
type input "firda"
click at [65, 118] on span "Firdaws Khalim" at bounding box center [53, 116] width 36 height 7
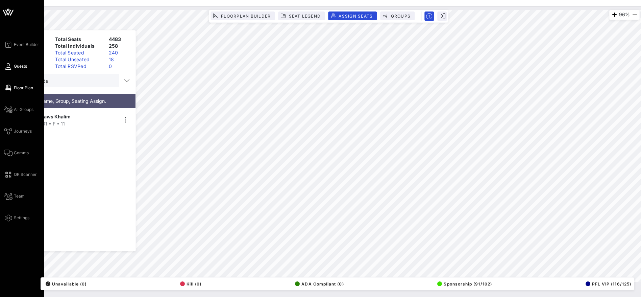
click at [20, 65] on span "Guests" at bounding box center [20, 66] width 13 height 6
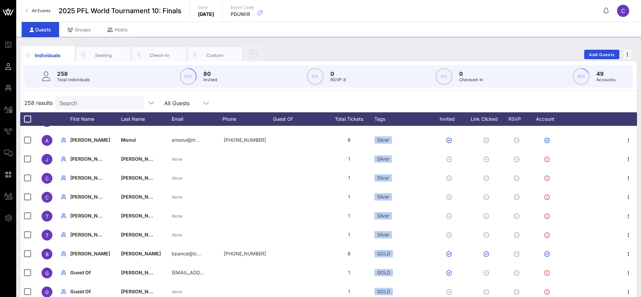
scroll to position [457, 0]
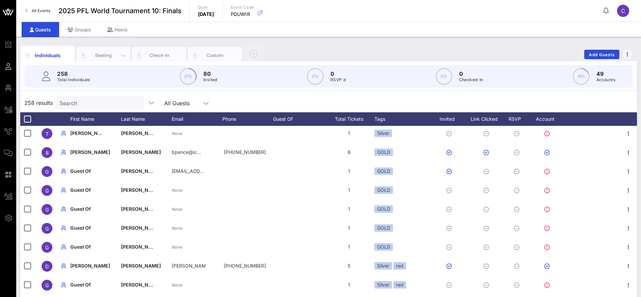
click at [106, 57] on div "Seating" at bounding box center [104, 55] width 30 height 6
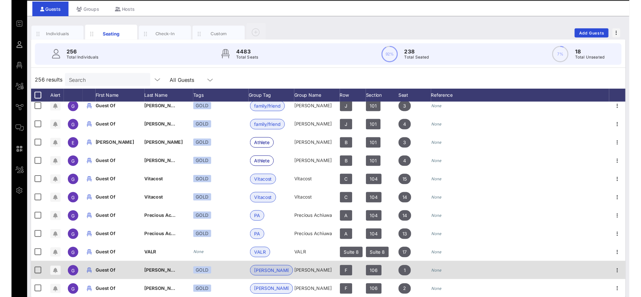
scroll to position [4645, 0]
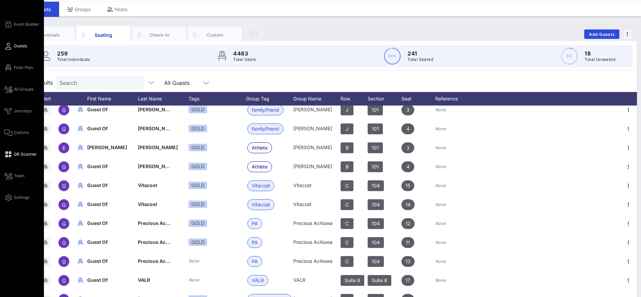
click at [30, 156] on span "QR Scanner" at bounding box center [25, 154] width 23 height 6
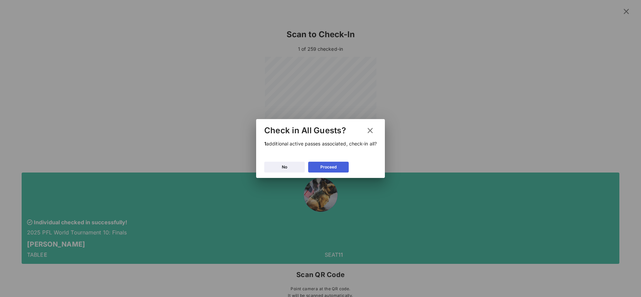
click at [333, 165] on div "Proceed" at bounding box center [329, 167] width 16 height 7
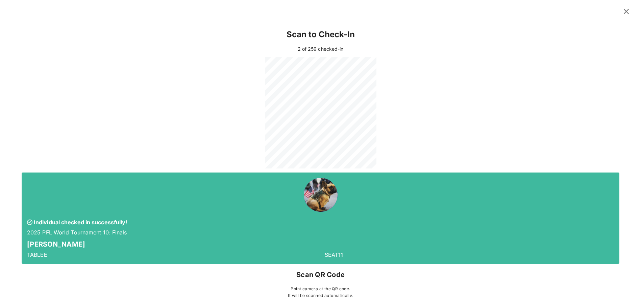
click at [622, 13] on icon at bounding box center [627, 11] width 10 height 10
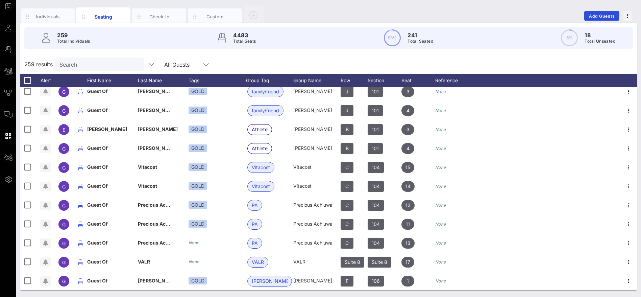
click at [92, 68] on input "Search" at bounding box center [99, 64] width 79 height 9
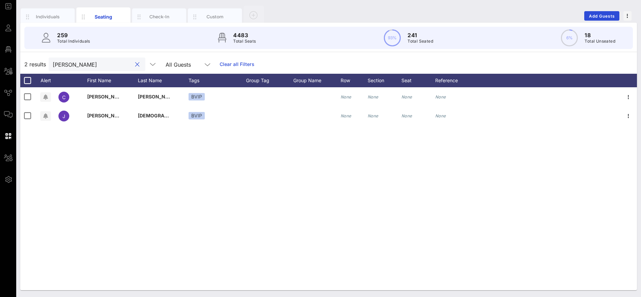
drag, startPoint x: 90, startPoint y: 64, endPoint x: 62, endPoint y: 65, distance: 28.1
click at [63, 65] on input "[PERSON_NAME]" at bounding box center [92, 64] width 79 height 9
type input "c"
drag, startPoint x: 77, startPoint y: 64, endPoint x: 43, endPoint y: 62, distance: 34.6
click at [43, 62] on div "1 results west All Guests Clear all Filters" at bounding box center [328, 64] width 617 height 19
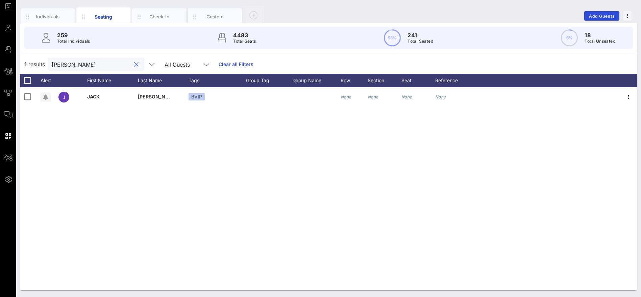
drag, startPoint x: 72, startPoint y: 65, endPoint x: 56, endPoint y: 62, distance: 16.5
click at [56, 62] on input "[PERSON_NAME]" at bounding box center [91, 64] width 79 height 9
type input "h"
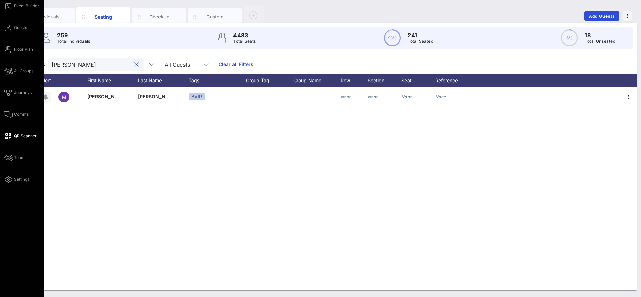
type input "[PERSON_NAME]"
click at [29, 135] on span "QR Scanner" at bounding box center [25, 136] width 23 height 6
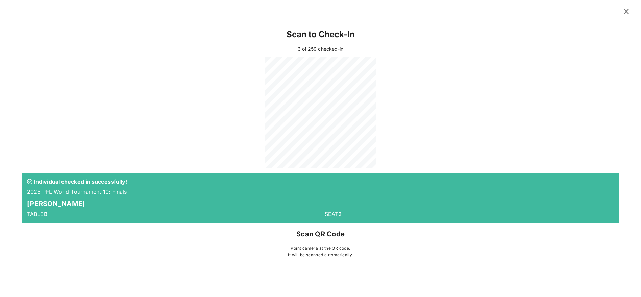
click at [625, 10] on icon at bounding box center [626, 11] width 9 height 8
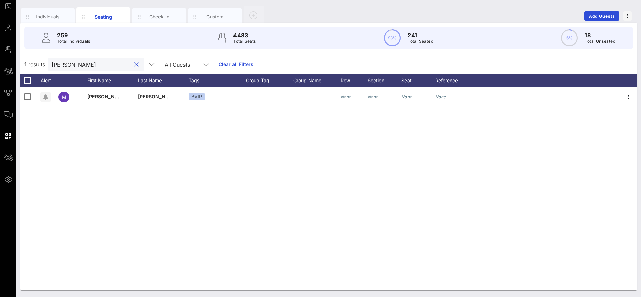
drag, startPoint x: 106, startPoint y: 64, endPoint x: 36, endPoint y: 67, distance: 69.7
click at [36, 64] on div "1 results [PERSON_NAME] All Guests Clear all Filters" at bounding box center [328, 64] width 617 height 19
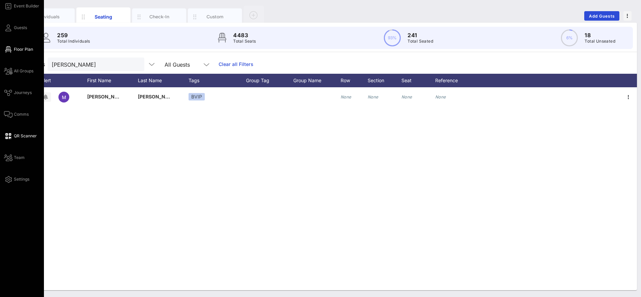
click at [15, 48] on span "Floor Plan" at bounding box center [23, 49] width 19 height 6
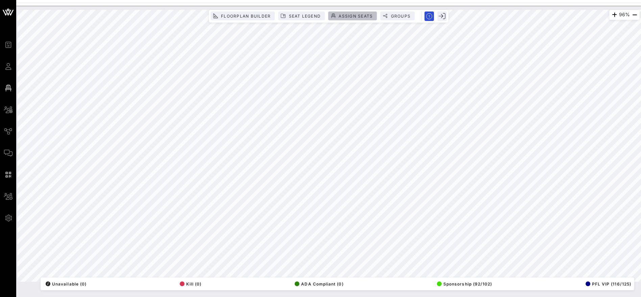
click at [360, 15] on span "Assign Seats" at bounding box center [355, 16] width 34 height 5
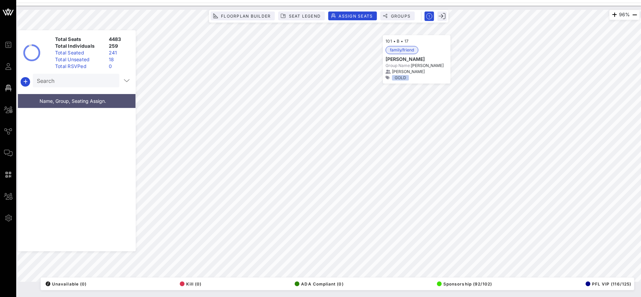
scroll to position [5421, 0]
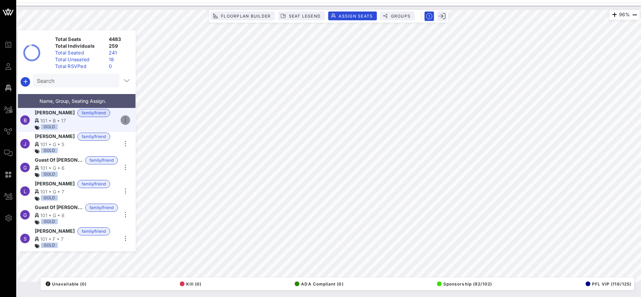
click at [124, 117] on icon "button" at bounding box center [125, 120] width 8 height 8
click at [143, 167] on div "Unseat" at bounding box center [144, 169] width 34 height 5
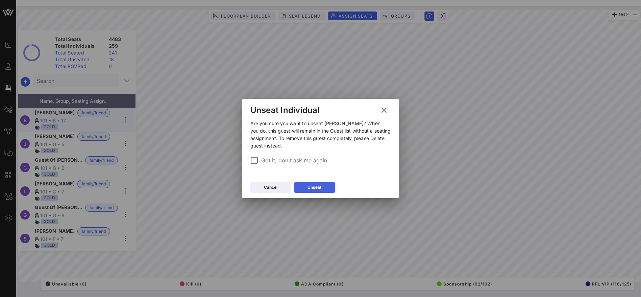
click at [321, 186] on button "Unseat" at bounding box center [315, 187] width 41 height 11
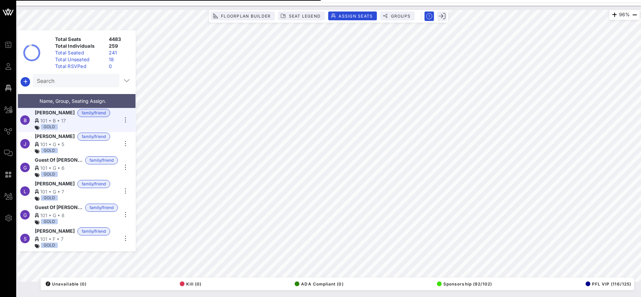
click at [69, 120] on div "101 • B • 17" at bounding box center [76, 120] width 83 height 7
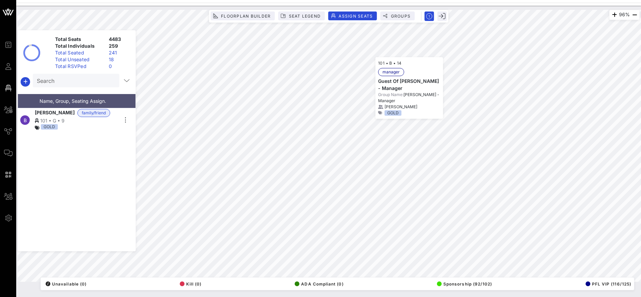
scroll to position [5279, 0]
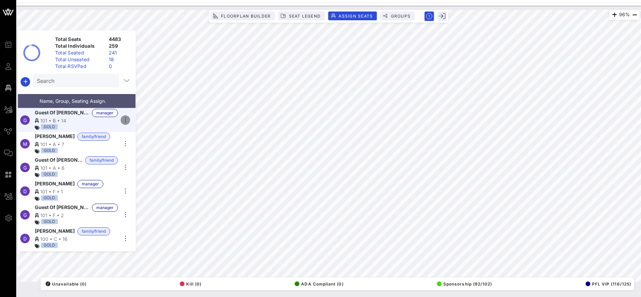
click at [126, 116] on icon "button" at bounding box center [125, 120] width 8 height 8
click at [148, 168] on div "Unseat" at bounding box center [144, 169] width 34 height 5
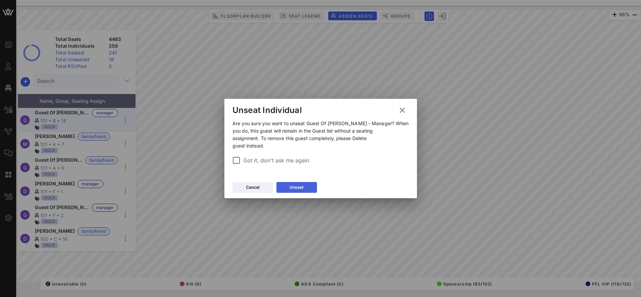
click at [293, 184] on div "Unseat" at bounding box center [297, 187] width 14 height 7
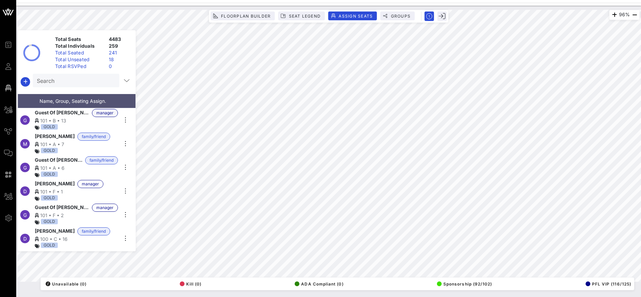
scroll to position [5255, 0]
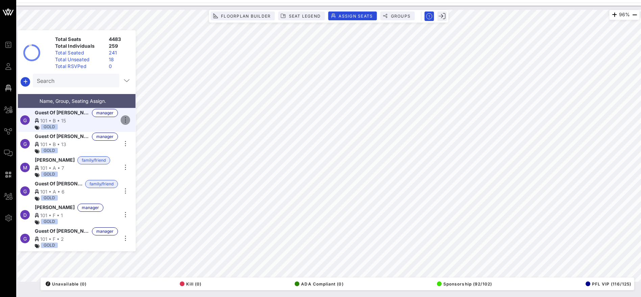
click at [125, 116] on icon "button" at bounding box center [125, 120] width 8 height 8
click at [143, 171] on div "Unseat" at bounding box center [144, 169] width 34 height 5
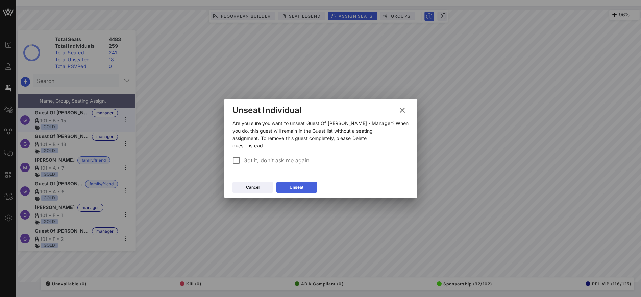
click at [304, 183] on button "Unseat" at bounding box center [297, 187] width 41 height 11
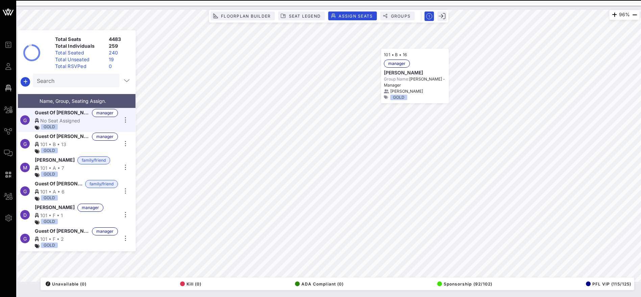
scroll to position [5231, 0]
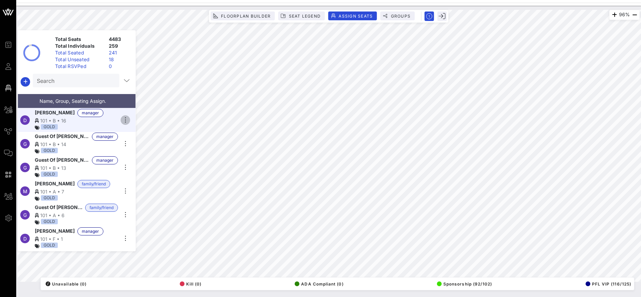
click at [124, 117] on icon "button" at bounding box center [125, 120] width 8 height 8
click at [140, 169] on div "Unseat" at bounding box center [144, 169] width 34 height 5
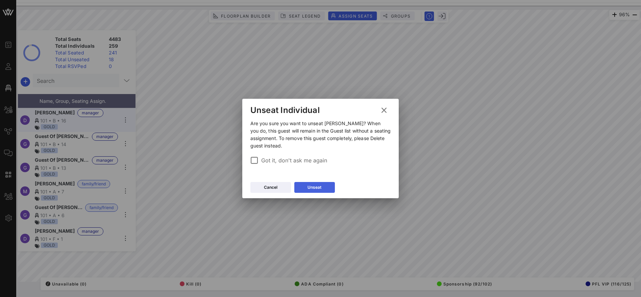
click at [320, 185] on div "Unseat" at bounding box center [315, 187] width 14 height 7
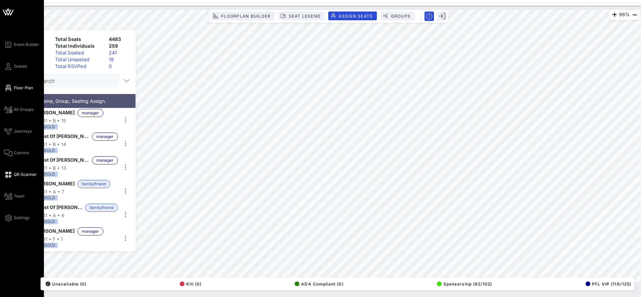
click at [24, 173] on span "QR Scanner" at bounding box center [25, 174] width 23 height 6
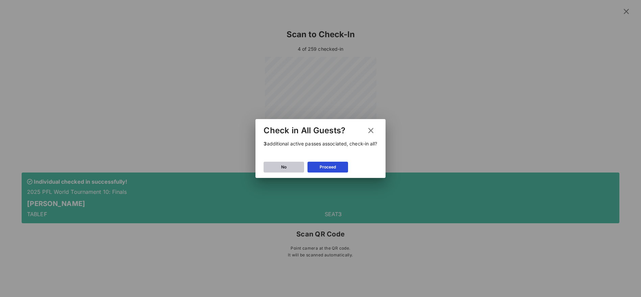
click at [287, 166] on button "No" at bounding box center [284, 167] width 41 height 11
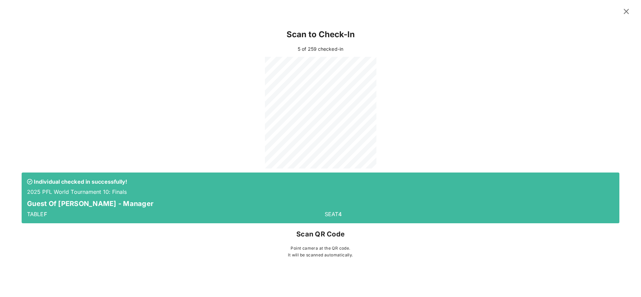
click at [629, 12] on icon at bounding box center [626, 11] width 9 height 8
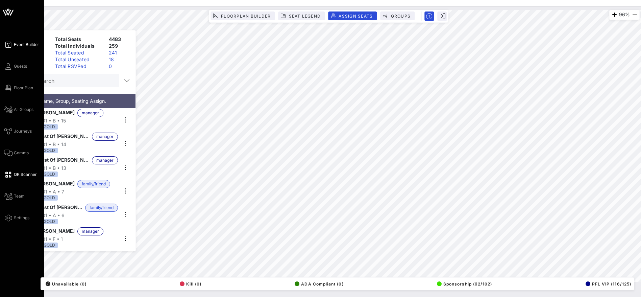
click at [23, 46] on span "Event Builder" at bounding box center [26, 45] width 25 height 6
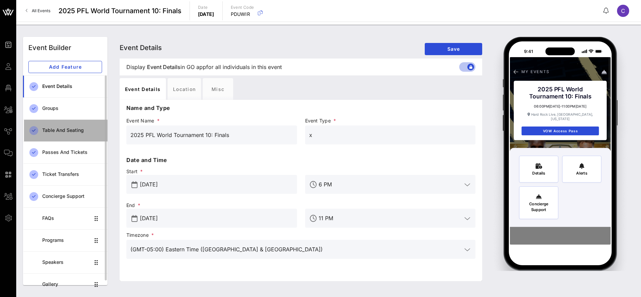
click at [56, 131] on div "Table and Seating" at bounding box center [72, 130] width 60 height 6
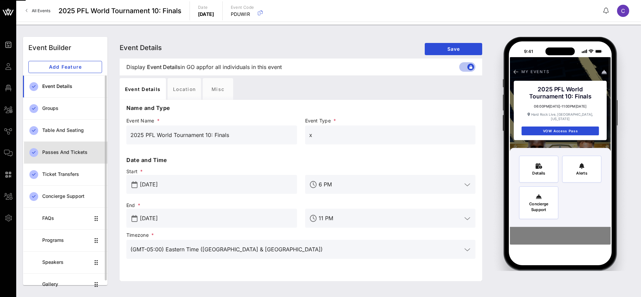
click at [61, 153] on div "Passes and Tickets" at bounding box center [72, 152] width 60 height 6
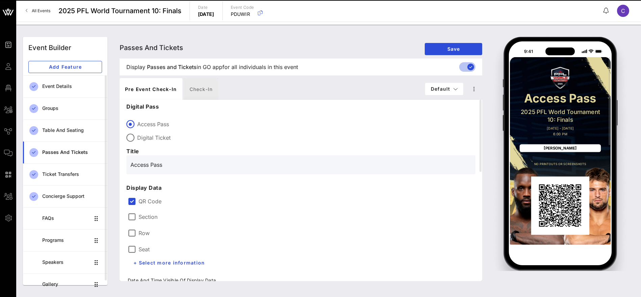
click at [210, 91] on div "Check-in" at bounding box center [201, 89] width 34 height 22
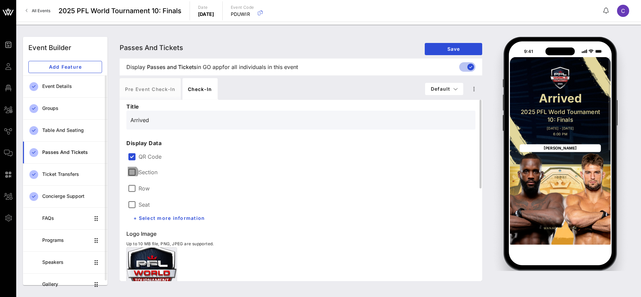
click at [134, 171] on div at bounding box center [131, 171] width 11 height 11
click at [131, 191] on div at bounding box center [131, 188] width 11 height 11
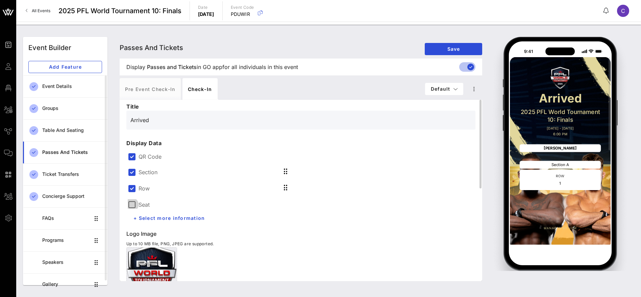
click at [135, 205] on div at bounding box center [131, 204] width 11 height 11
click at [471, 51] on span "Save" at bounding box center [453, 49] width 47 height 6
click at [132, 156] on div at bounding box center [131, 156] width 11 height 11
click at [447, 48] on span "Save" at bounding box center [453, 49] width 47 height 6
click at [159, 88] on div "Pre Event Check-in" at bounding box center [150, 89] width 61 height 22
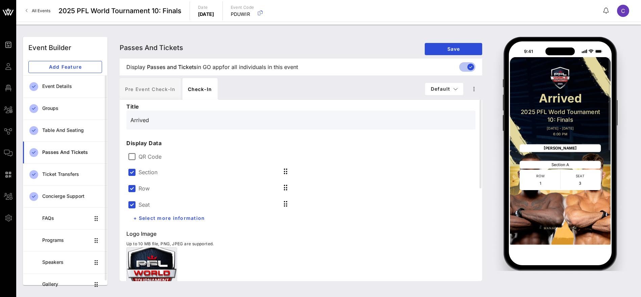
type input "Access Pass"
type input "#2D23D7"
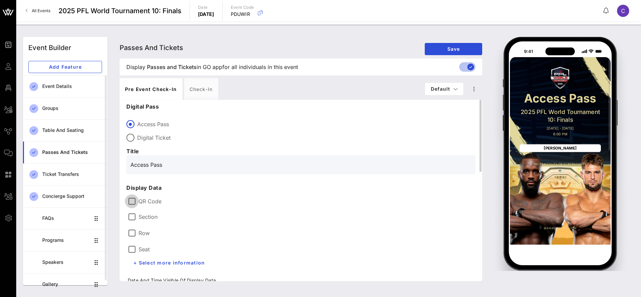
click at [132, 198] on div at bounding box center [131, 200] width 11 height 11
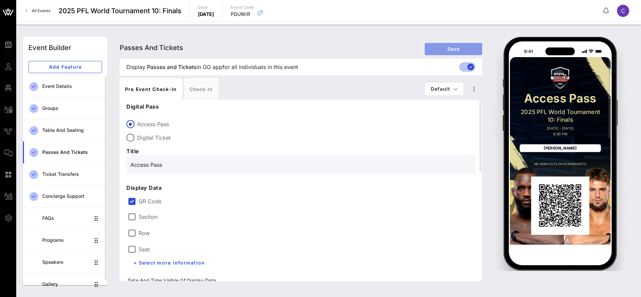
click at [460, 49] on span "Save" at bounding box center [453, 49] width 47 height 6
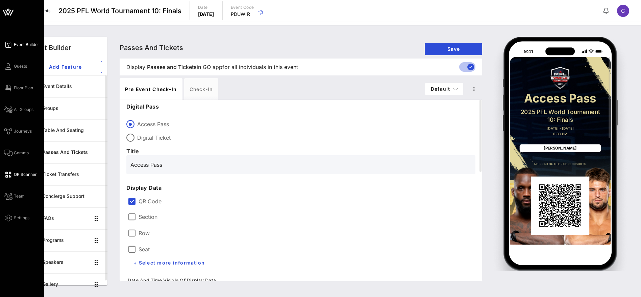
click at [19, 177] on link "QR Scanner" at bounding box center [20, 174] width 33 height 8
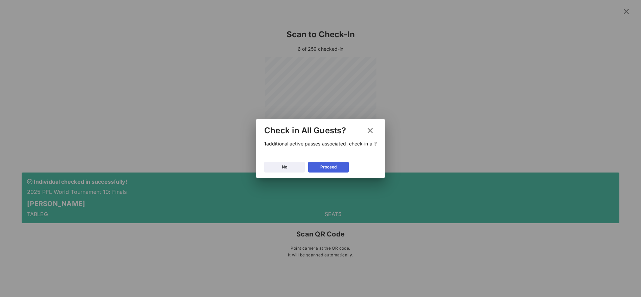
click at [318, 168] on button "Proceed" at bounding box center [328, 167] width 41 height 11
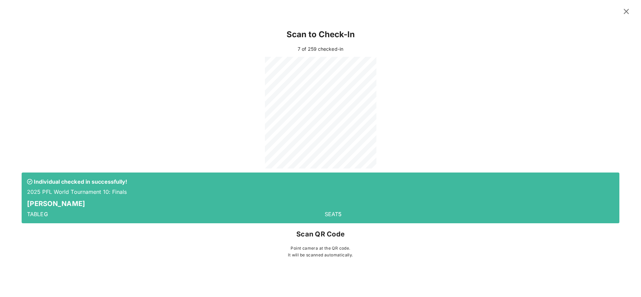
click at [632, 11] on button at bounding box center [626, 11] width 13 height 12
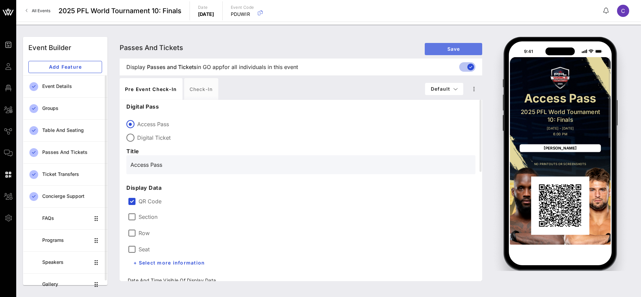
click at [457, 49] on span "Save" at bounding box center [453, 49] width 47 height 6
click at [201, 89] on div "Check-in" at bounding box center [201, 89] width 34 height 22
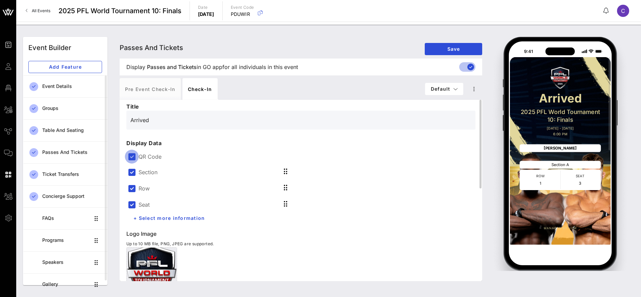
click at [131, 157] on div at bounding box center [131, 156] width 11 height 11
click at [453, 47] on span "Save" at bounding box center [453, 49] width 47 height 6
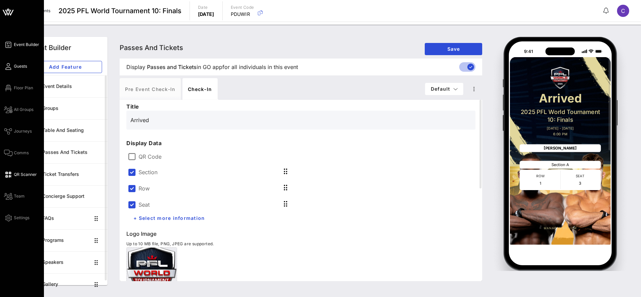
click at [20, 65] on span "Guests" at bounding box center [20, 66] width 13 height 6
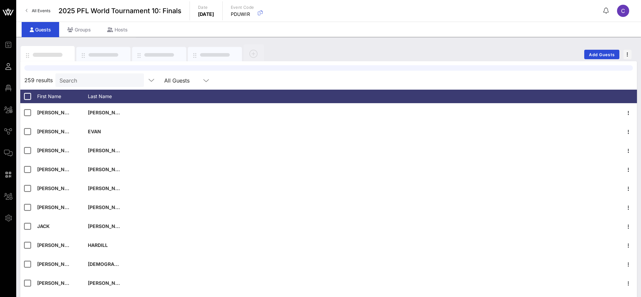
click at [95, 82] on input "Search" at bounding box center [99, 80] width 79 height 9
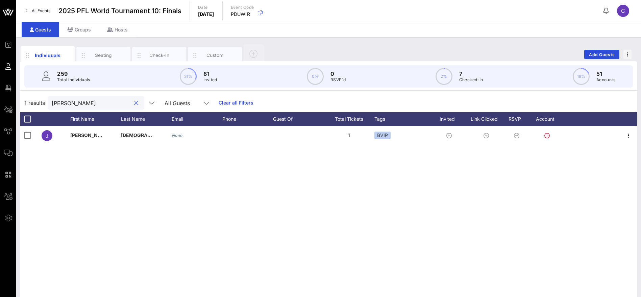
type input "[PERSON_NAME]"
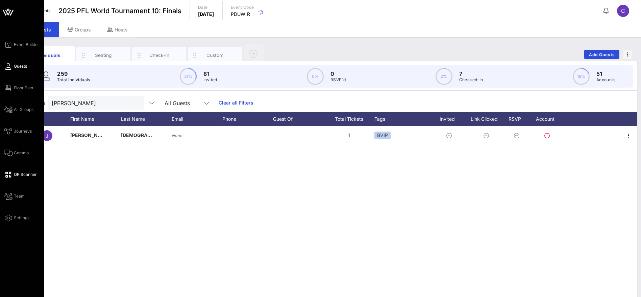
click at [22, 176] on span "QR Scanner" at bounding box center [25, 174] width 23 height 6
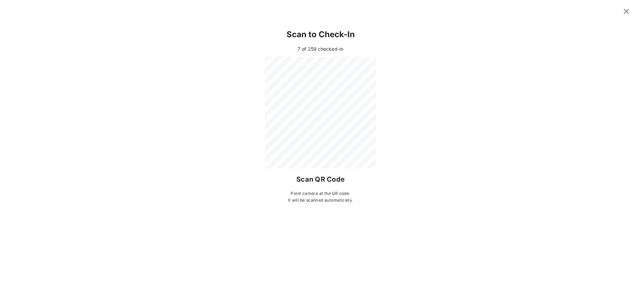
click at [628, 11] on icon at bounding box center [626, 11] width 9 height 8
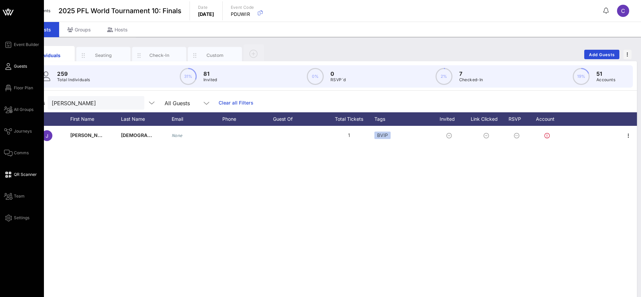
click at [22, 69] on link "Guests" at bounding box center [15, 66] width 23 height 8
click at [27, 45] on span "Event Builder" at bounding box center [26, 45] width 25 height 6
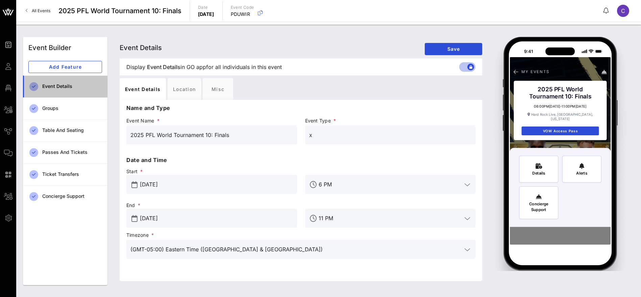
click at [65, 86] on div "Event Details" at bounding box center [72, 87] width 60 height 6
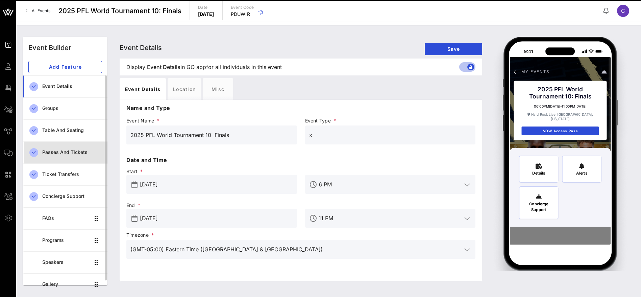
click at [72, 153] on div "Passes and Tickets" at bounding box center [72, 152] width 60 height 6
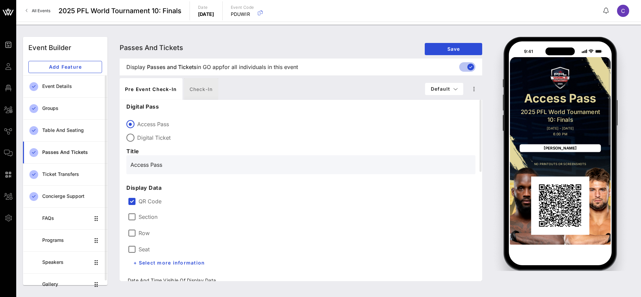
click at [206, 90] on div "Check-in" at bounding box center [201, 89] width 34 height 22
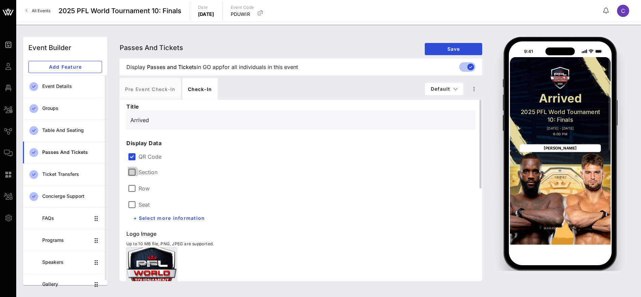
click at [129, 170] on div at bounding box center [131, 171] width 11 height 11
click at [134, 190] on div at bounding box center [131, 188] width 11 height 11
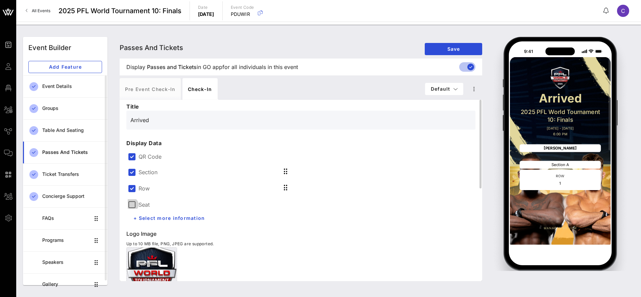
click at [131, 205] on div at bounding box center [131, 204] width 11 height 11
click at [464, 50] on span "Save" at bounding box center [453, 49] width 47 height 6
click at [144, 91] on div "Pre Event Check-in" at bounding box center [150, 89] width 61 height 22
type input "Access Pass"
type input "#2D23D7"
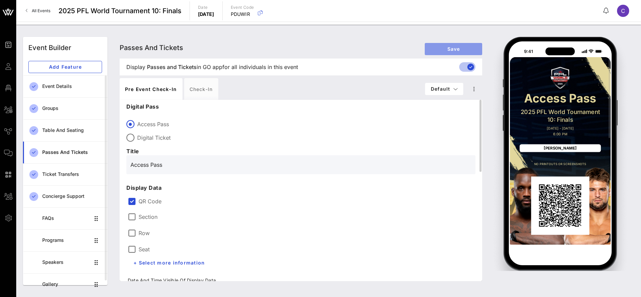
drag, startPoint x: 459, startPoint y: 47, endPoint x: 334, endPoint y: 60, distance: 125.4
click at [459, 47] on span "Save" at bounding box center [453, 49] width 47 height 6
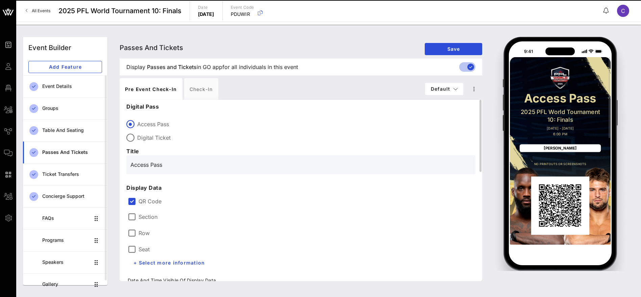
click at [306, 44] on div "Passes and Tickets Passes and Tickets Passes and Tickets Save" at bounding box center [301, 48] width 363 height 22
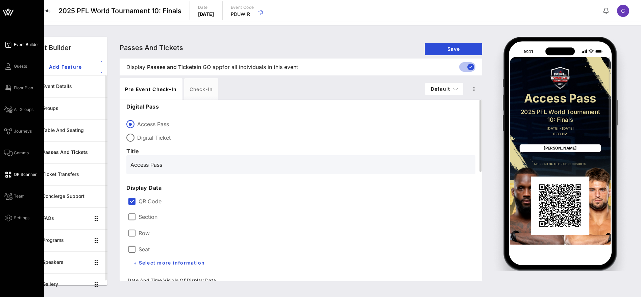
click at [19, 176] on span "QR Scanner" at bounding box center [25, 174] width 23 height 6
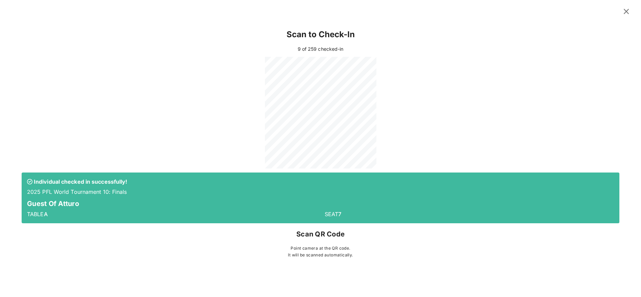
click at [629, 11] on icon at bounding box center [626, 11] width 9 height 8
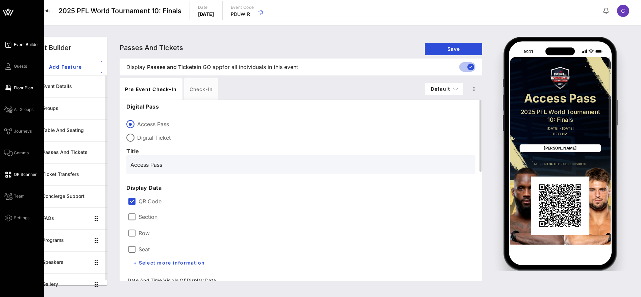
click at [25, 87] on span "Floor Plan" at bounding box center [23, 88] width 19 height 6
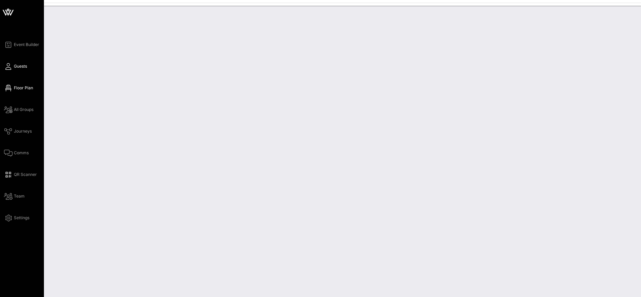
click at [20, 66] on span "Guests" at bounding box center [20, 66] width 13 height 6
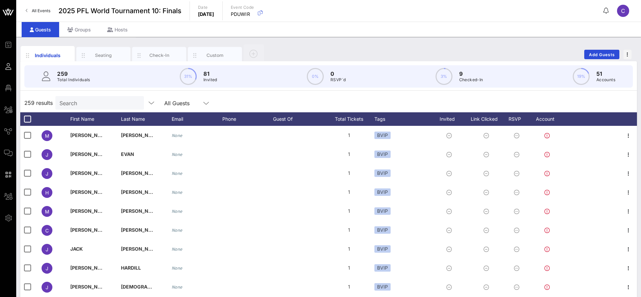
click at [105, 81] on div "259 Total Individuals 31% 81 Invited 0% 0 RSVP`d 3% 9 Checked-In 19% 51 Accounts" at bounding box center [328, 76] width 609 height 22
click at [111, 101] on input "Search" at bounding box center [99, 102] width 79 height 9
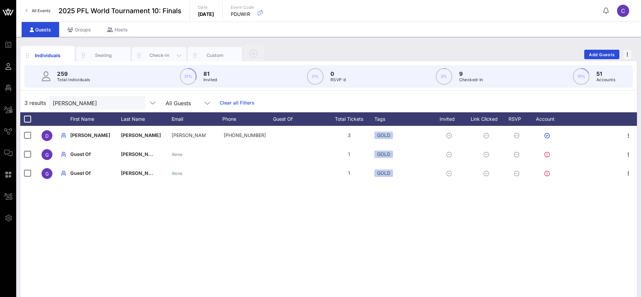
click at [164, 54] on div "Check-In" at bounding box center [159, 55] width 30 height 6
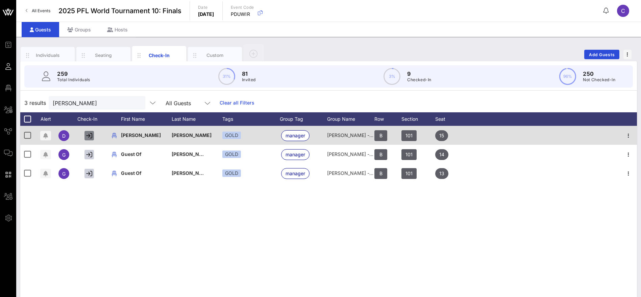
click at [90, 139] on button "button" at bounding box center [89, 135] width 9 height 9
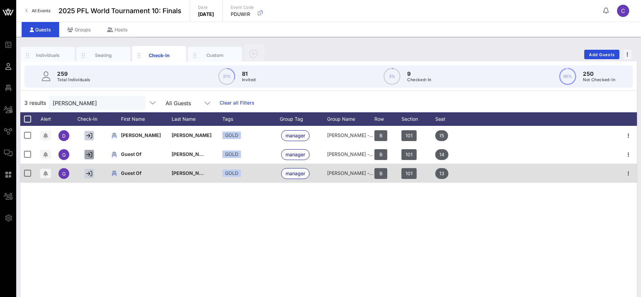
click at [90, 155] on icon "button" at bounding box center [89, 154] width 6 height 6
click at [89, 174] on icon "button" at bounding box center [89, 173] width 6 height 6
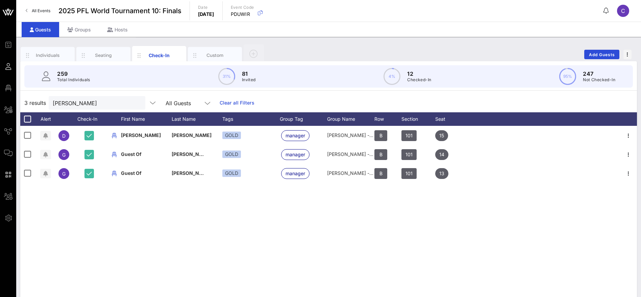
click at [92, 196] on div "D [PERSON_NAME] GOLD manager [PERSON_NAME] - Manager B 101 15 G Guest Of [PERSO…" at bounding box center [328, 227] width 617 height 203
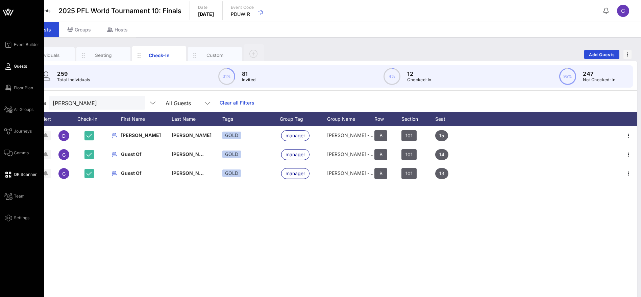
click at [24, 177] on span "QR Scanner" at bounding box center [25, 174] width 23 height 6
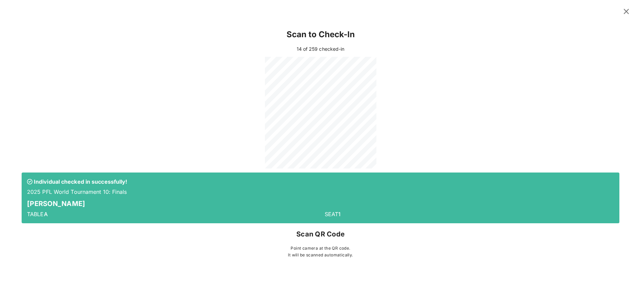
click at [628, 10] on icon at bounding box center [626, 11] width 11 height 10
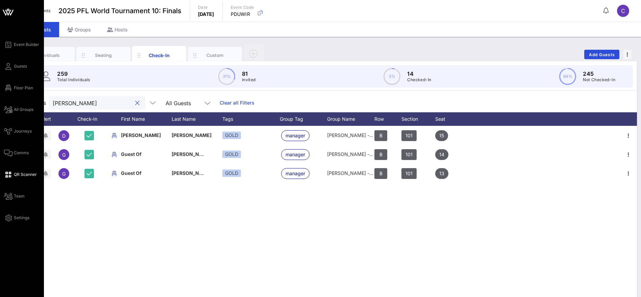
drag, startPoint x: 110, startPoint y: 101, endPoint x: 14, endPoint y: 103, distance: 96.1
click at [16, 103] on div "Event Builder Guests Floor Plan All Groups Journeys Comms QR Scanner Team Setti…" at bounding box center [320, 167] width 641 height 335
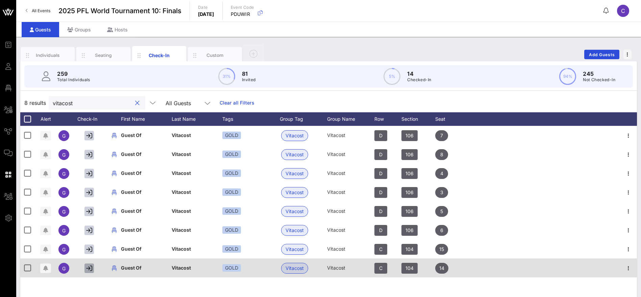
click at [85, 267] on button "button" at bounding box center [89, 267] width 9 height 9
click at [91, 268] on icon "button" at bounding box center [89, 268] width 6 height 6
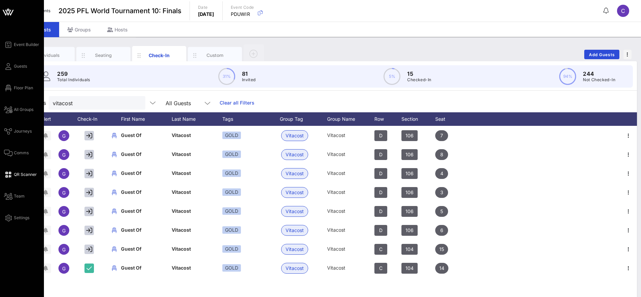
click at [17, 172] on span "QR Scanner" at bounding box center [25, 174] width 23 height 6
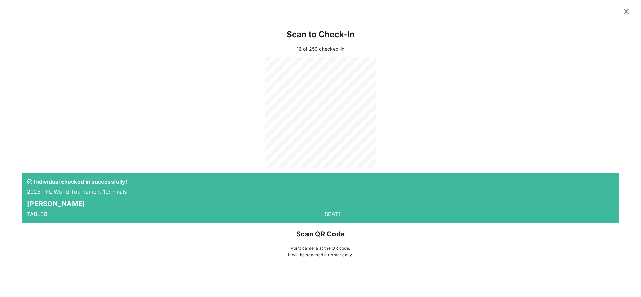
click at [628, 10] on icon at bounding box center [626, 11] width 9 height 8
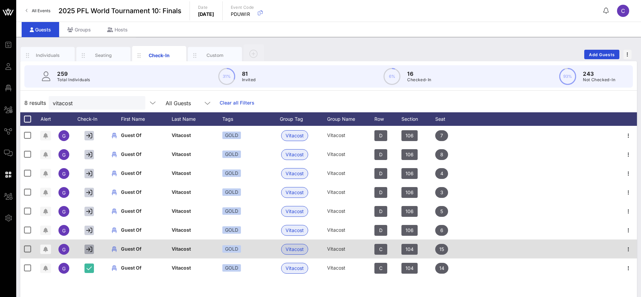
click at [89, 250] on icon "button" at bounding box center [89, 249] width 6 height 6
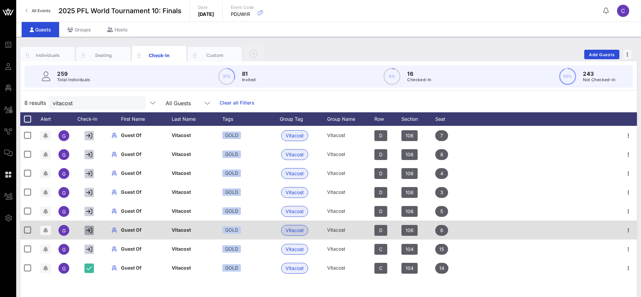
click at [89, 231] on icon "button" at bounding box center [89, 230] width 6 height 6
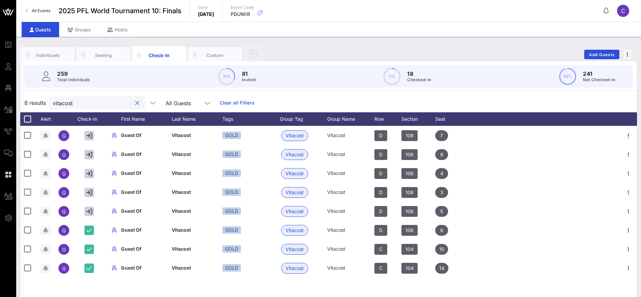
drag, startPoint x: 88, startPoint y: 101, endPoint x: 24, endPoint y: 102, distance: 64.3
click at [25, 102] on div "8 results vitacost All Guests Clear all Filters" at bounding box center [328, 102] width 617 height 19
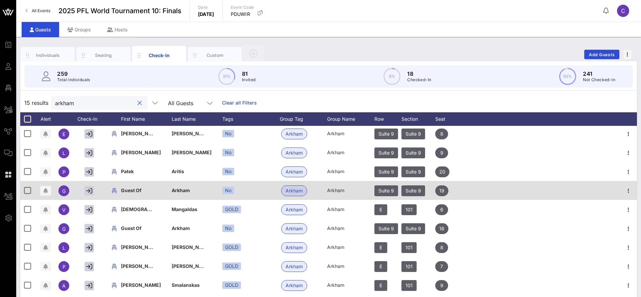
scroll to position [81, 0]
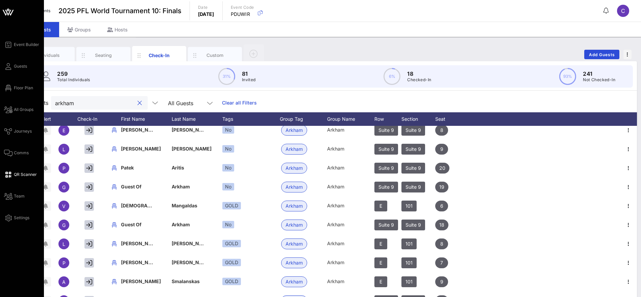
drag, startPoint x: 82, startPoint y: 103, endPoint x: 5, endPoint y: 98, distance: 76.6
click at [5, 98] on div "Event Builder Guests Floor Plan All Groups Journeys Comms QR Scanner Team Setti…" at bounding box center [320, 167] width 641 height 335
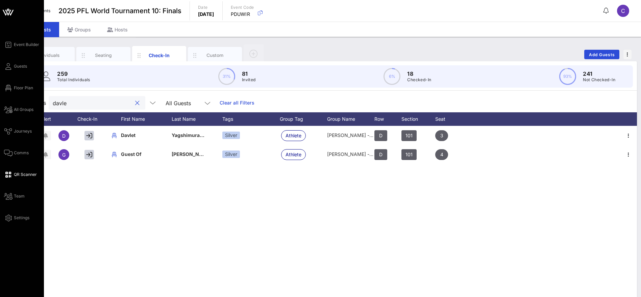
scroll to position [0, 0]
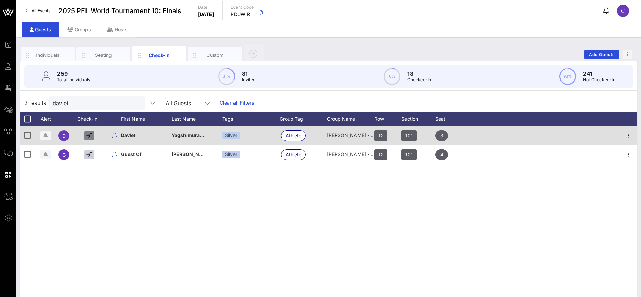
click at [88, 136] on icon "button" at bounding box center [89, 136] width 6 height 6
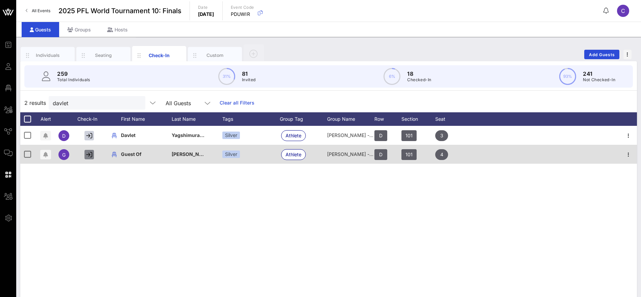
click at [91, 156] on icon "button" at bounding box center [89, 154] width 6 height 6
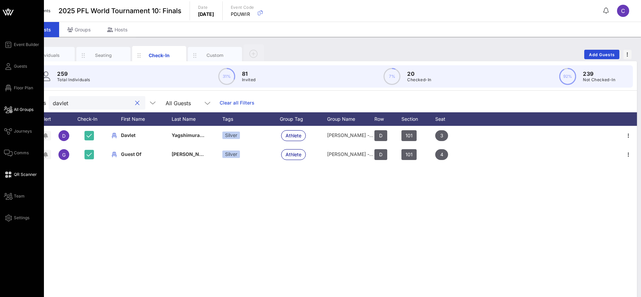
drag, startPoint x: 94, startPoint y: 105, endPoint x: 14, endPoint y: 106, distance: 79.8
click at [14, 106] on div "Event Builder Guests Floor Plan All Groups Journeys Comms QR Scanner Team Setti…" at bounding box center [320, 167] width 641 height 335
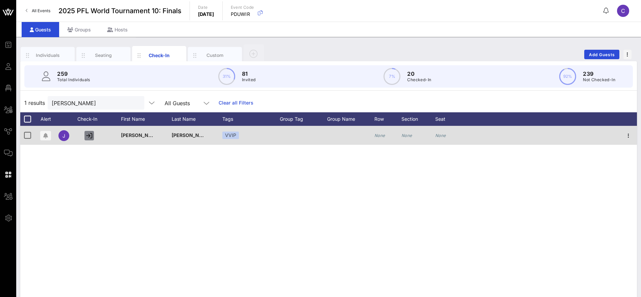
click at [90, 134] on icon "button" at bounding box center [89, 136] width 6 height 6
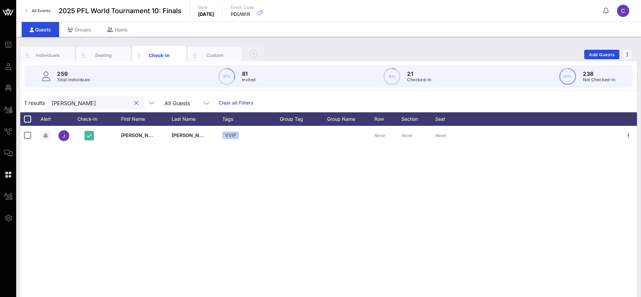
drag, startPoint x: 78, startPoint y: 104, endPoint x: 43, endPoint y: 102, distance: 35.6
click at [43, 102] on div "1 results [PERSON_NAME] All Guests Clear all Filters" at bounding box center [328, 102] width 617 height 19
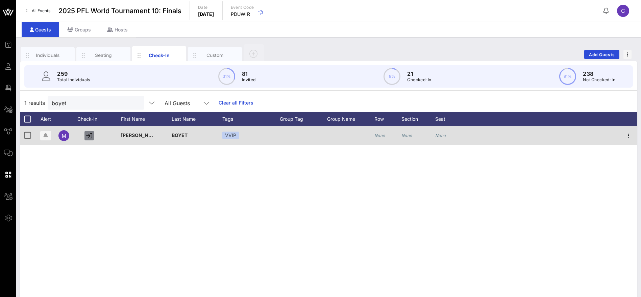
click at [89, 134] on icon "button" at bounding box center [89, 136] width 6 height 6
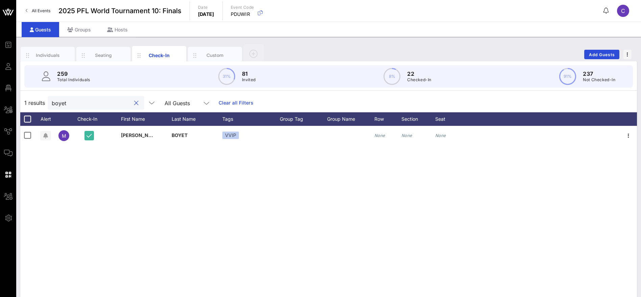
drag, startPoint x: 77, startPoint y: 103, endPoint x: 50, endPoint y: 101, distance: 27.1
click at [50, 101] on div "boyet" at bounding box center [96, 103] width 97 height 14
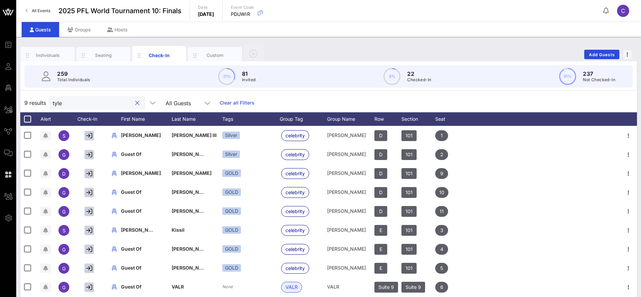
type input "[PERSON_NAME]"
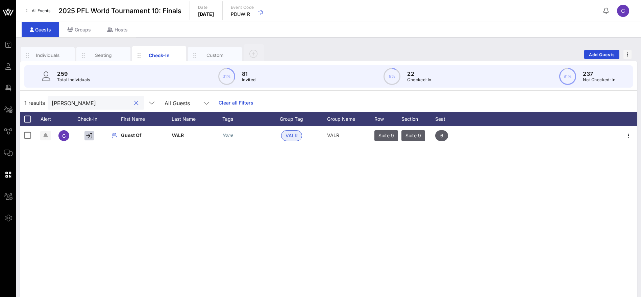
drag, startPoint x: 77, startPoint y: 103, endPoint x: 39, endPoint y: 101, distance: 38.9
click at [39, 101] on div "1 results [PERSON_NAME] All Guests Clear all Filters" at bounding box center [328, 102] width 617 height 19
click at [134, 102] on button "clear icon" at bounding box center [136, 103] width 4 height 7
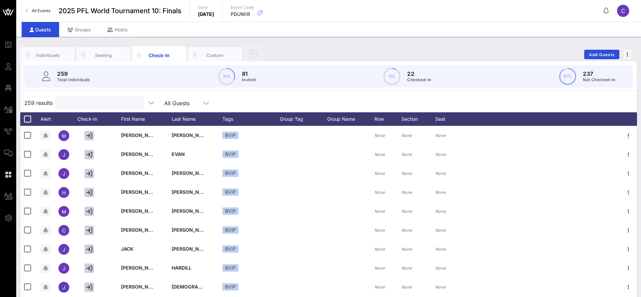
click at [86, 103] on input "text" at bounding box center [99, 102] width 79 height 9
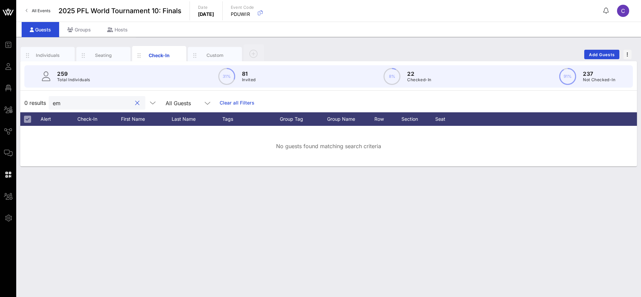
type input "e"
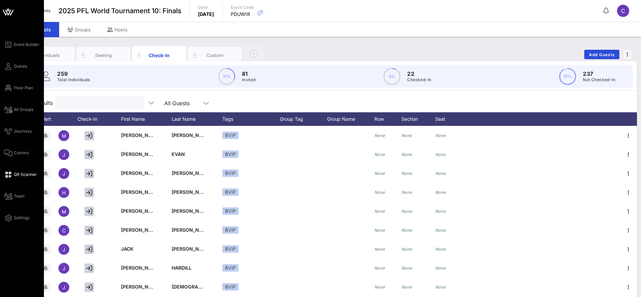
click at [24, 176] on span "QR Scanner" at bounding box center [25, 174] width 23 height 6
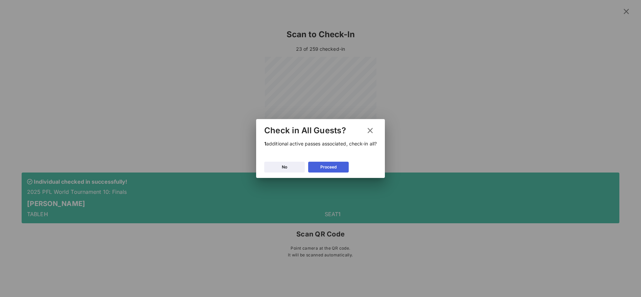
click at [329, 167] on icon at bounding box center [328, 167] width 5 height 4
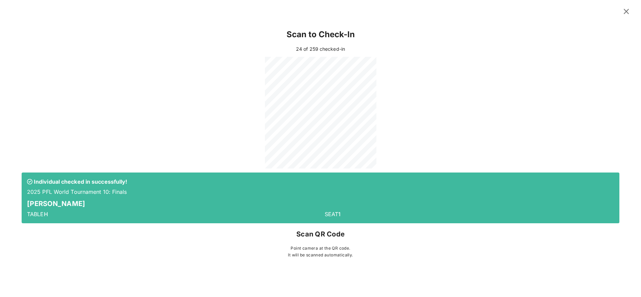
click at [628, 10] on icon at bounding box center [627, 11] width 10 height 9
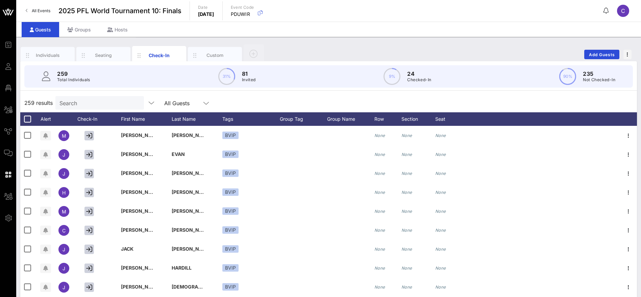
click at [87, 101] on input "Search" at bounding box center [99, 102] width 79 height 9
click at [113, 103] on input "text" at bounding box center [99, 102] width 79 height 9
type input "kas"
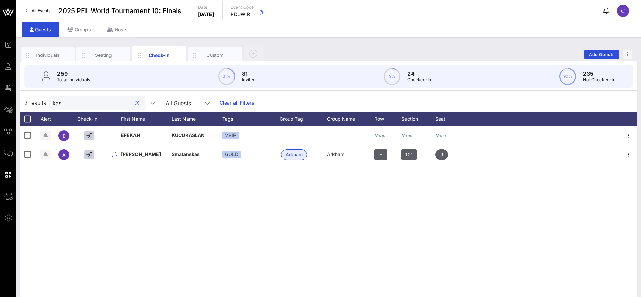
drag, startPoint x: 69, startPoint y: 104, endPoint x: 48, endPoint y: 104, distance: 21.0
click at [48, 104] on div "2 results kas All Guests Clear all Filters" at bounding box center [328, 102] width 617 height 19
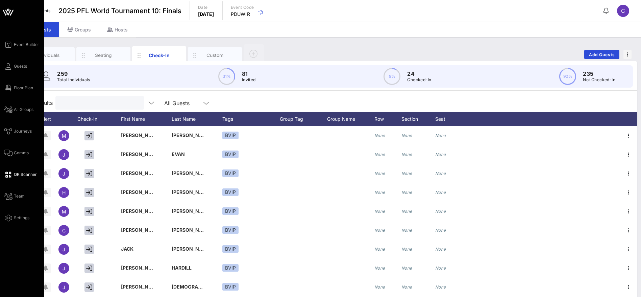
click at [19, 175] on span "QR Scanner" at bounding box center [25, 174] width 23 height 6
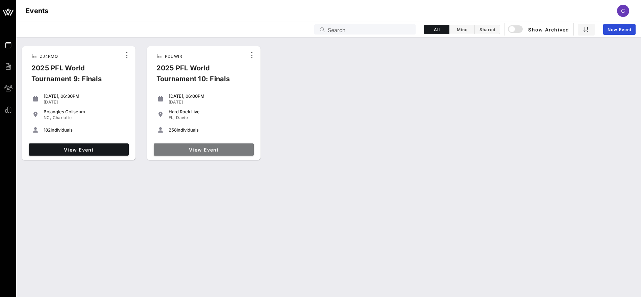
click at [191, 149] on span "View Event" at bounding box center [204, 150] width 95 height 6
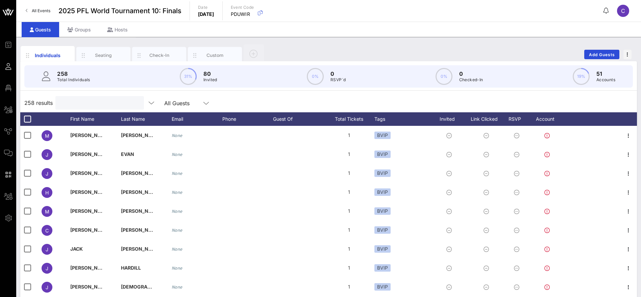
click at [106, 101] on input "text" at bounding box center [99, 102] width 79 height 9
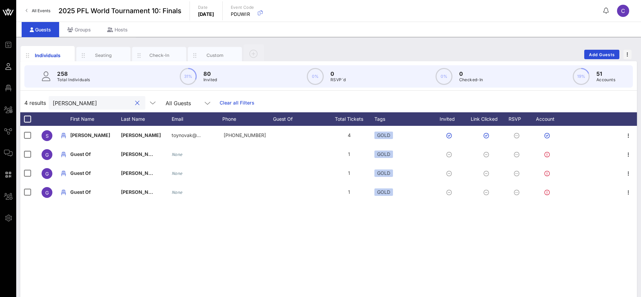
drag, startPoint x: 82, startPoint y: 102, endPoint x: 24, endPoint y: 104, distance: 57.8
click at [24, 104] on div "4 results novak All Guests Clear all Filters" at bounding box center [328, 102] width 617 height 19
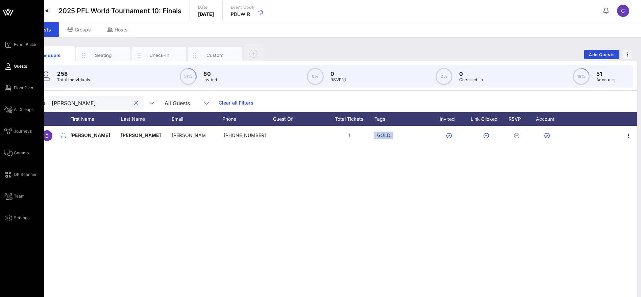
drag, startPoint x: 72, startPoint y: 101, endPoint x: 13, endPoint y: 102, distance: 59.2
click at [13, 102] on div "Event Builder Guests Floor Plan All Groups Journeys Comms QR Scanner Team Setti…" at bounding box center [320, 167] width 641 height 335
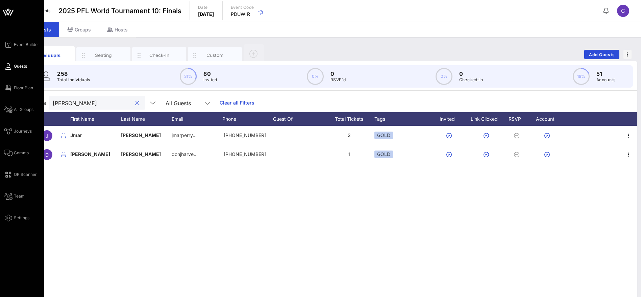
drag, startPoint x: 38, startPoint y: 100, endPoint x: 0, endPoint y: 100, distance: 37.5
click at [6, 102] on div "Event Builder Guests Floor Plan All Groups Journeys Comms QR Scanner Team Setti…" at bounding box center [320, 167] width 641 height 335
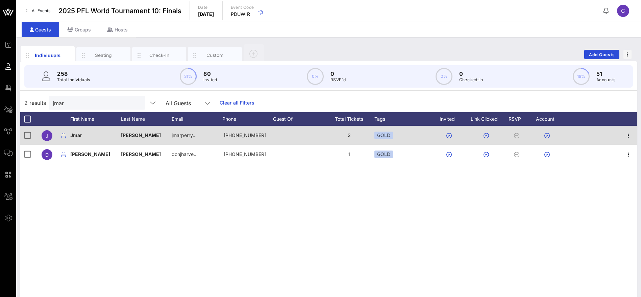
click at [349, 134] on div "2" at bounding box center [349, 135] width 51 height 19
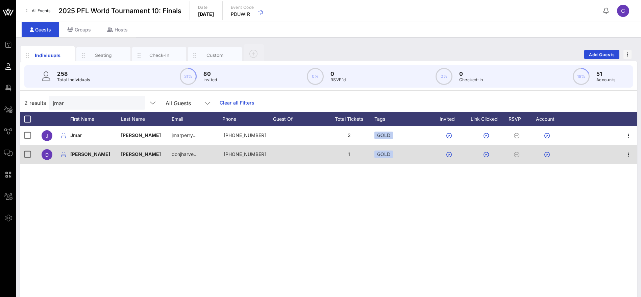
click at [81, 154] on span "[PERSON_NAME]" at bounding box center [90, 154] width 40 height 6
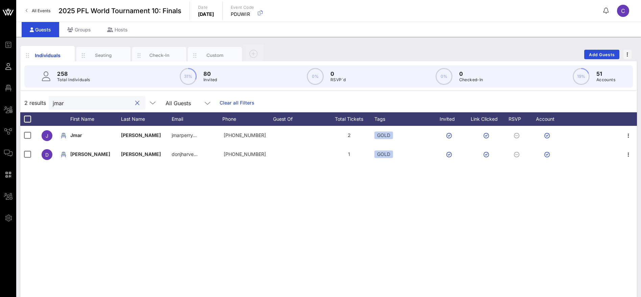
drag, startPoint x: 62, startPoint y: 99, endPoint x: 39, endPoint y: 99, distance: 22.7
click at [40, 99] on div "2 results jmar All Guests Clear all Filters" at bounding box center [328, 102] width 617 height 19
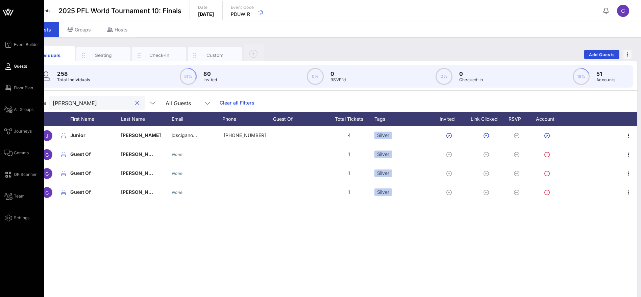
drag, startPoint x: 89, startPoint y: 104, endPoint x: 10, endPoint y: 103, distance: 78.8
click at [14, 104] on div "Event Builder Guests Floor Plan All Groups Journeys Comms QR Scanner Team Setti…" at bounding box center [320, 167] width 641 height 335
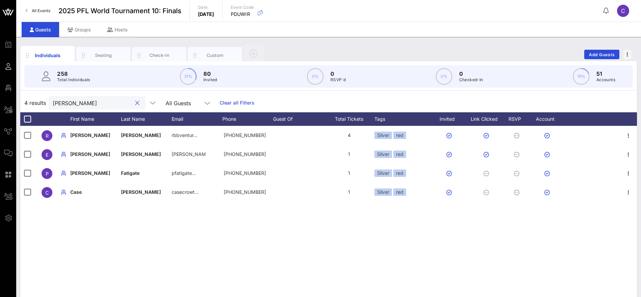
click at [29, 100] on div "4 results reed All Guests Clear all Filters" at bounding box center [328, 102] width 617 height 19
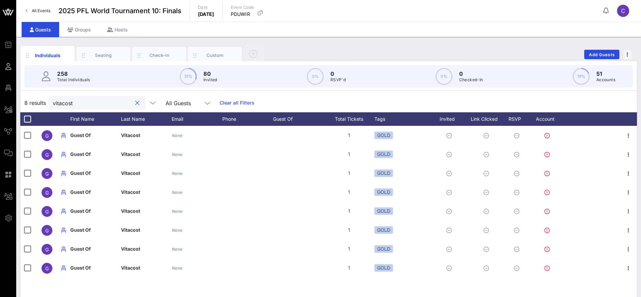
drag, startPoint x: 90, startPoint y: 103, endPoint x: 23, endPoint y: 104, distance: 67.0
click at [23, 104] on div "8 results vitacost All Guests Clear all Filters" at bounding box center [328, 102] width 617 height 19
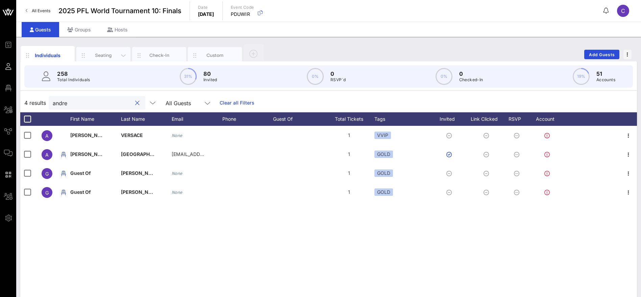
type input "andre"
click at [109, 55] on div "Seating" at bounding box center [104, 55] width 30 height 6
